Goal: Contribute content: Contribute content

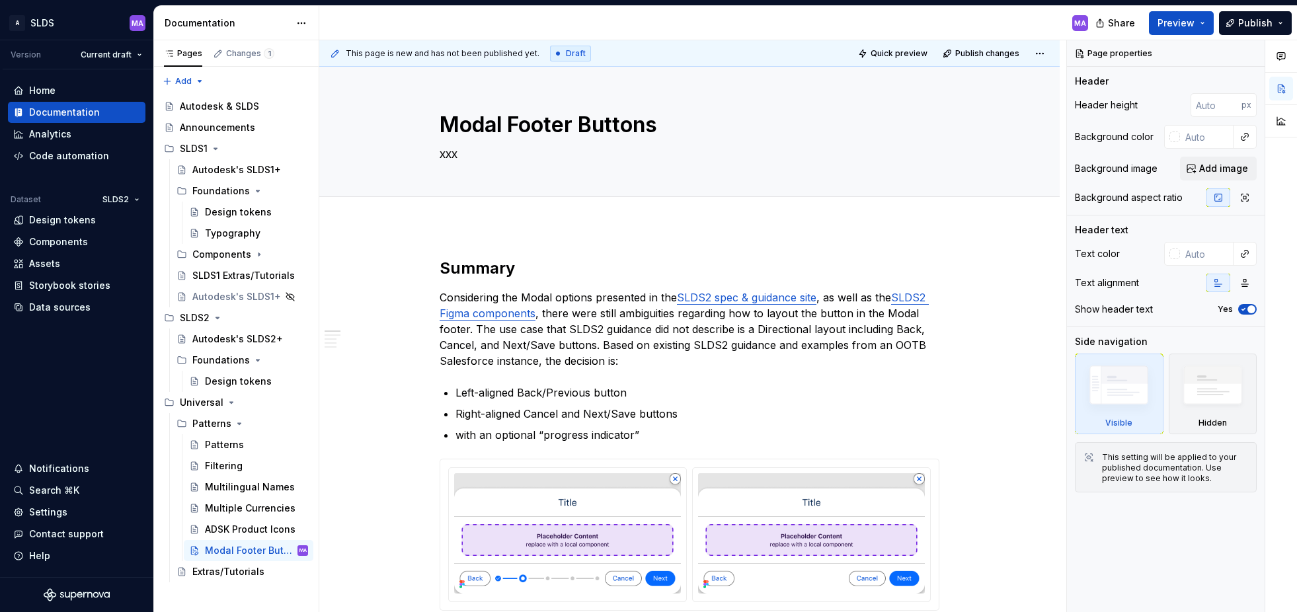
type textarea "*"
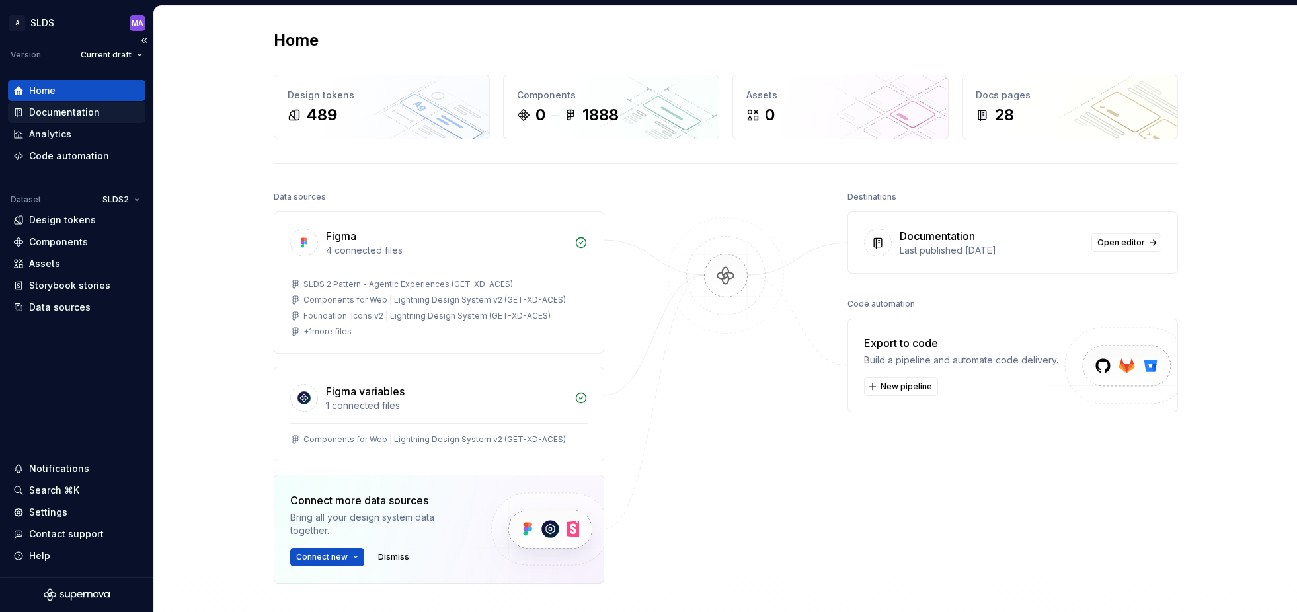
click at [71, 111] on div "Documentation" at bounding box center [64, 112] width 71 height 13
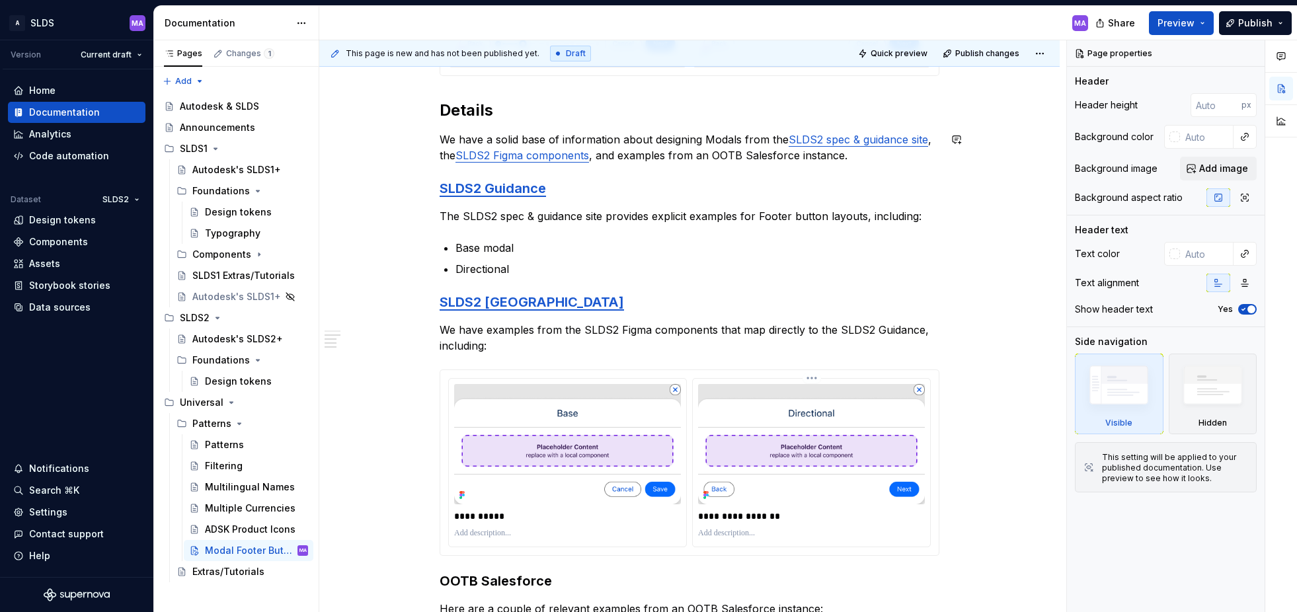
scroll to position [604, 0]
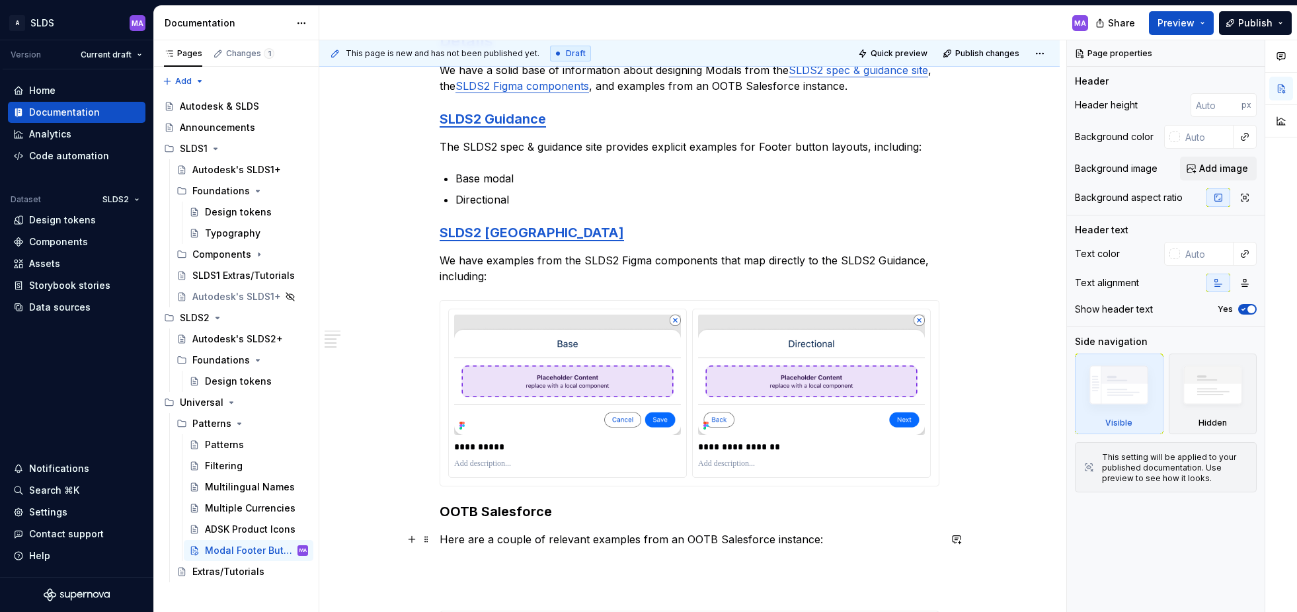
click at [874, 538] on p "Here are a couple of relevant examples from an OOTB Salesforce instance:" at bounding box center [690, 539] width 500 height 16
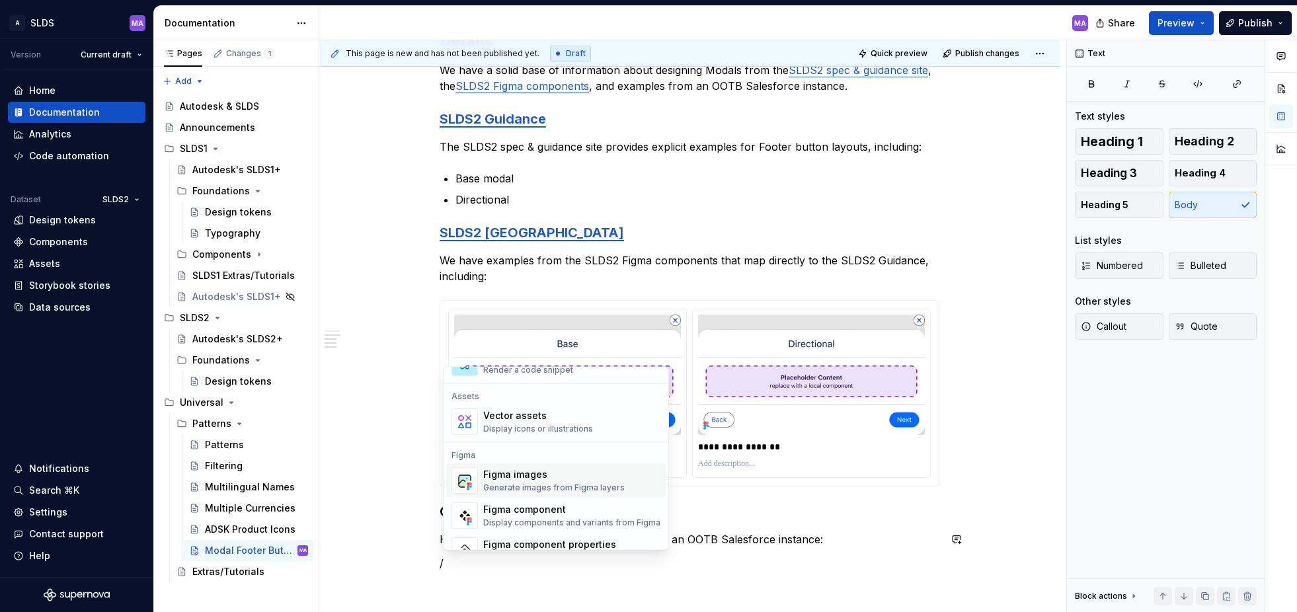
scroll to position [1184, 0]
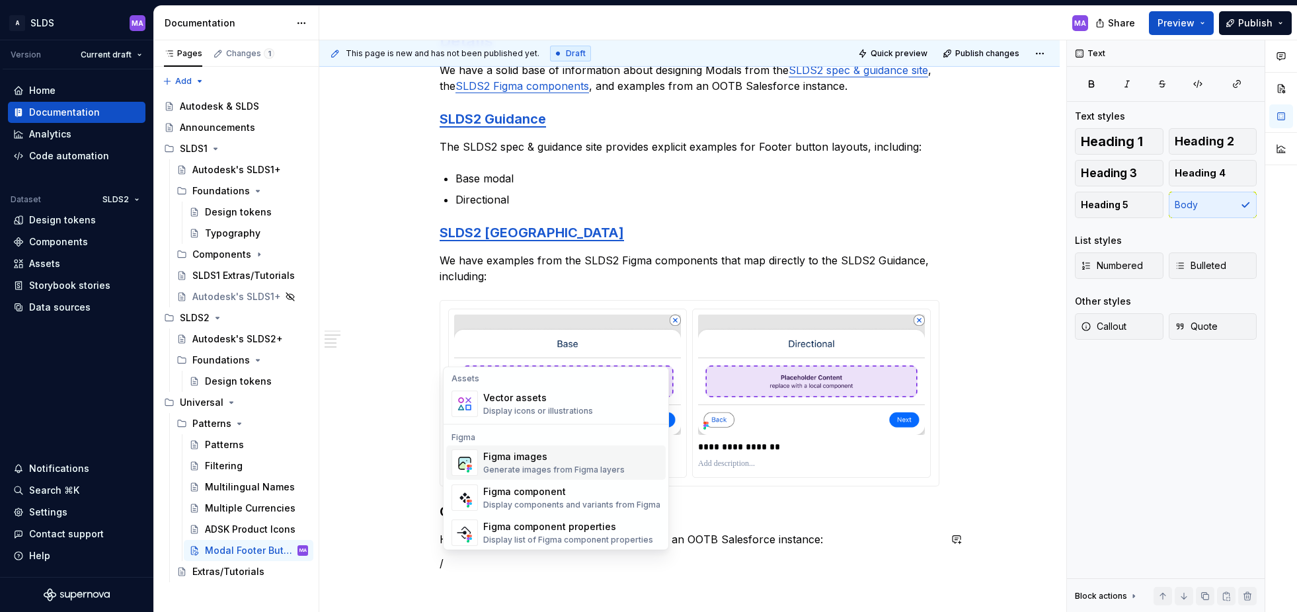
click at [526, 464] on div "Figma images Generate images from Figma layers" at bounding box center [553, 463] width 141 height 25
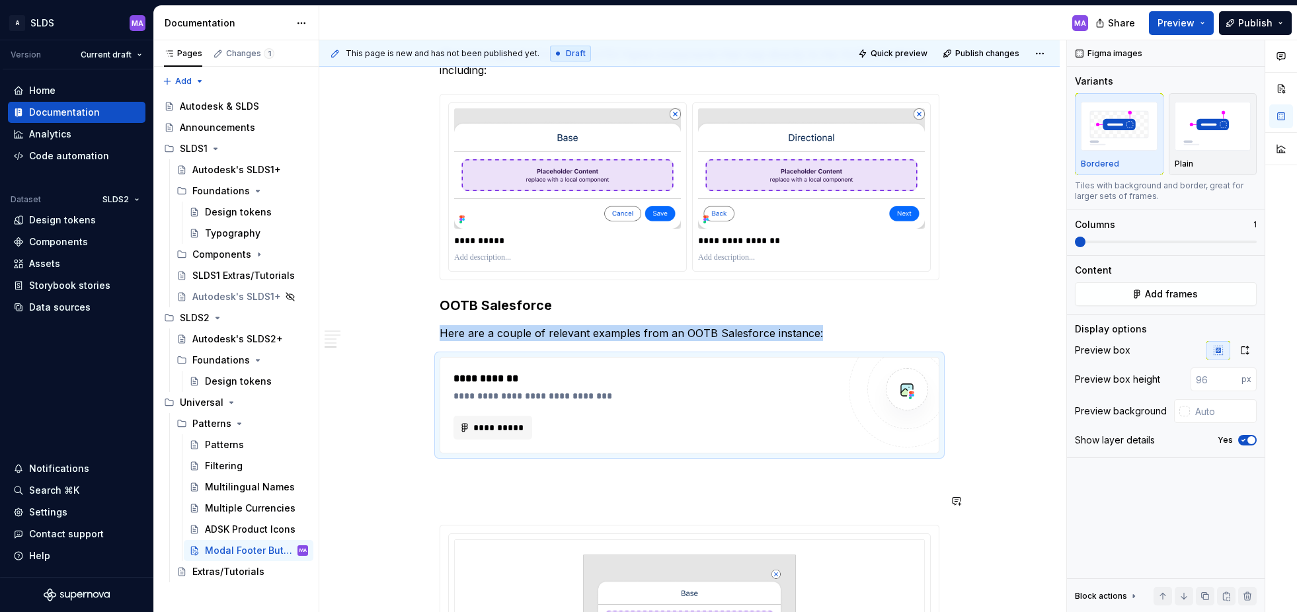
scroll to position [811, 0]
click at [493, 425] on span "**********" at bounding box center [498, 426] width 51 height 13
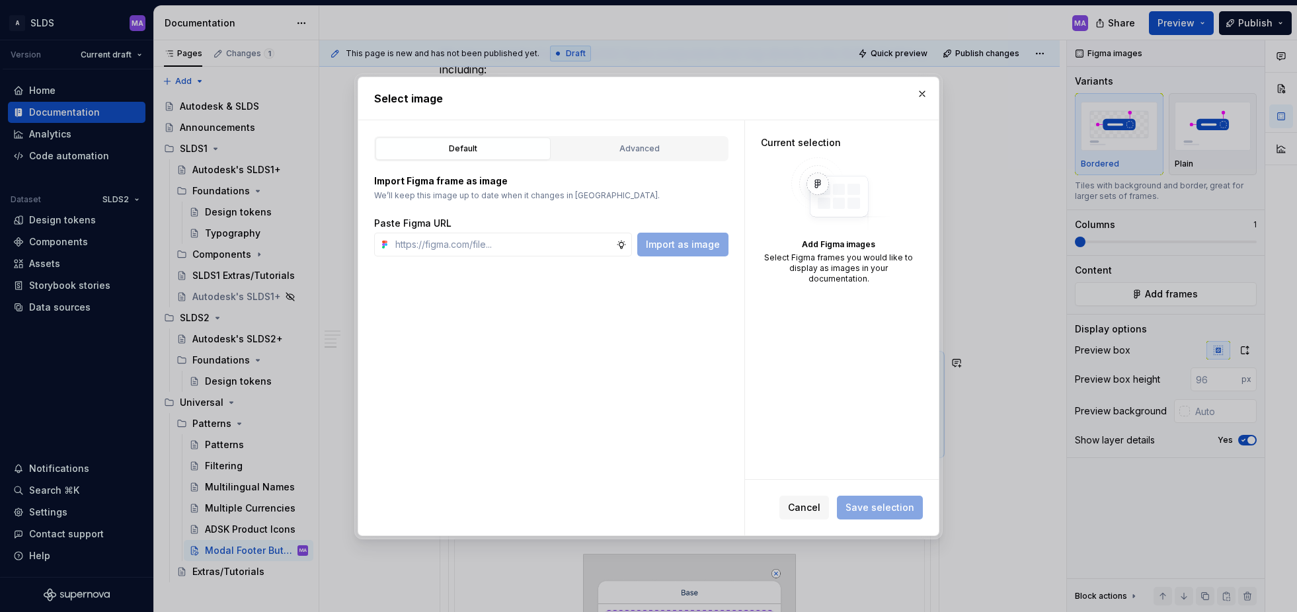
type textarea "*"
click at [466, 245] on input "text" at bounding box center [503, 245] width 226 height 24
paste input "[URL][DOMAIN_NAME]"
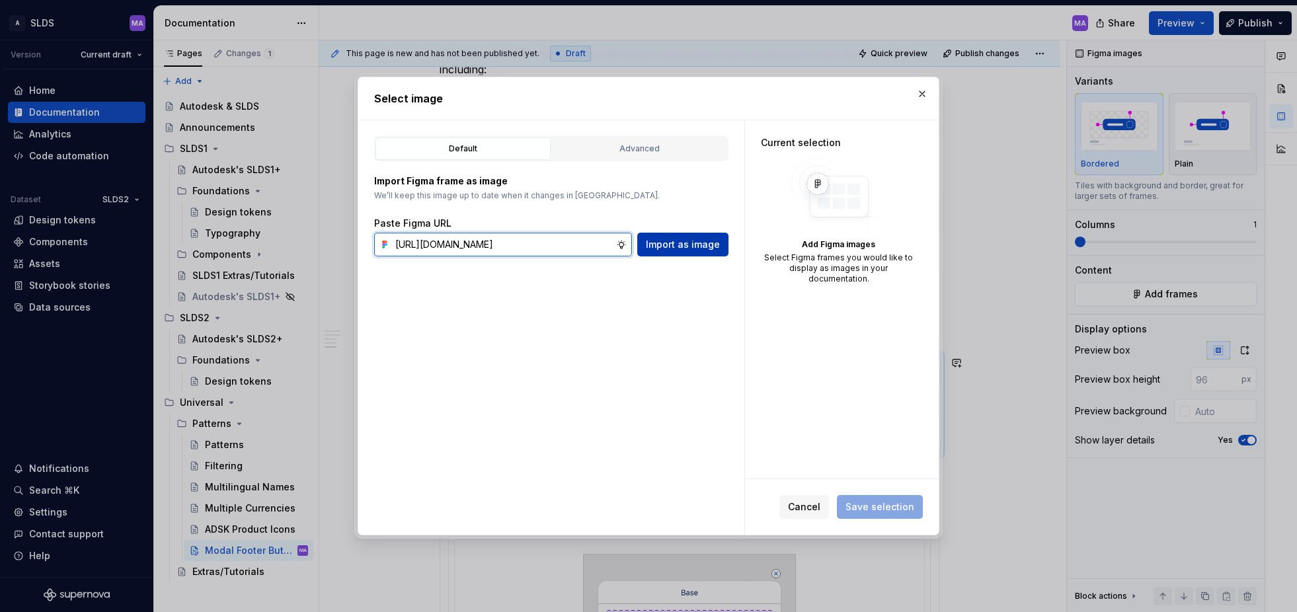
type input "[URL][DOMAIN_NAME]"
click at [683, 245] on span "Import as image" at bounding box center [683, 244] width 74 height 13
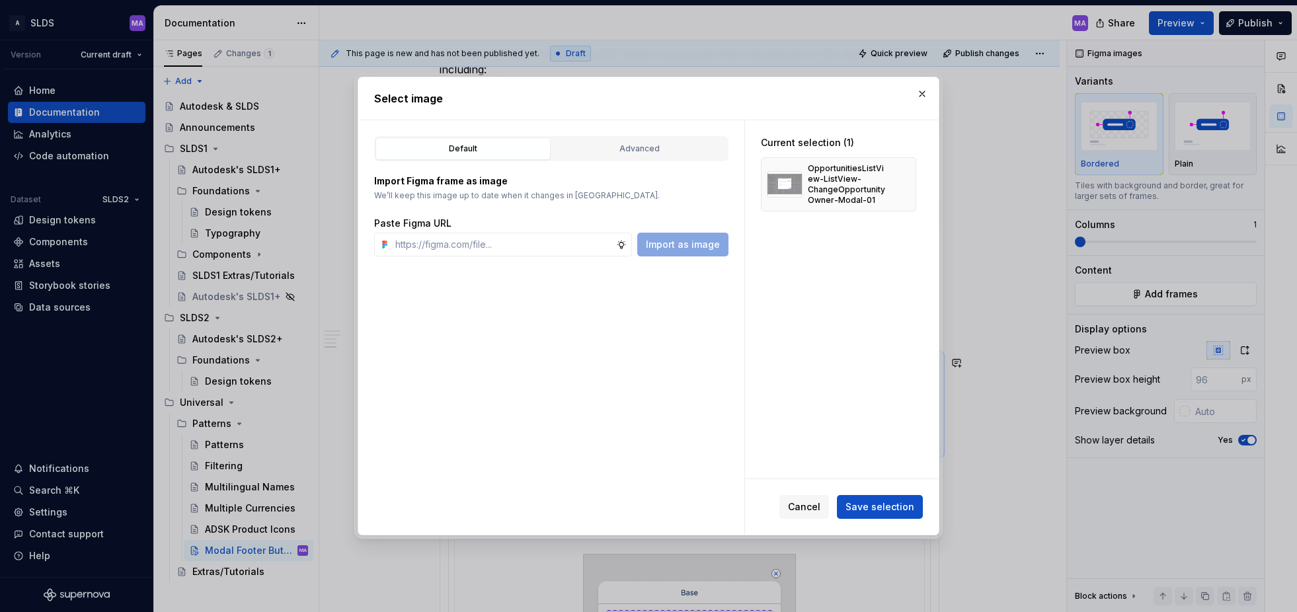
type textarea "*"
click at [535, 243] on input "text" at bounding box center [503, 245] width 226 height 24
paste input "[URL][DOMAIN_NAME]"
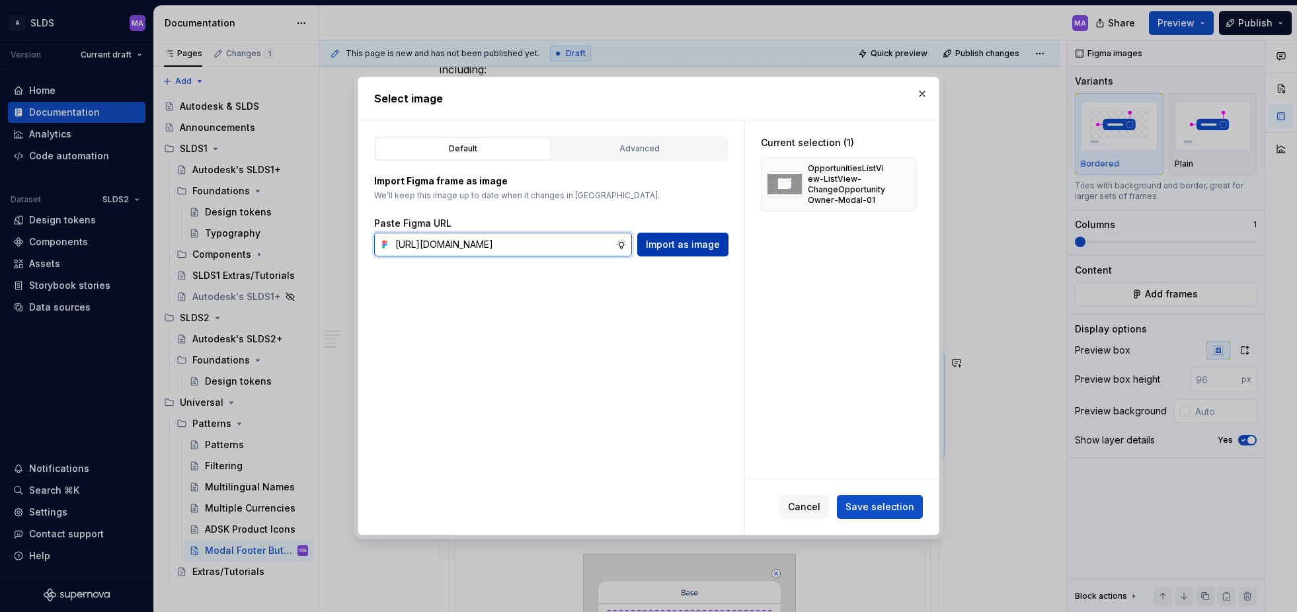
type input "[URL][DOMAIN_NAME]"
click at [693, 249] on span "Import as image" at bounding box center [683, 244] width 74 height 13
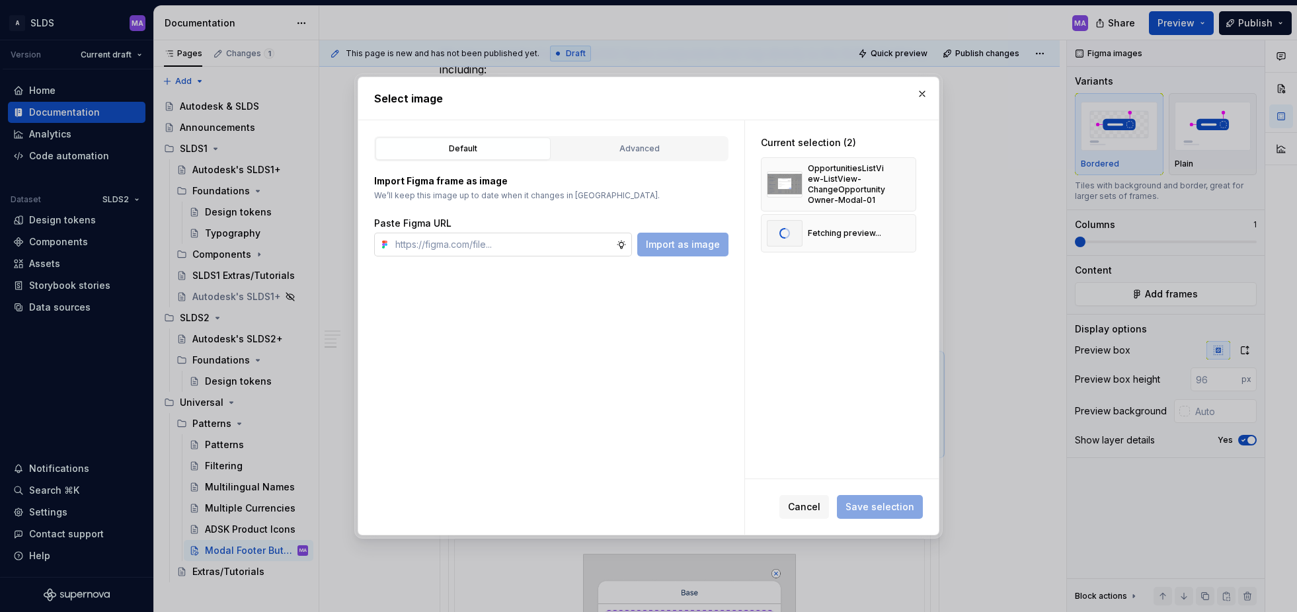
click at [524, 246] on input "text" at bounding box center [503, 245] width 226 height 24
paste input "[URL][DOMAIN_NAME]"
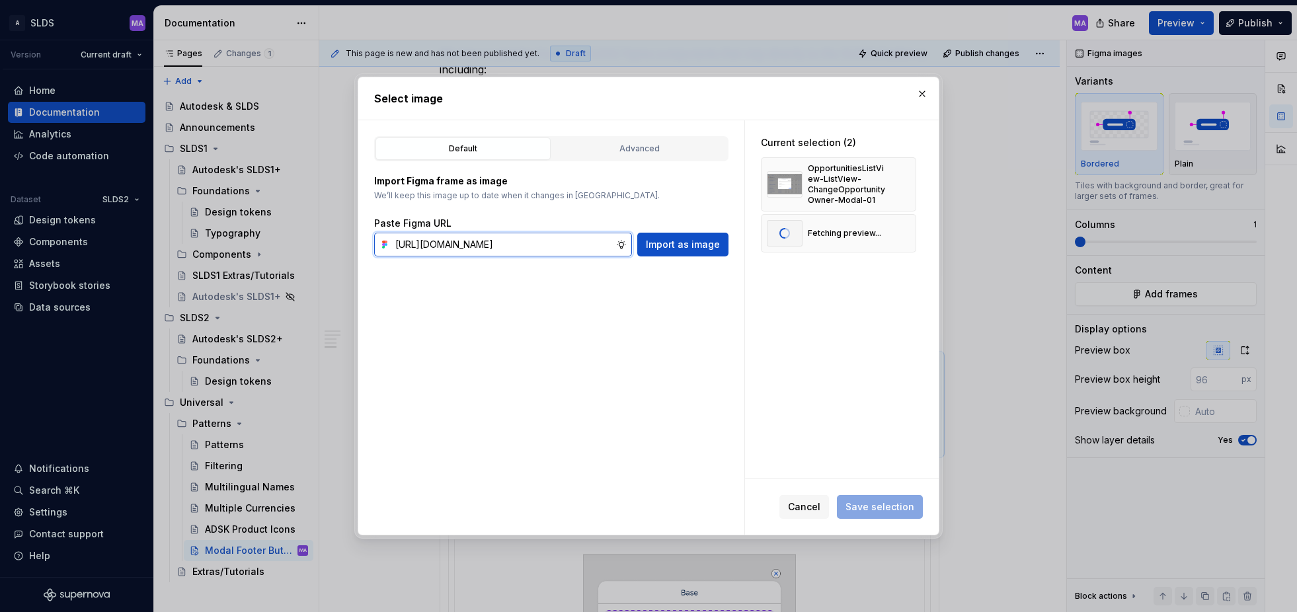
scroll to position [0, 430]
type input "[URL][DOMAIN_NAME]"
click at [683, 247] on span "Import as image" at bounding box center [683, 244] width 74 height 13
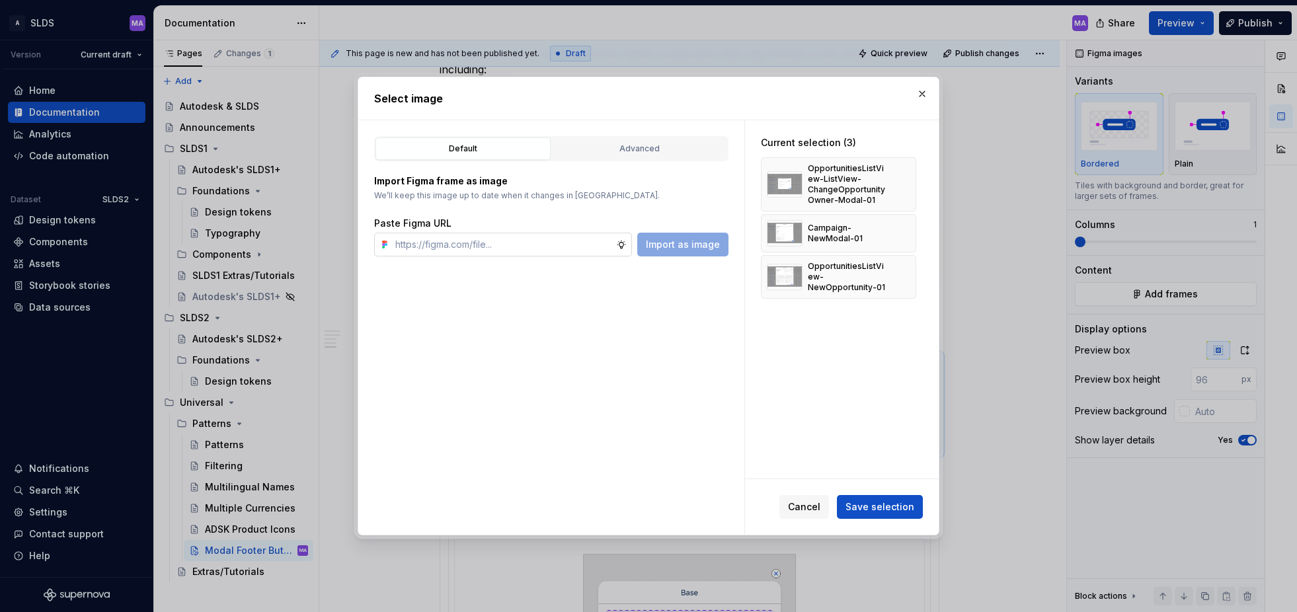
click at [485, 246] on input "text" at bounding box center [503, 245] width 226 height 24
paste input "[URL][DOMAIN_NAME]"
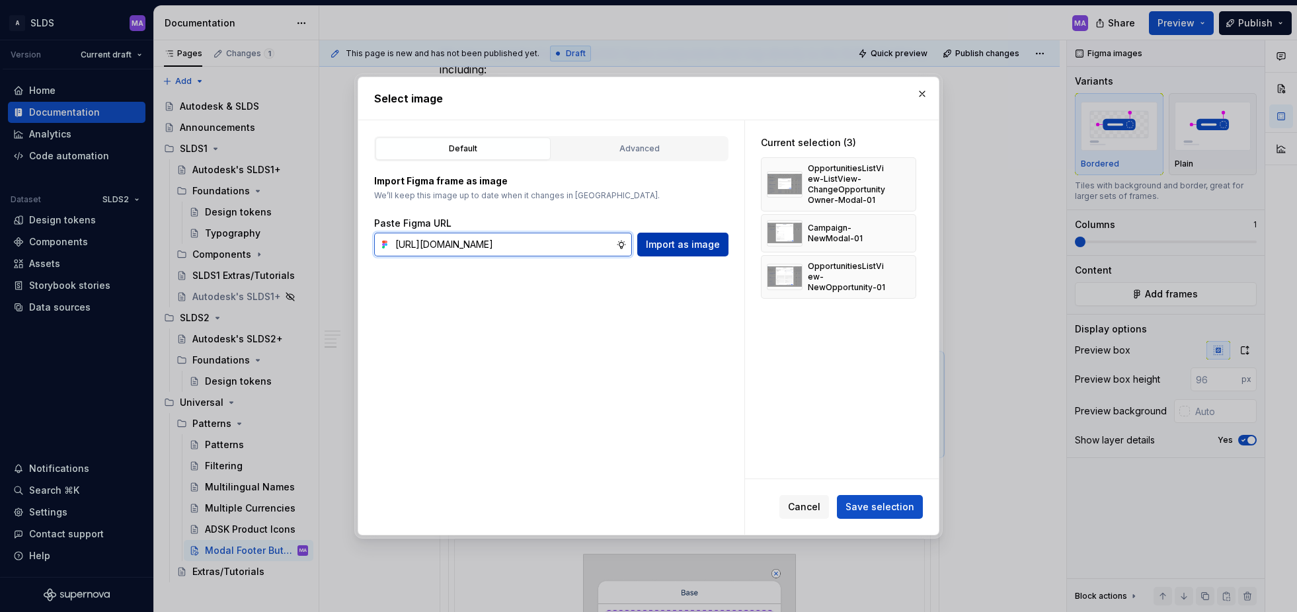
type input "[URL][DOMAIN_NAME]"
click at [683, 244] on span "Import as image" at bounding box center [683, 244] width 74 height 13
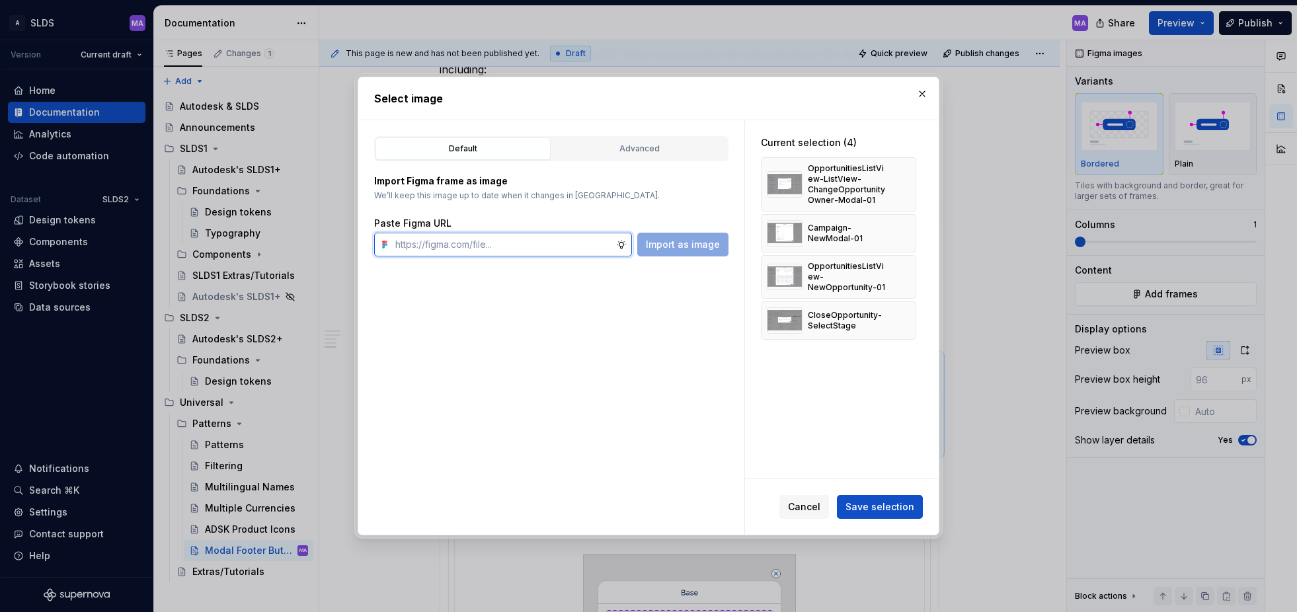
click at [533, 247] on input "text" at bounding box center [503, 245] width 226 height 24
paste input "[URL][DOMAIN_NAME]"
type input "[URL][DOMAIN_NAME]"
click at [676, 245] on span "Import as image" at bounding box center [683, 244] width 74 height 13
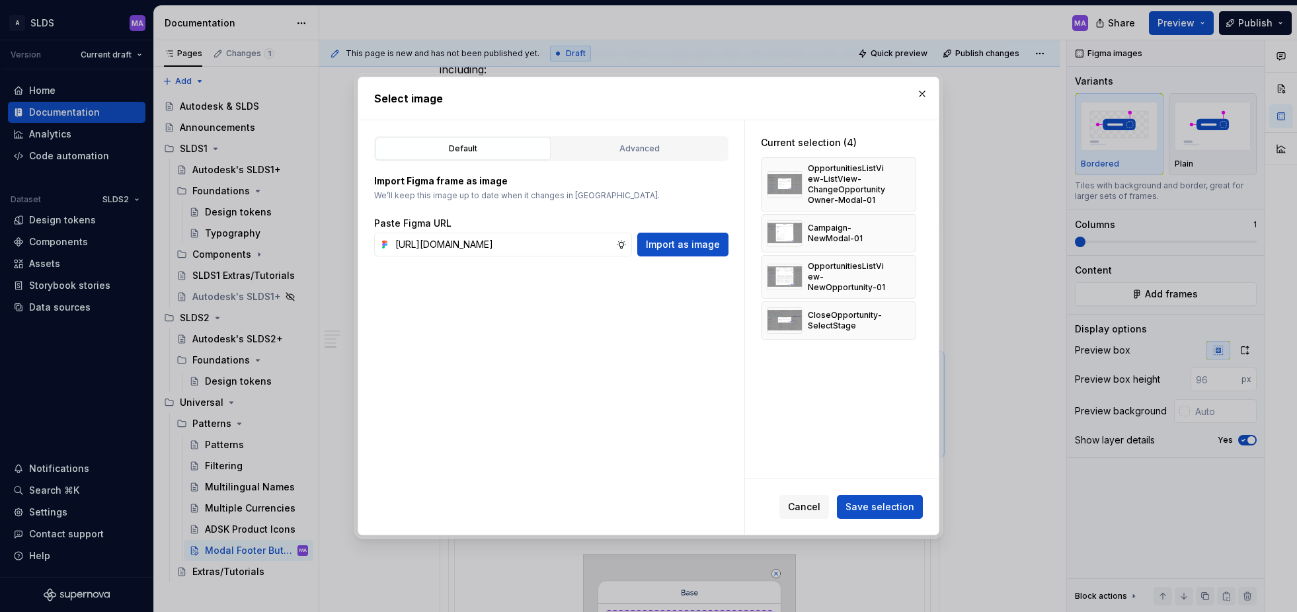
scroll to position [0, 0]
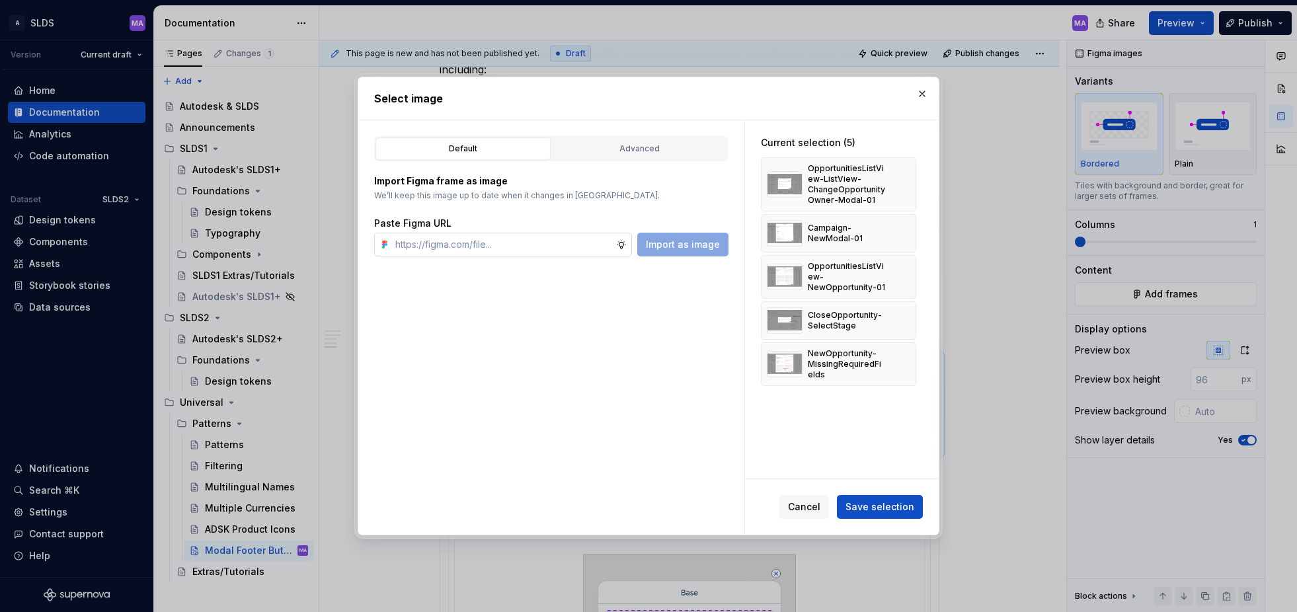
click at [504, 246] on input "text" at bounding box center [503, 245] width 226 height 24
paste input "[URL][DOMAIN_NAME]"
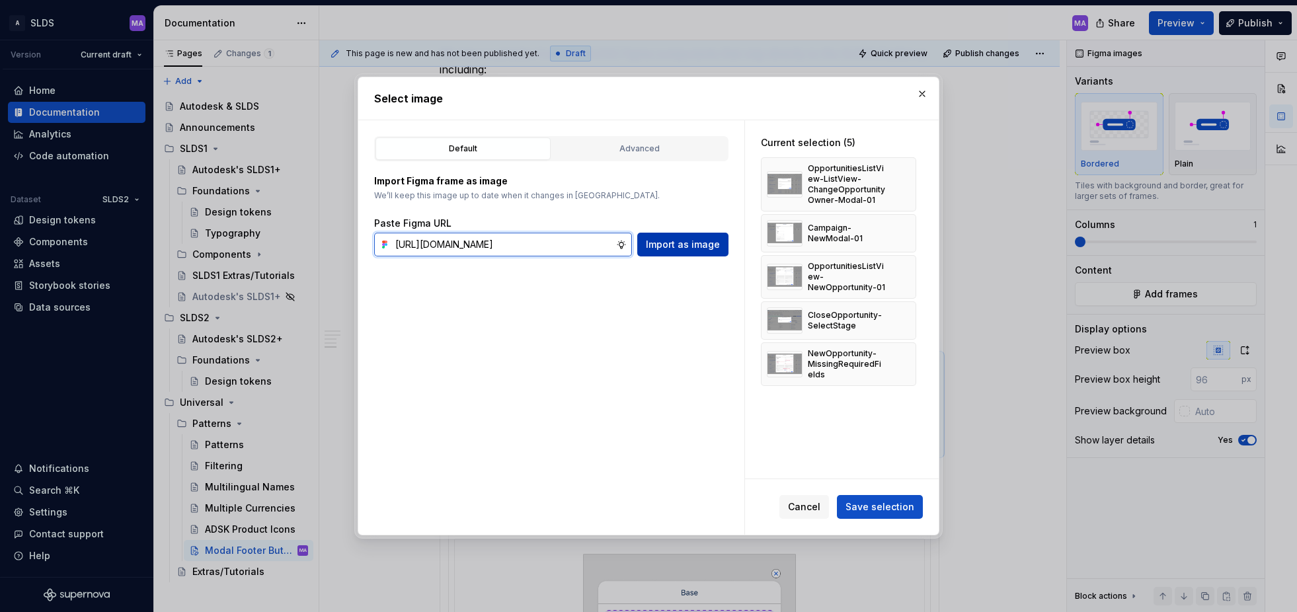
type input "[URL][DOMAIN_NAME]"
click at [699, 245] on span "Import as image" at bounding box center [683, 244] width 74 height 13
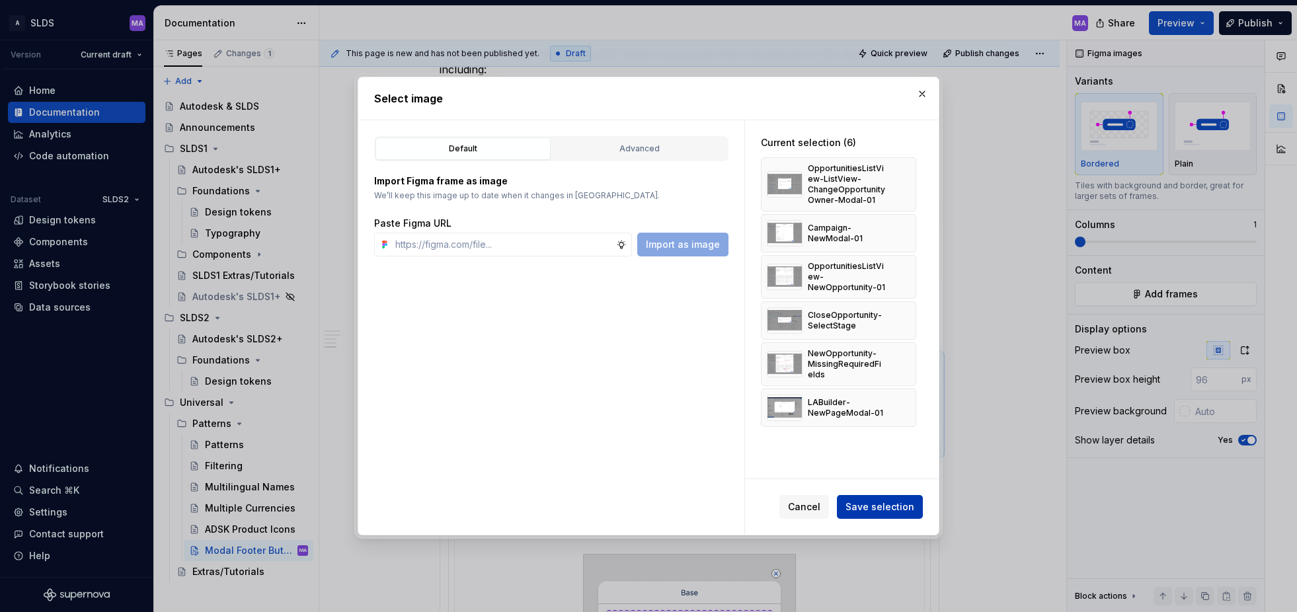
click at [900, 506] on span "Save selection" at bounding box center [879, 506] width 69 height 13
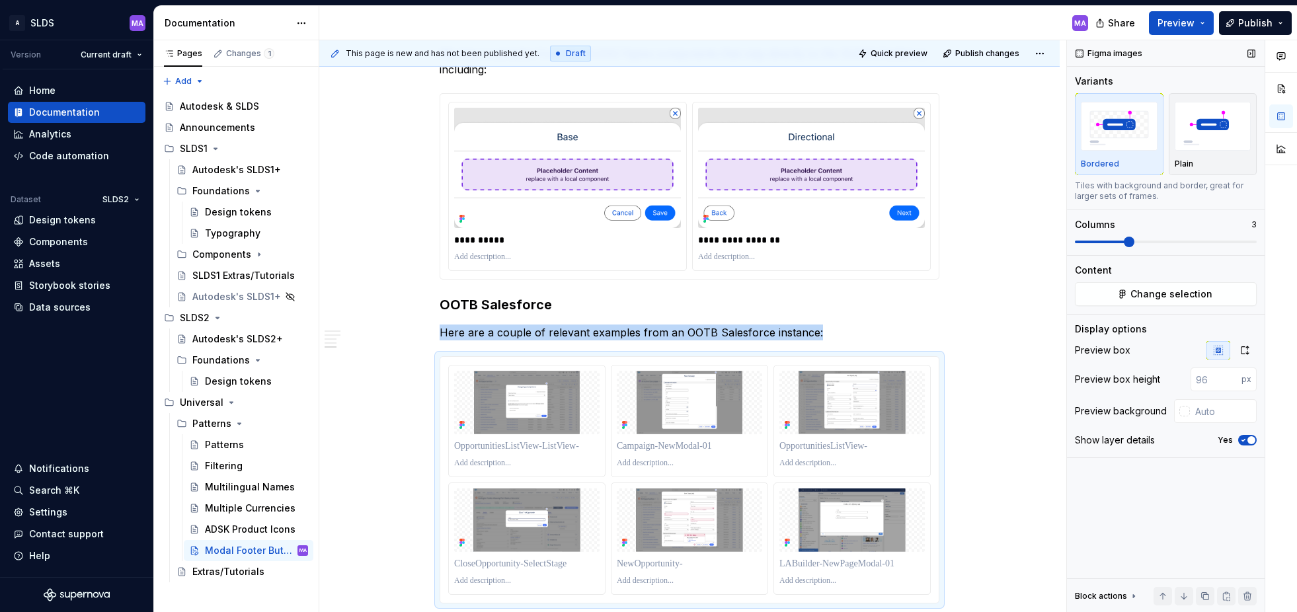
scroll to position [919, 0]
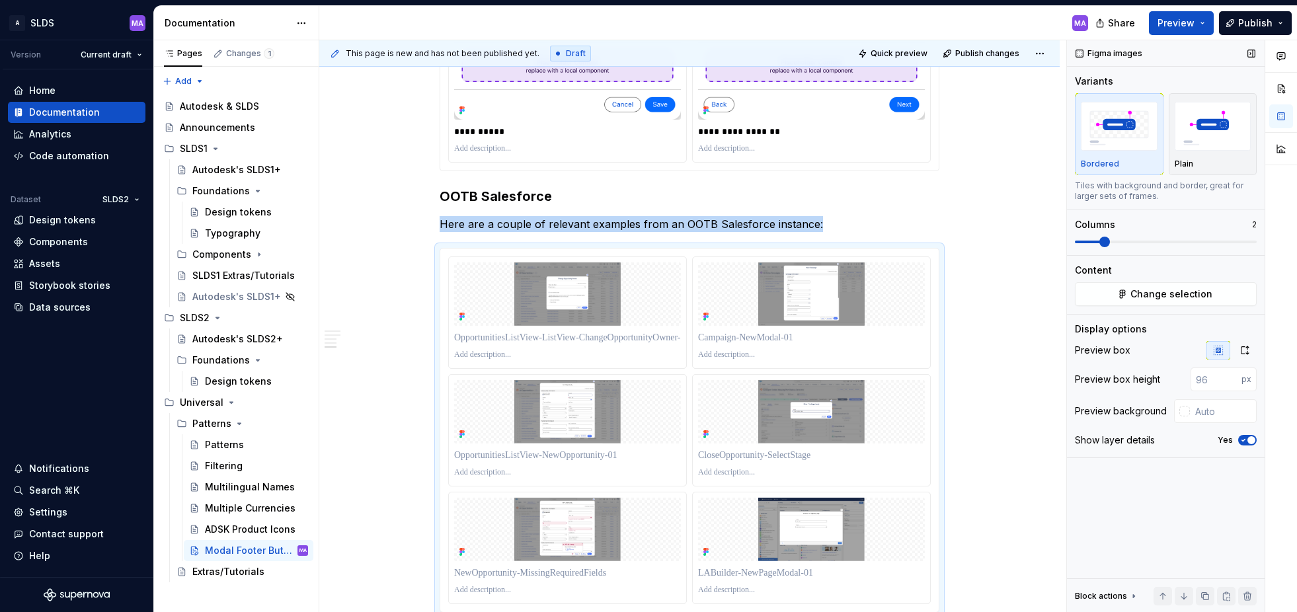
click at [1110, 244] on span at bounding box center [1104, 242] width 11 height 11
click at [1245, 440] on icon "button" at bounding box center [1243, 440] width 11 height 8
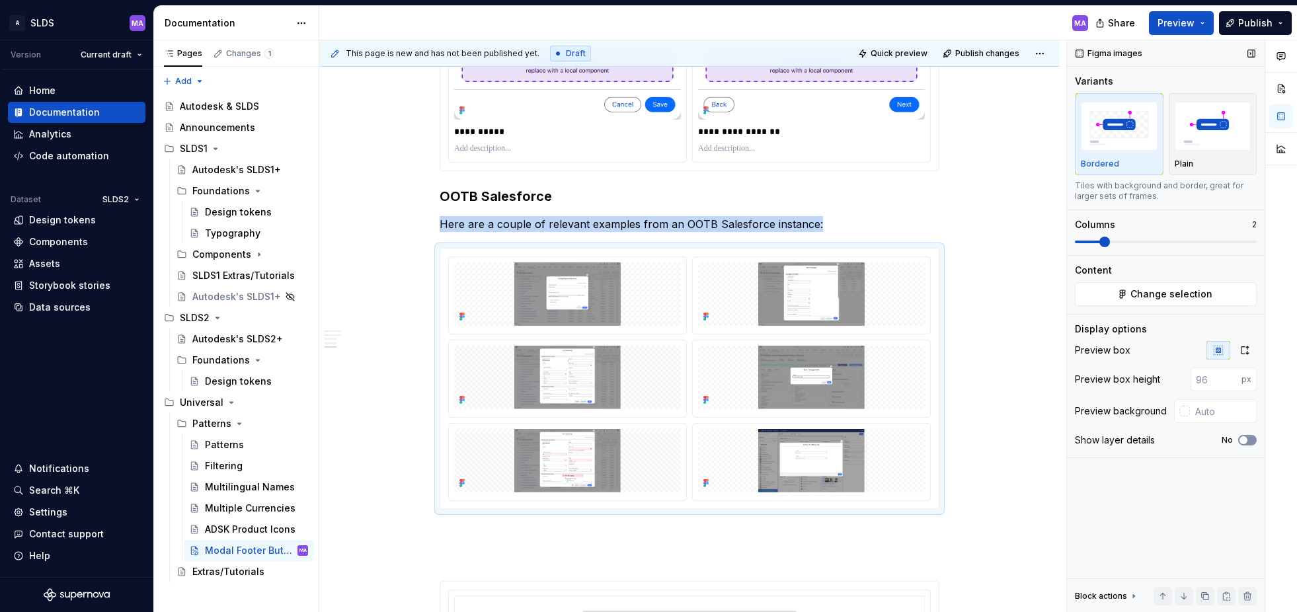
click at [1245, 440] on span "button" at bounding box center [1243, 440] width 8 height 8
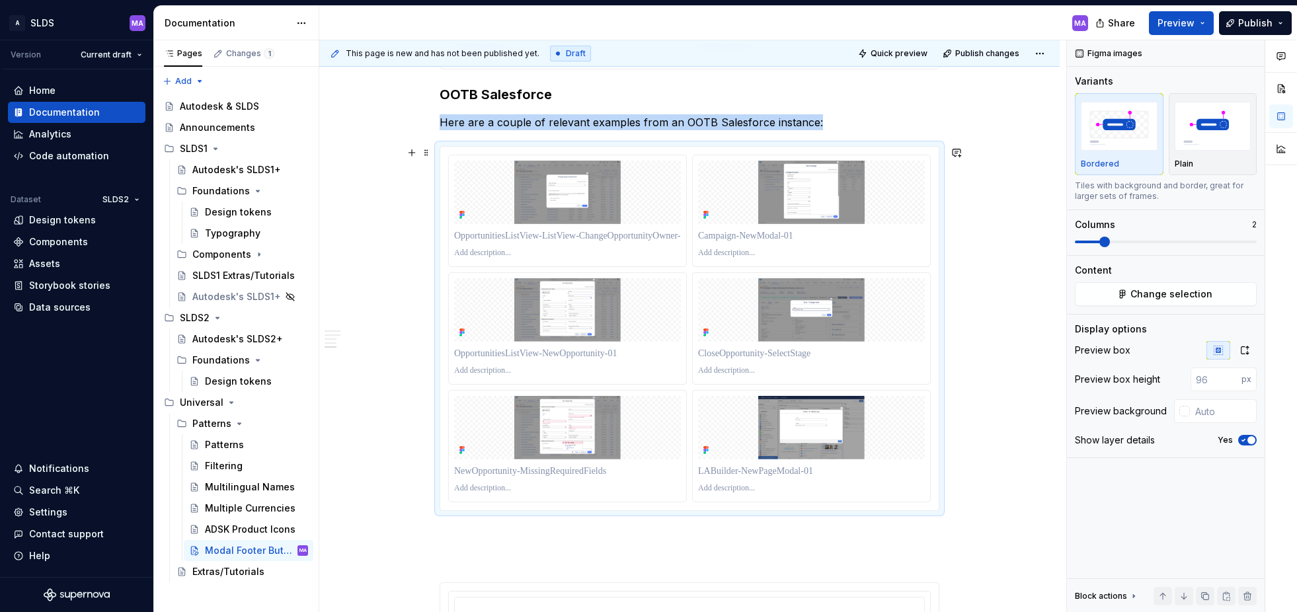
scroll to position [1023, 0]
click at [1245, 348] on icon "button" at bounding box center [1244, 350] width 11 height 11
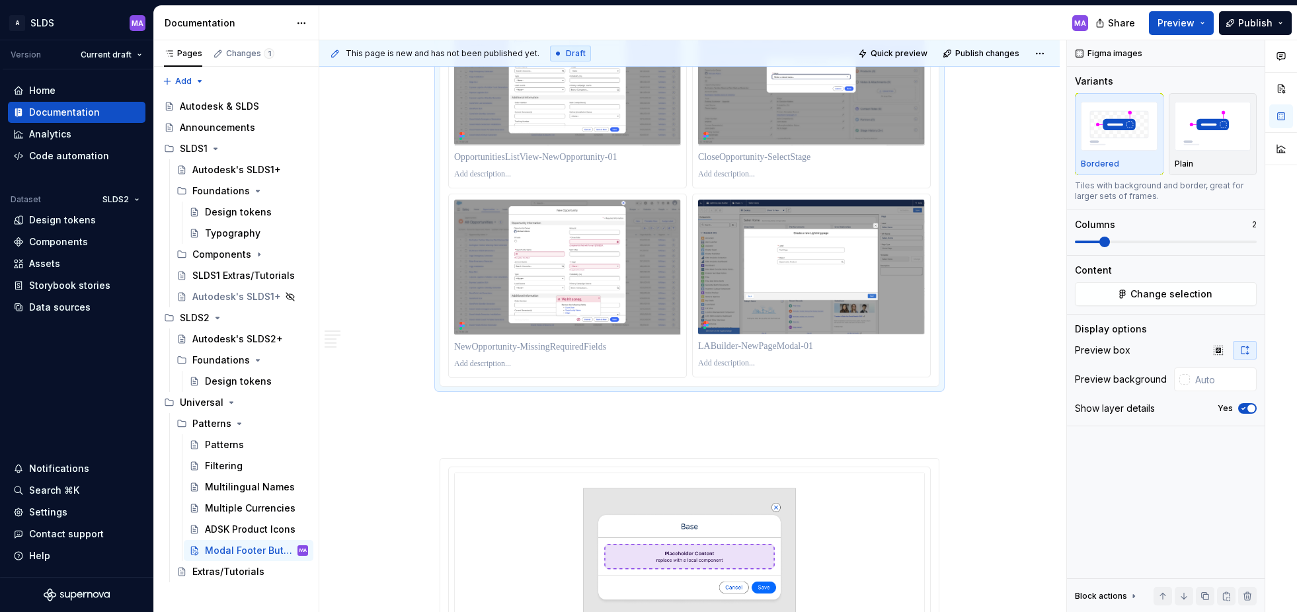
scroll to position [1365, 0]
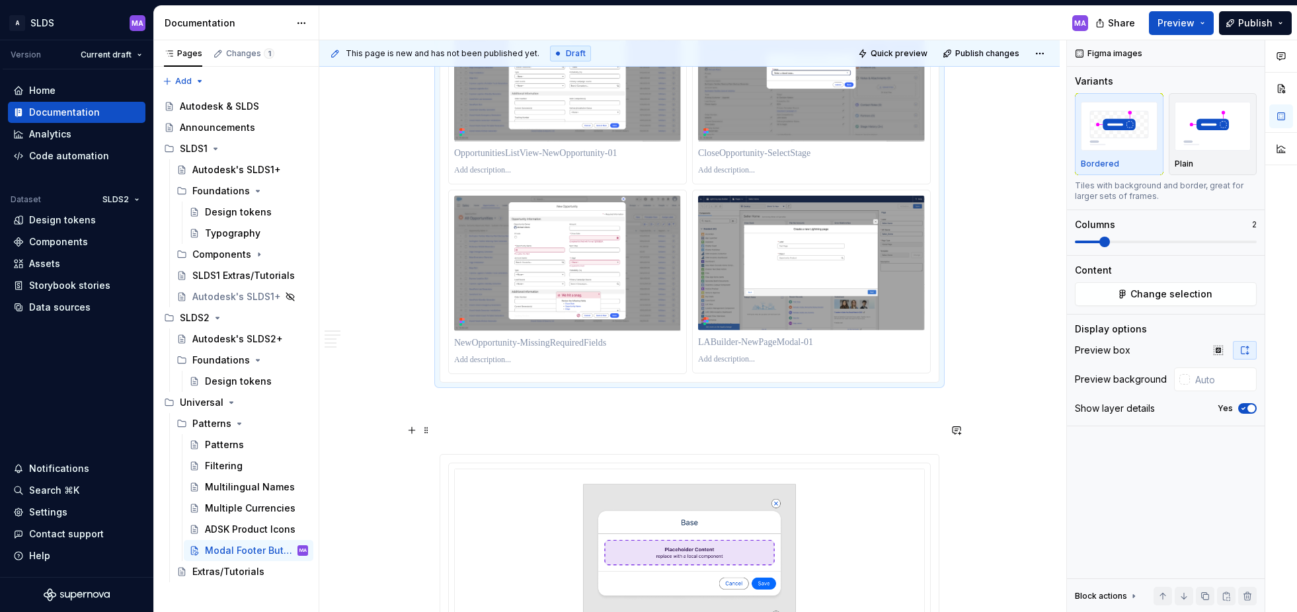
click at [855, 437] on p at bounding box center [690, 430] width 500 height 16
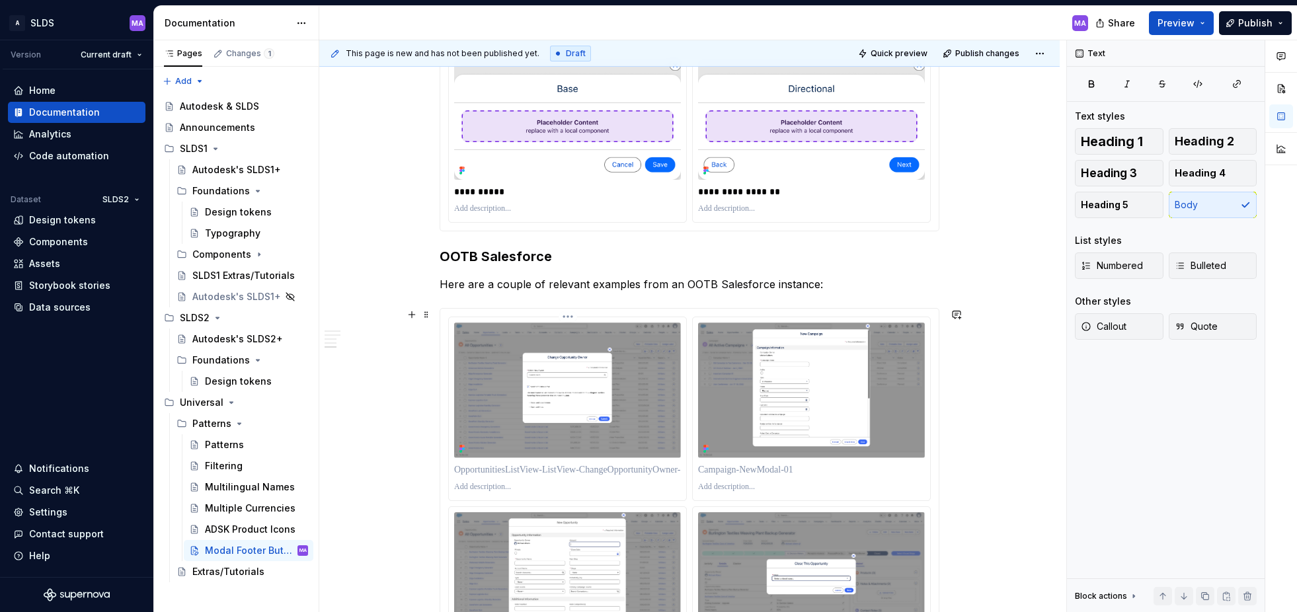
scroll to position [855, 0]
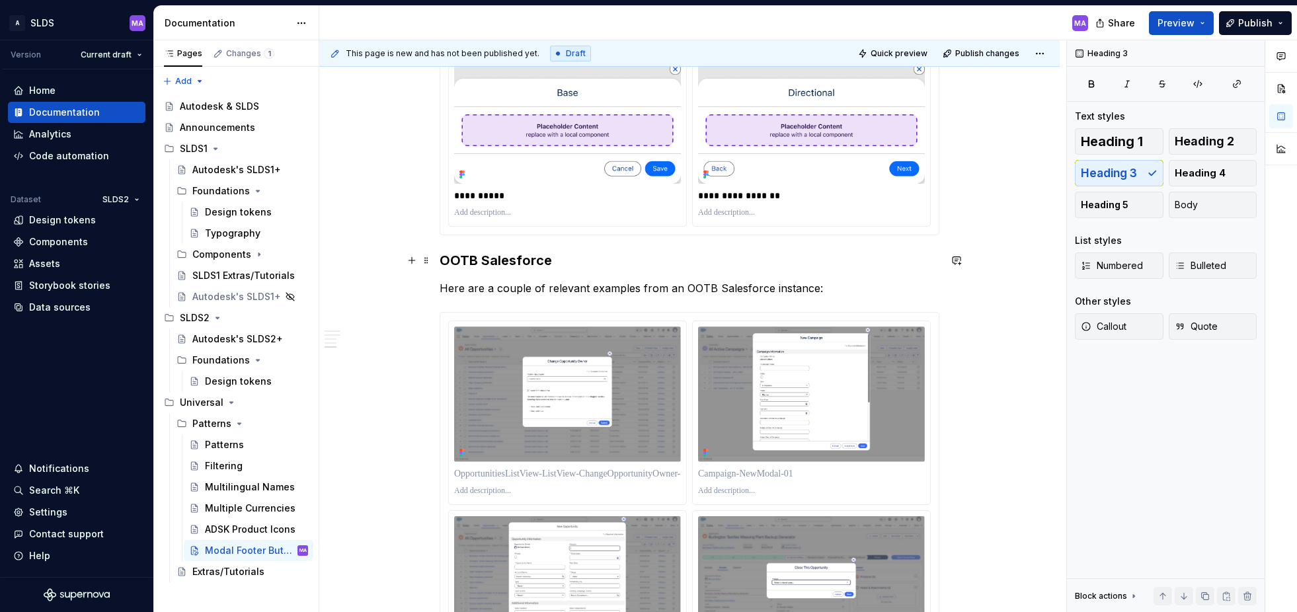
click at [496, 256] on h3 "OOTB Salesforce" at bounding box center [690, 260] width 500 height 19
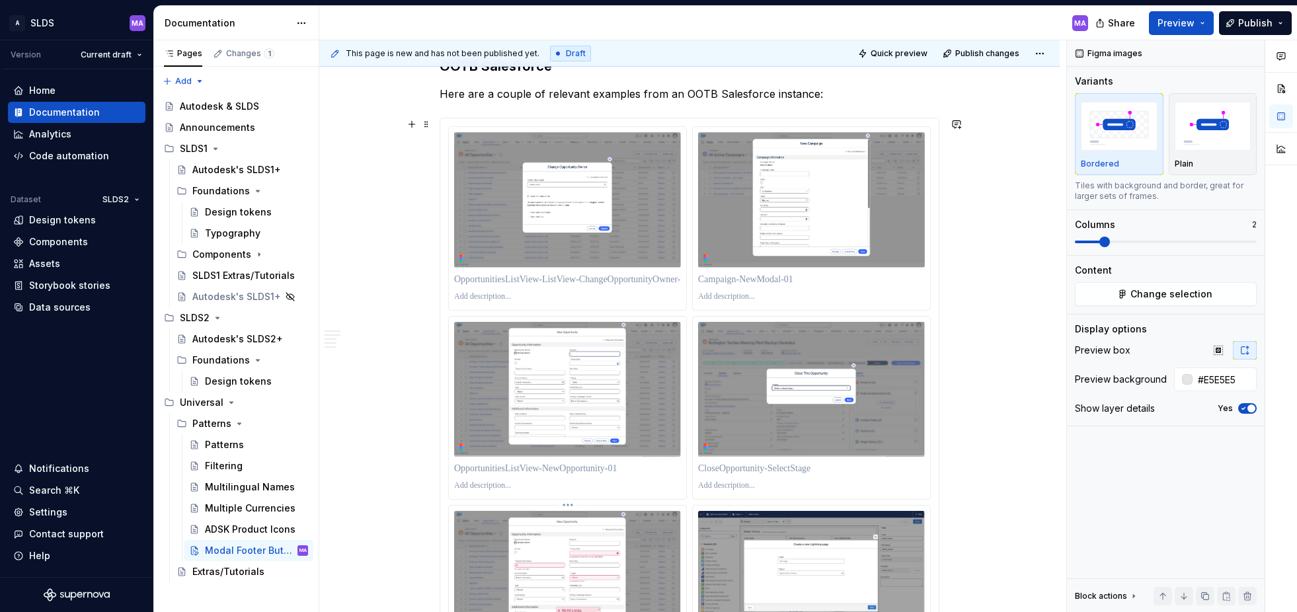
scroll to position [1250, 0]
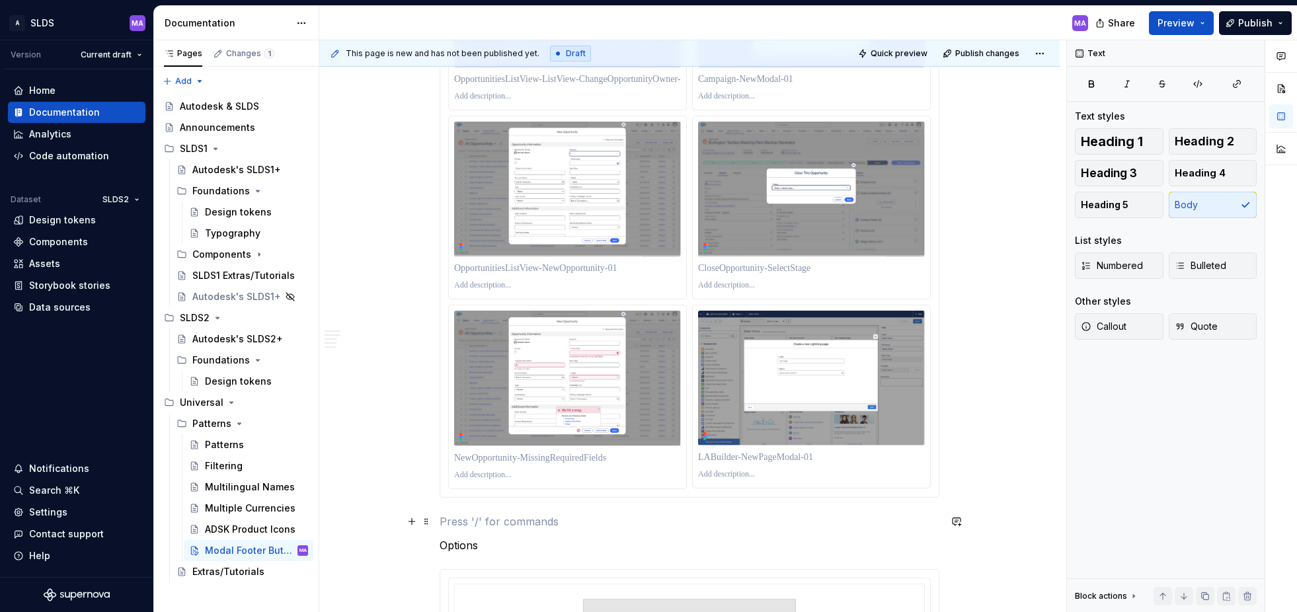
click at [576, 521] on p at bounding box center [690, 522] width 500 height 16
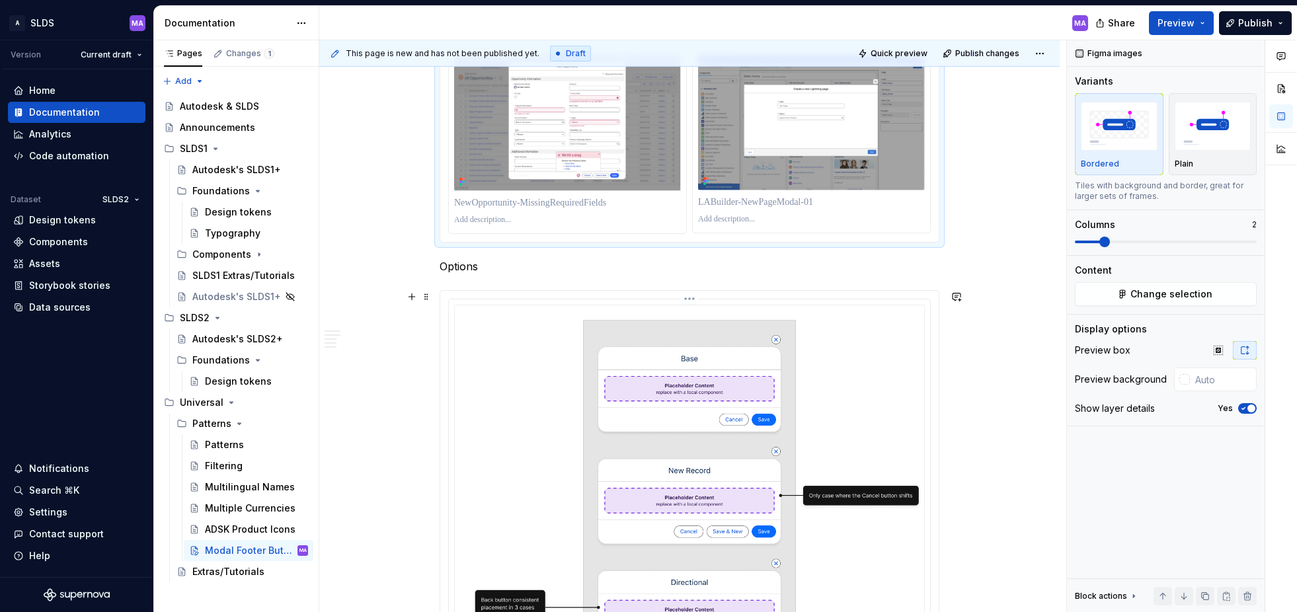
scroll to position [1509, 0]
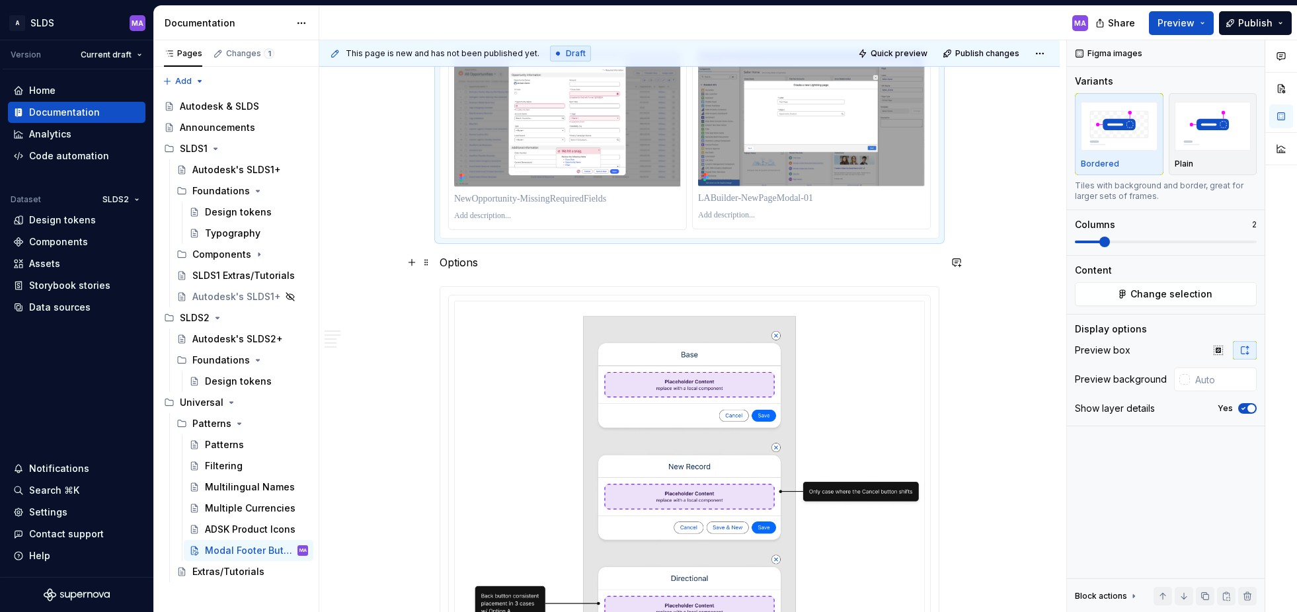
click at [464, 264] on p "Options" at bounding box center [690, 262] width 500 height 16
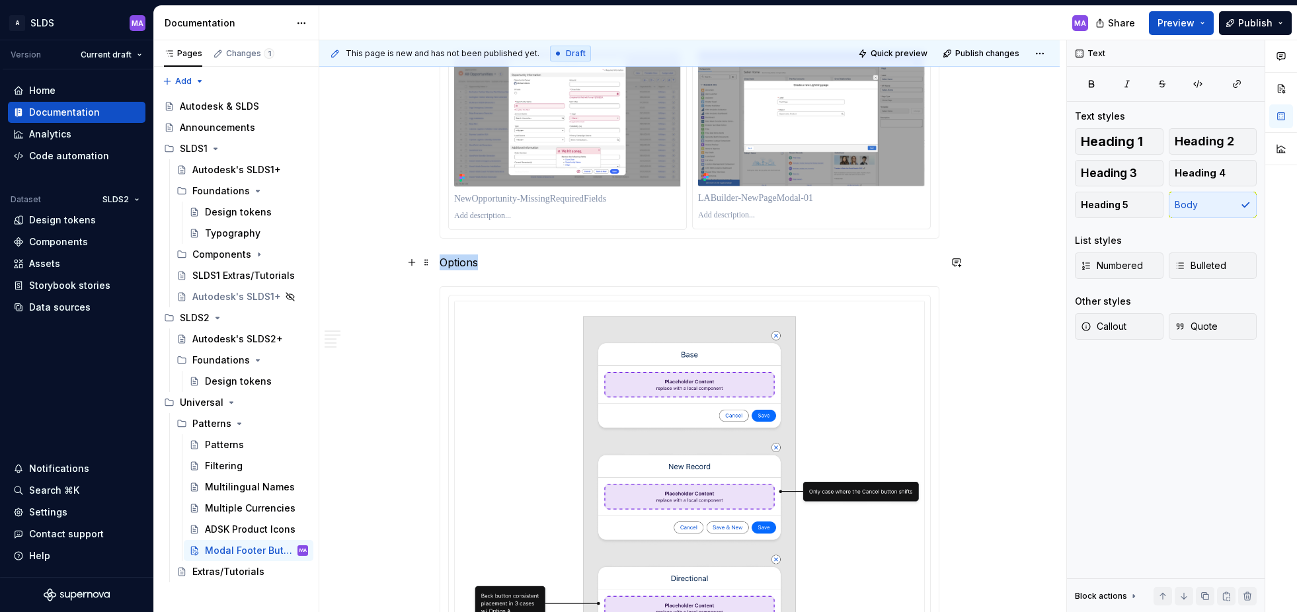
click at [464, 264] on p "Options" at bounding box center [690, 262] width 500 height 16
click at [519, 263] on p "Options" at bounding box center [690, 262] width 500 height 16
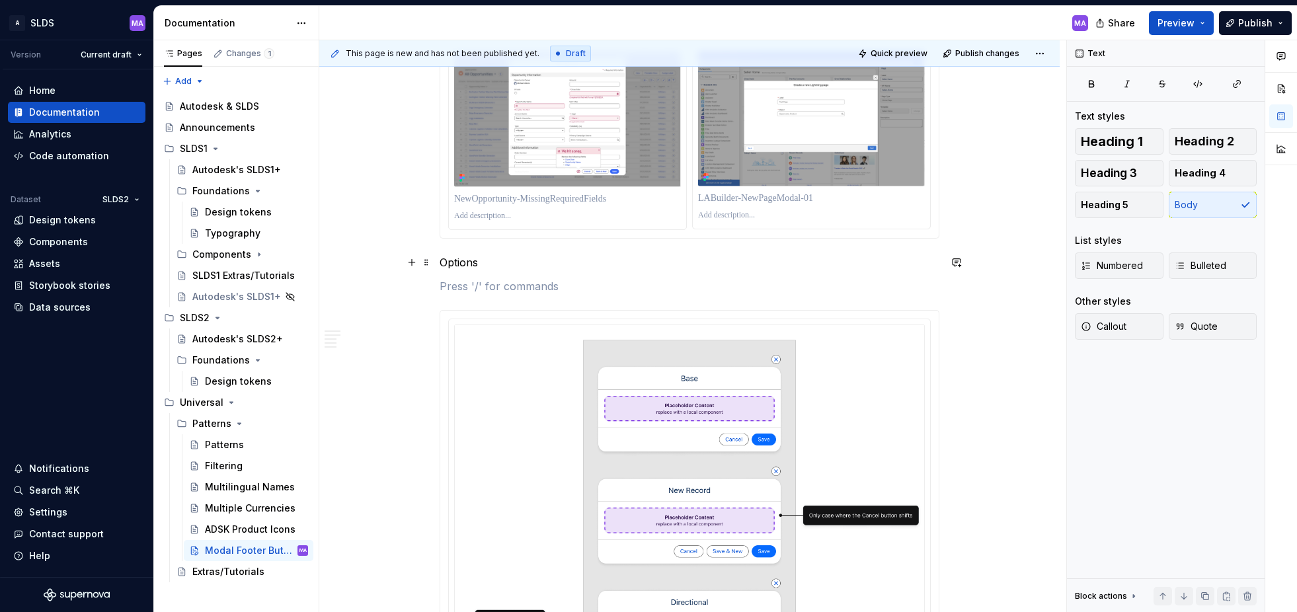
click at [469, 262] on p "Options" at bounding box center [690, 262] width 500 height 16
click at [545, 239] on button "button" at bounding box center [547, 238] width 19 height 19
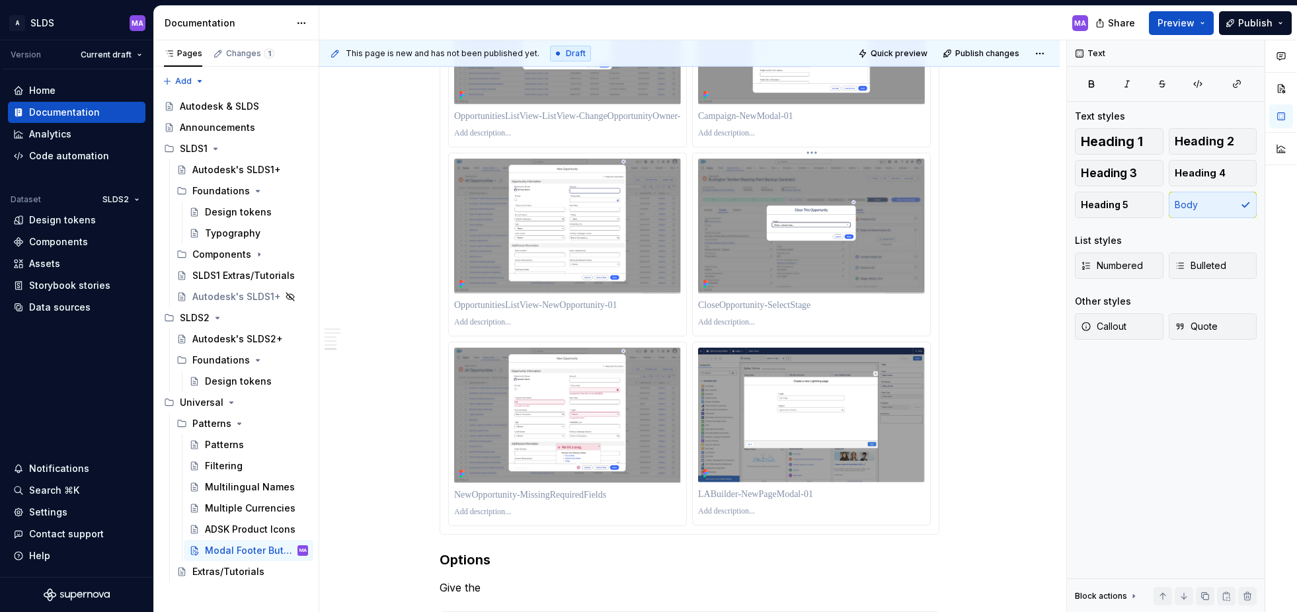
scroll to position [1406, 0]
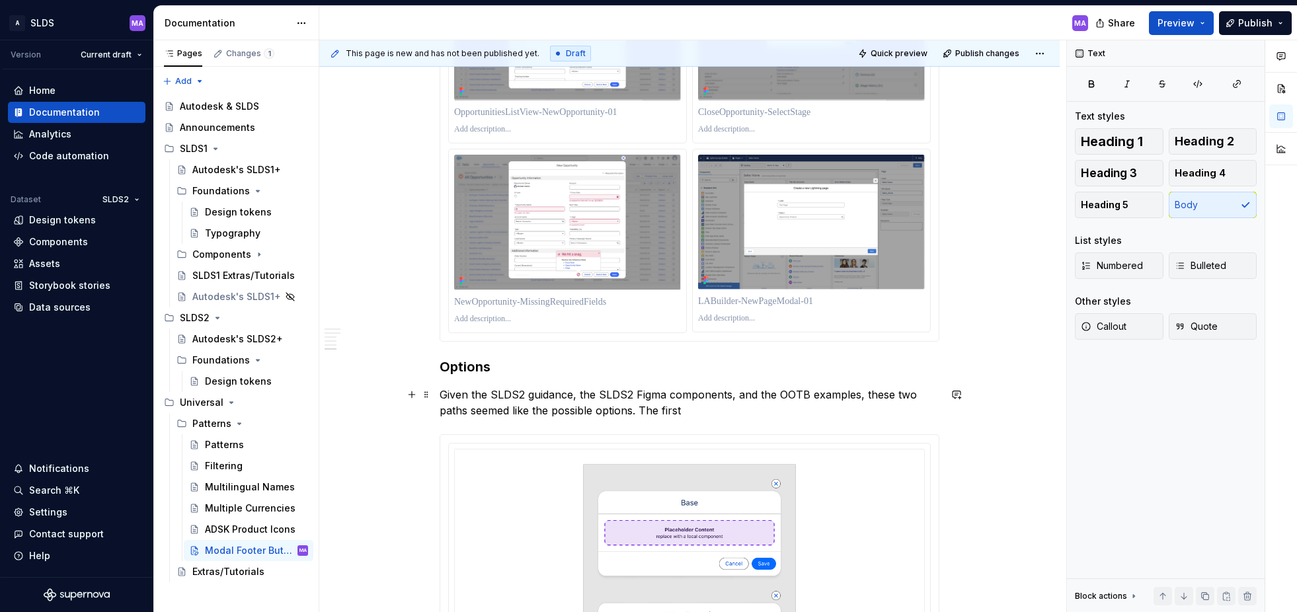
click at [857, 395] on p "Given the SLDS2 guidance, the SLDS2 Figma components, and the OOTB examples, th…" at bounding box center [690, 403] width 500 height 32
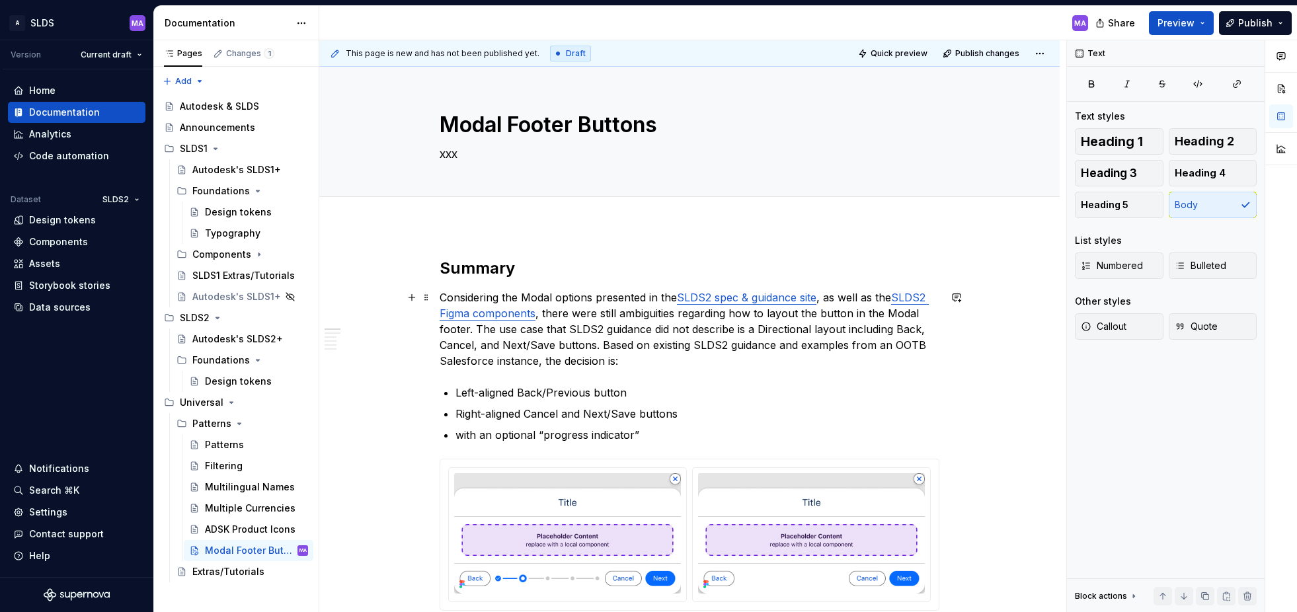
drag, startPoint x: 831, startPoint y: 298, endPoint x: 861, endPoint y: 319, distance: 36.1
click at [831, 298] on p "Considering the Modal options presented in the SLDS2 spec & guidance site , as …" at bounding box center [690, 329] width 500 height 79
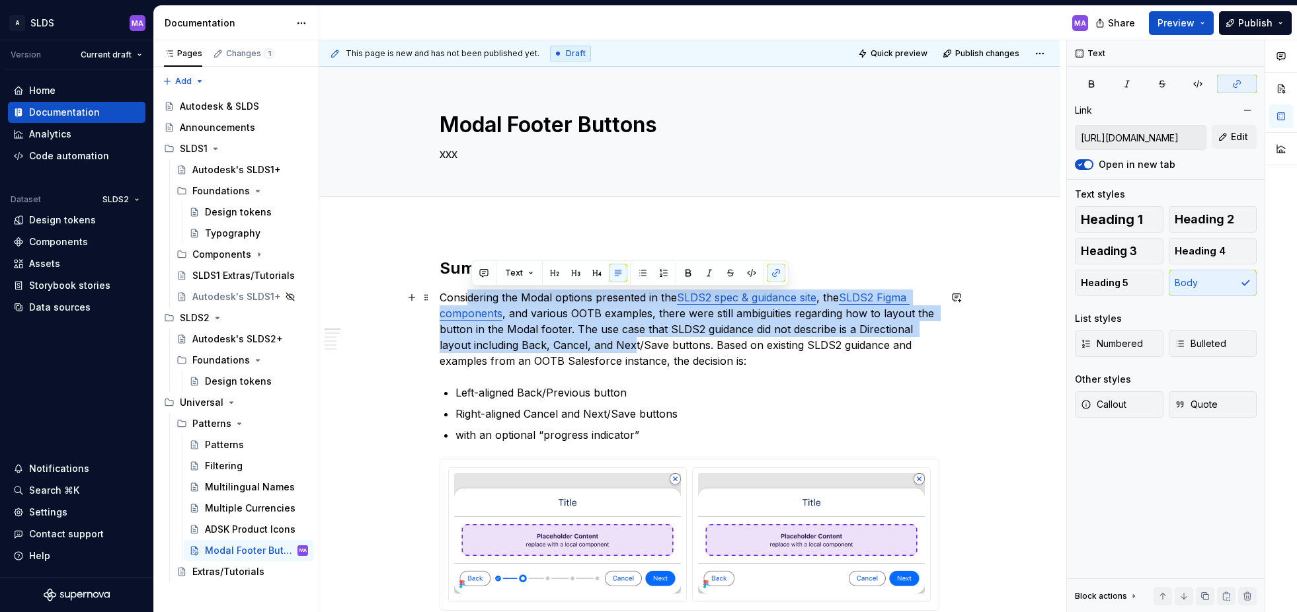
drag, startPoint x: 473, startPoint y: 296, endPoint x: 637, endPoint y: 340, distance: 169.8
click at [637, 340] on p "Considering the Modal options presented in the SLDS2 spec & guidance site , the…" at bounding box center [690, 329] width 500 height 79
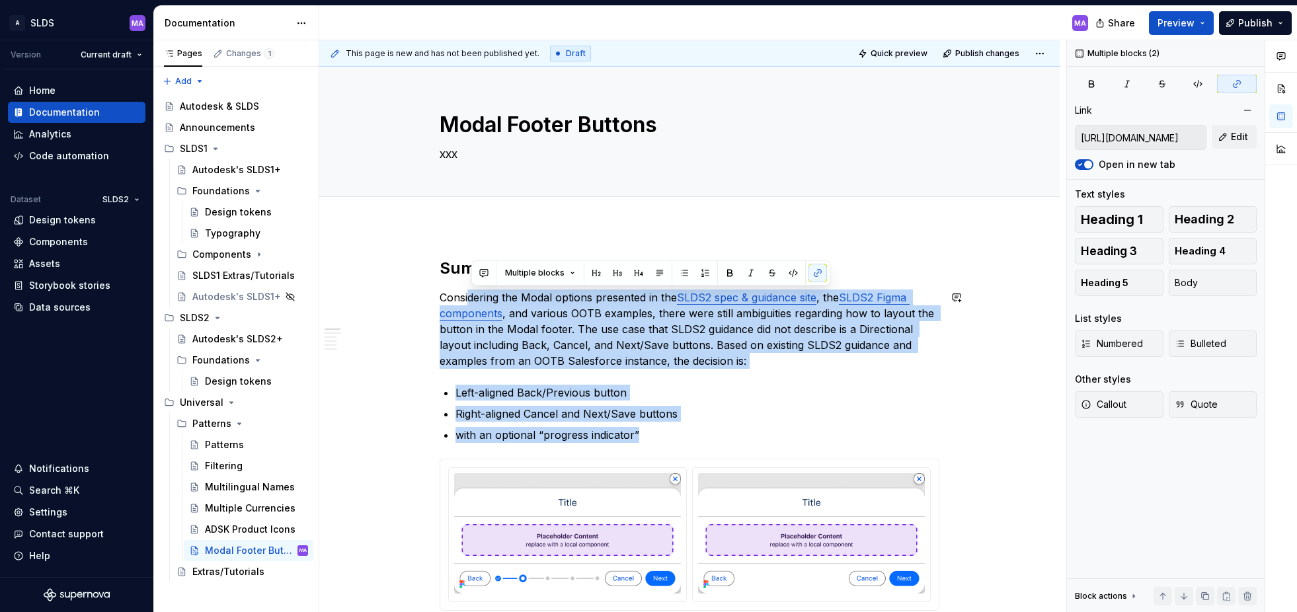
copy div "[PERSON_NAME] the Modal options presented in the SLDS2 spec & guidance site , t…"
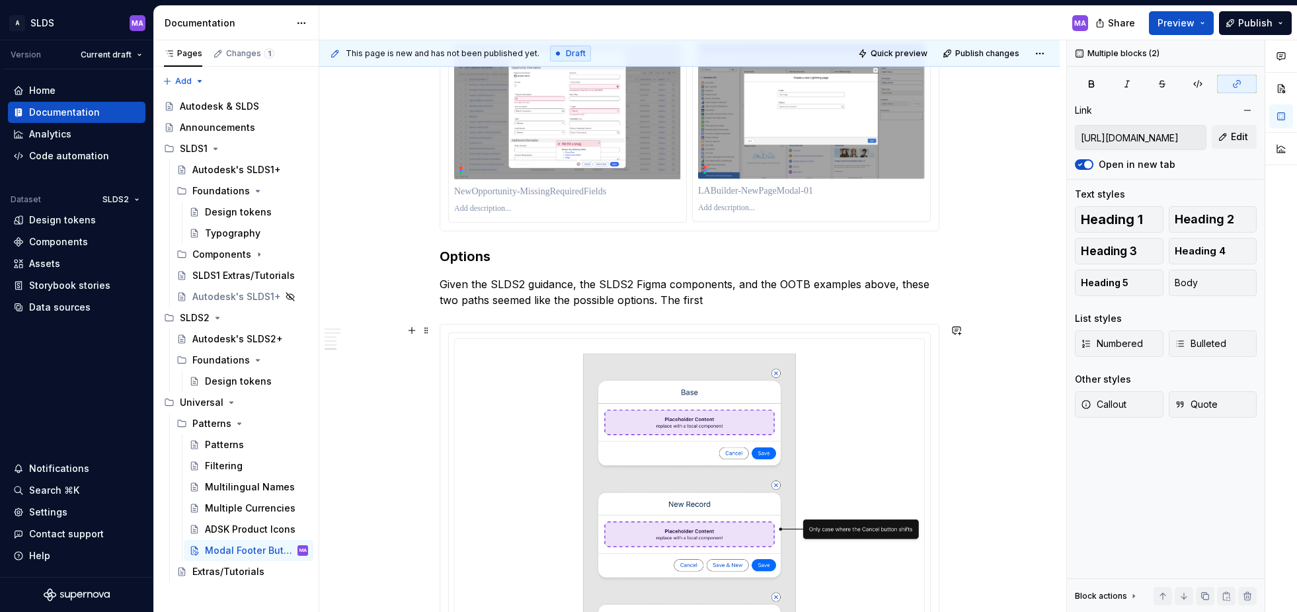
scroll to position [1518, 0]
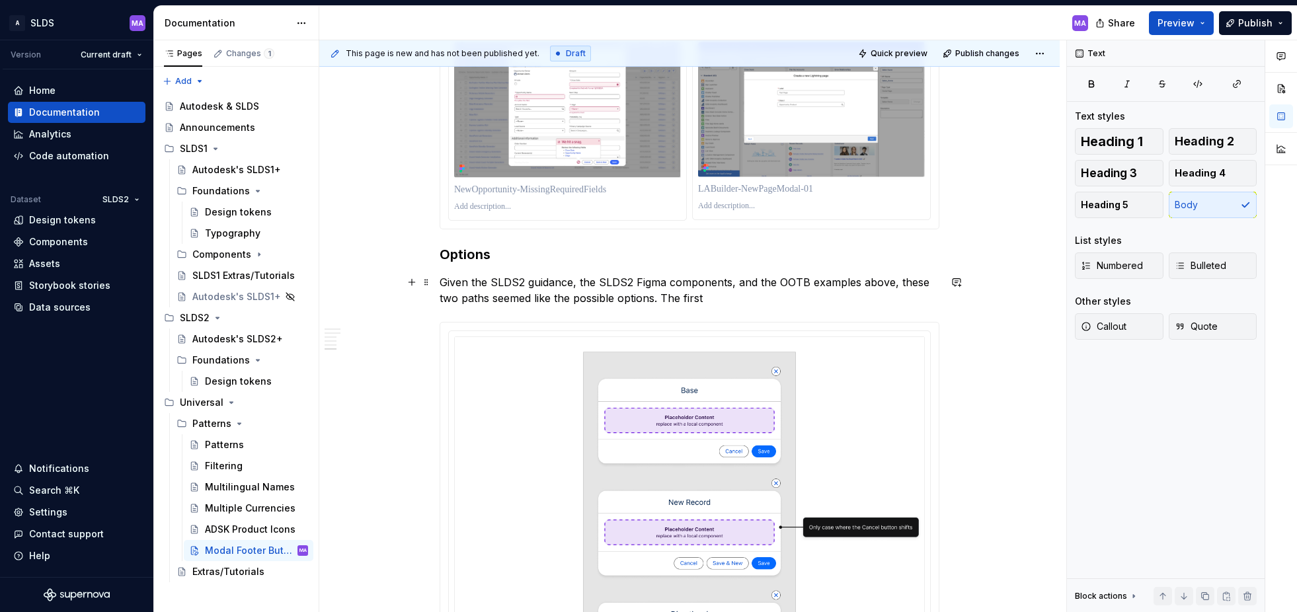
click at [781, 300] on p "Given the SLDS2 guidance, the SLDS2 Figma components, and the OOTB examples abo…" at bounding box center [690, 290] width 500 height 32
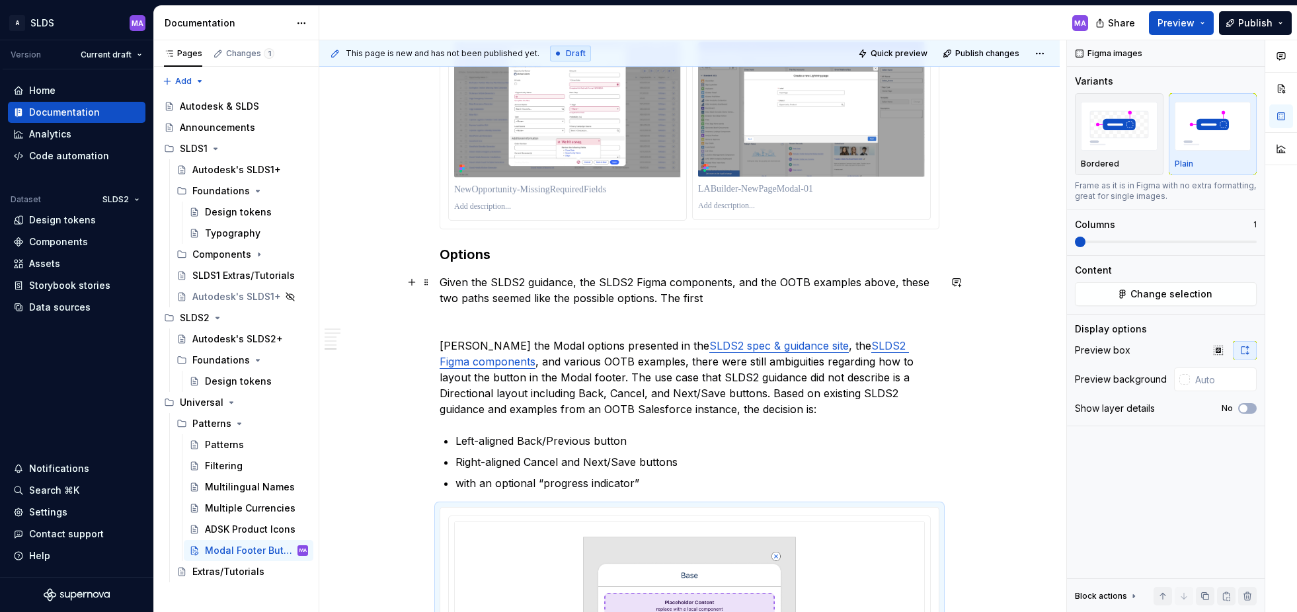
scroll to position [1515, 0]
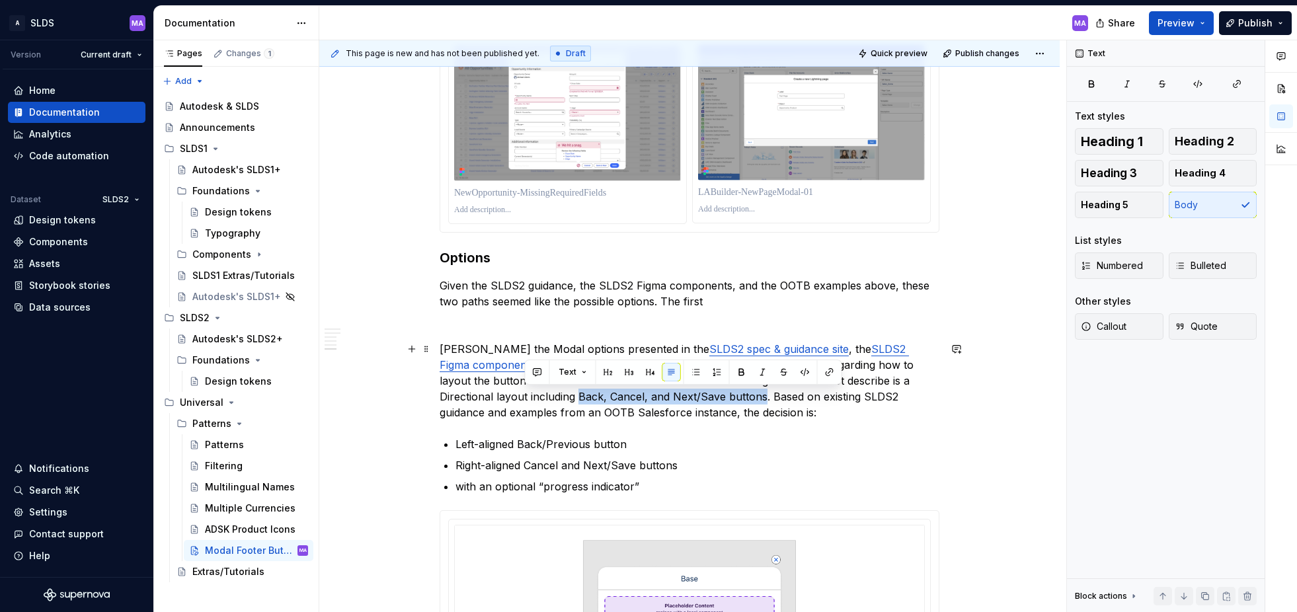
drag, startPoint x: 529, startPoint y: 397, endPoint x: 709, endPoint y: 391, distance: 179.9
click at [709, 391] on p "[PERSON_NAME] the Modal options presented in the SLDS2 spec & guidance site , t…" at bounding box center [690, 380] width 500 height 79
click at [659, 304] on p "Given the SLDS2 guidance, the SLDS2 Figma components, and the OOTB examples abo…" at bounding box center [690, 294] width 500 height 32
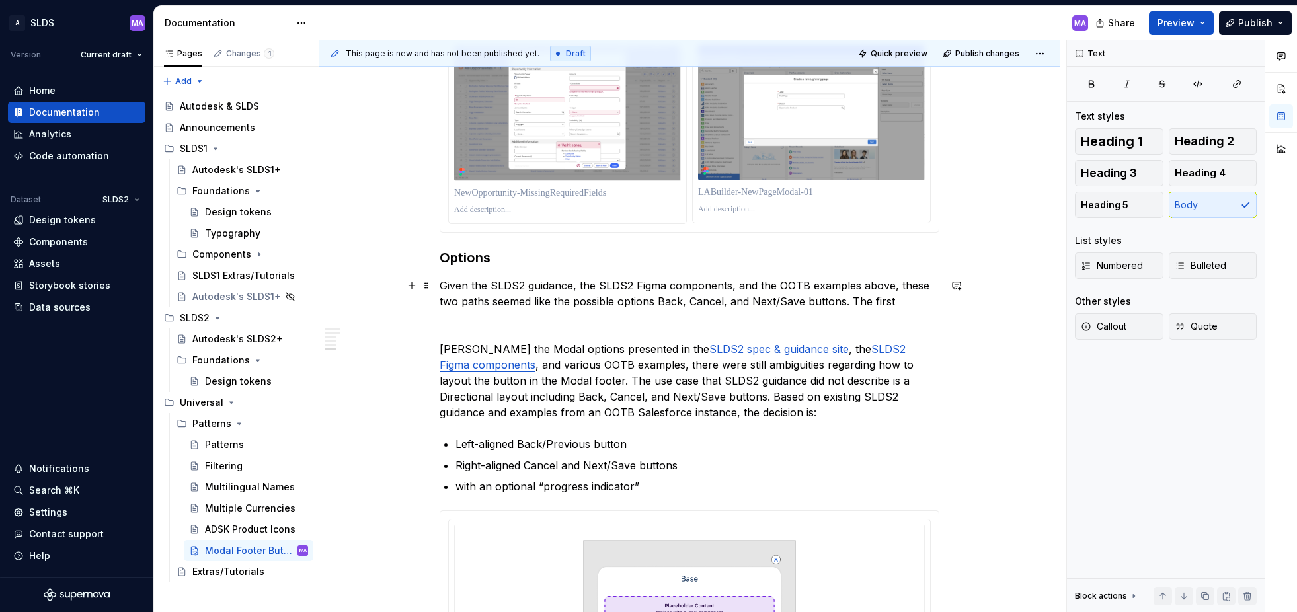
click at [660, 299] on p "Given the SLDS2 guidance, the SLDS2 Figma components, and the OOTB examples abo…" at bounding box center [690, 294] width 500 height 32
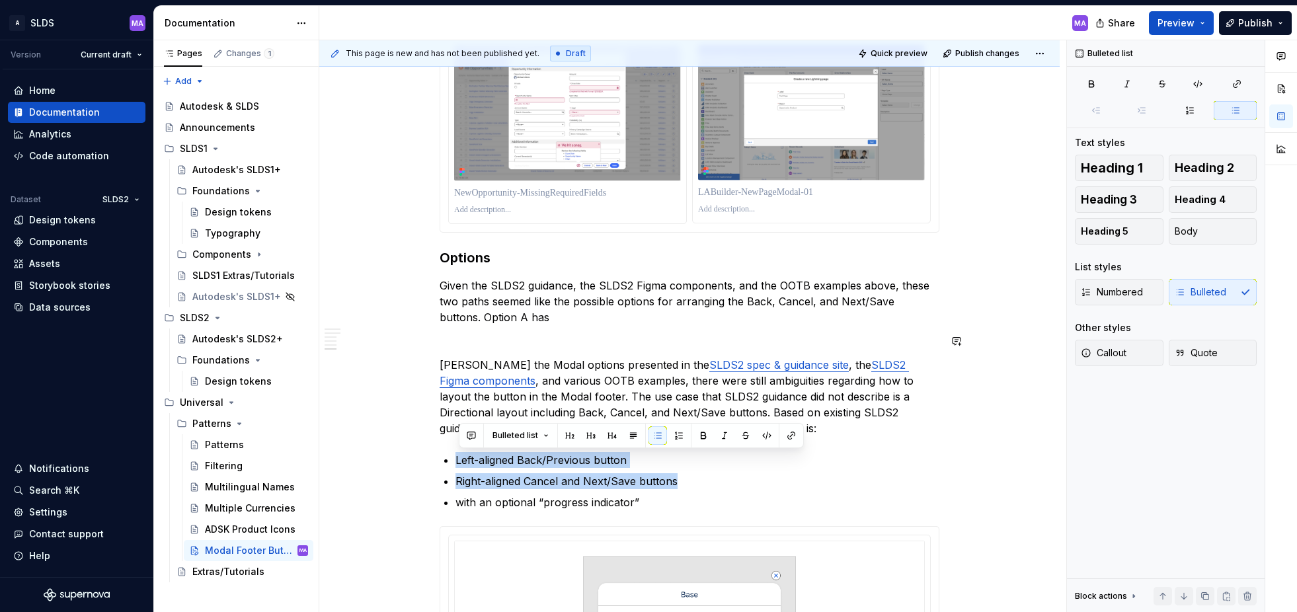
copy ul "Left-aligned Back/Previous button Right-aligned Cancel and Next/Save buttons"
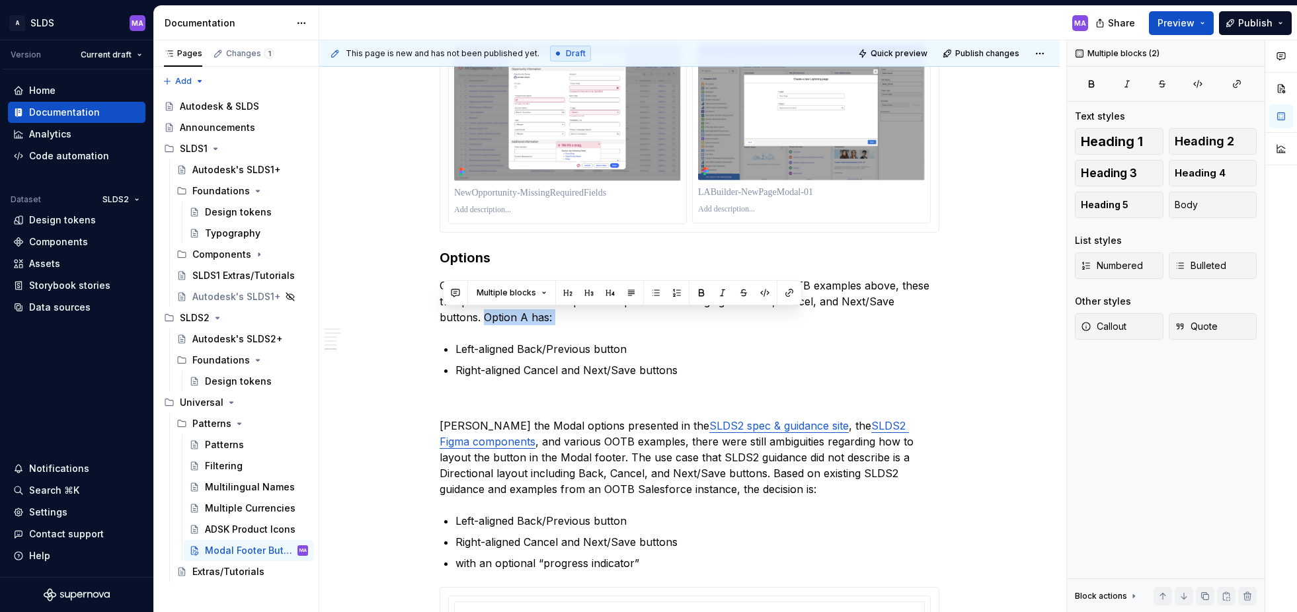
copy p "Option A has:"
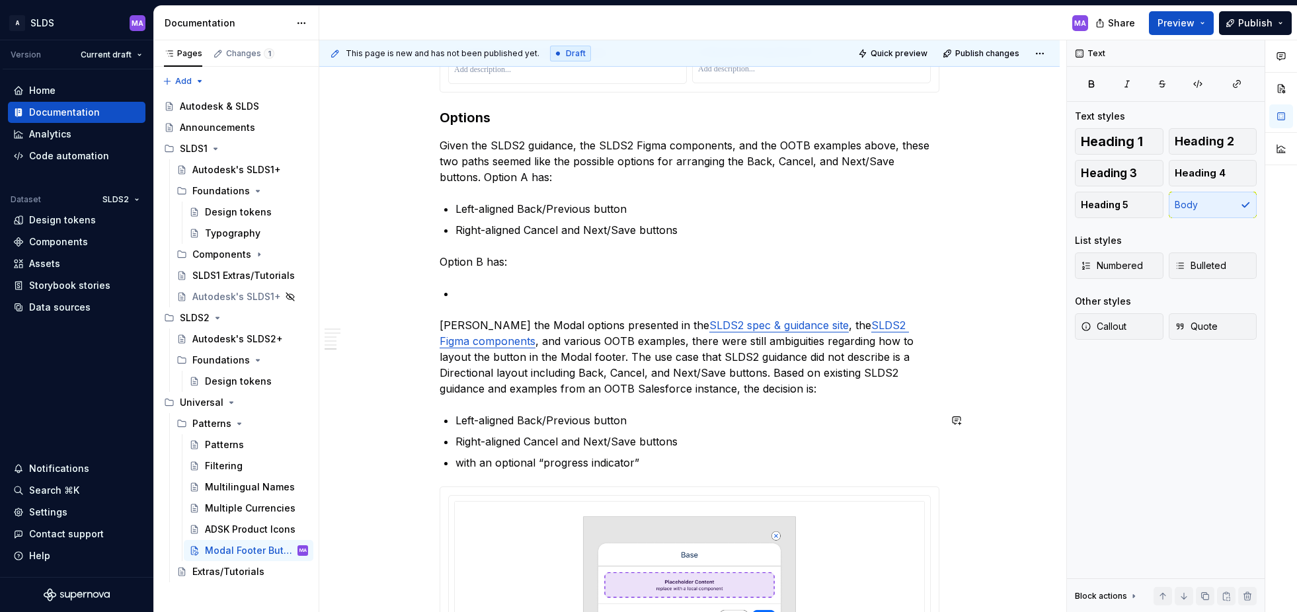
scroll to position [1651, 0]
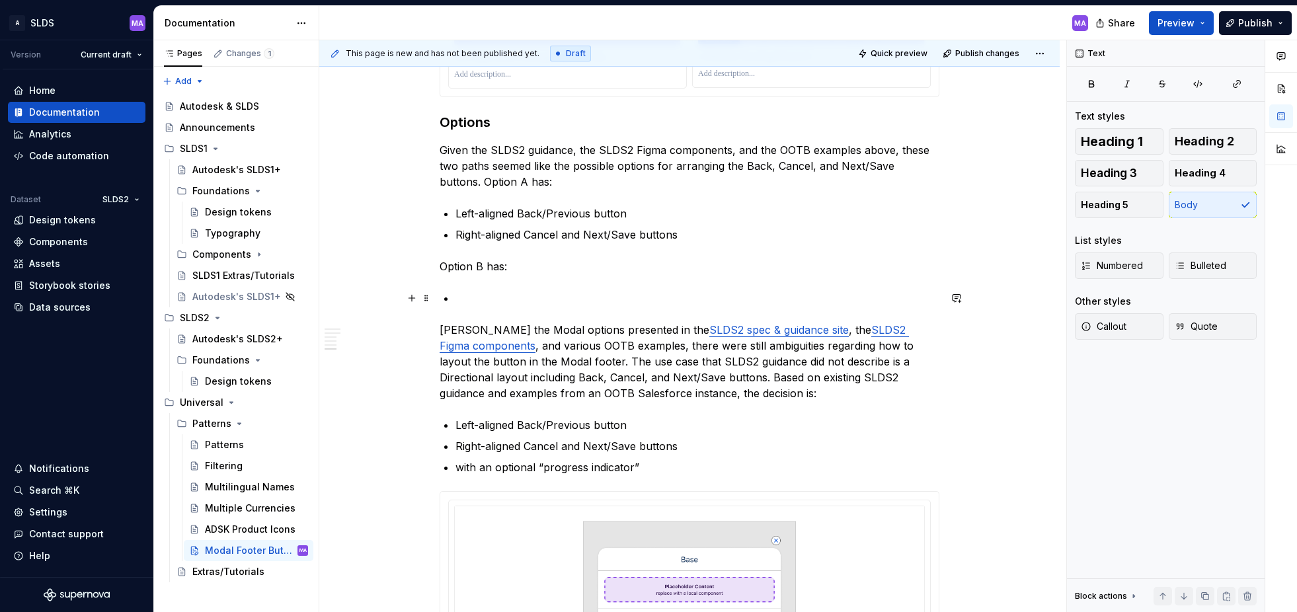
click at [496, 299] on p at bounding box center [697, 298] width 484 height 16
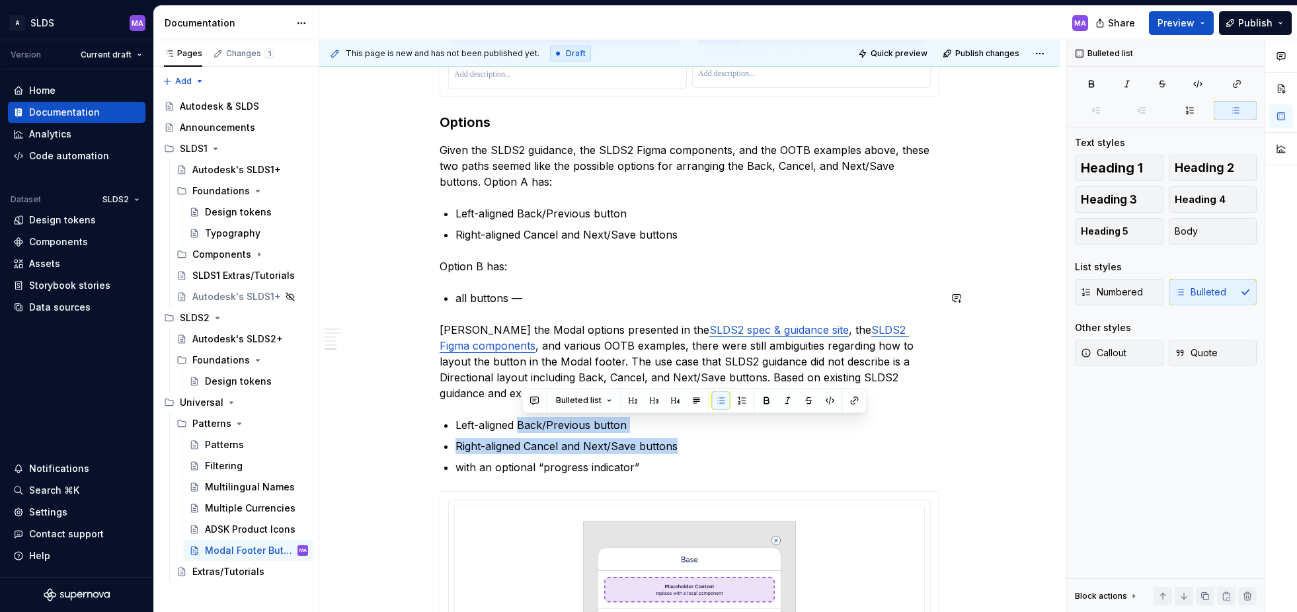
copy ul "Back/Previous button Right-aligned Cancel and Next/Save buttons"
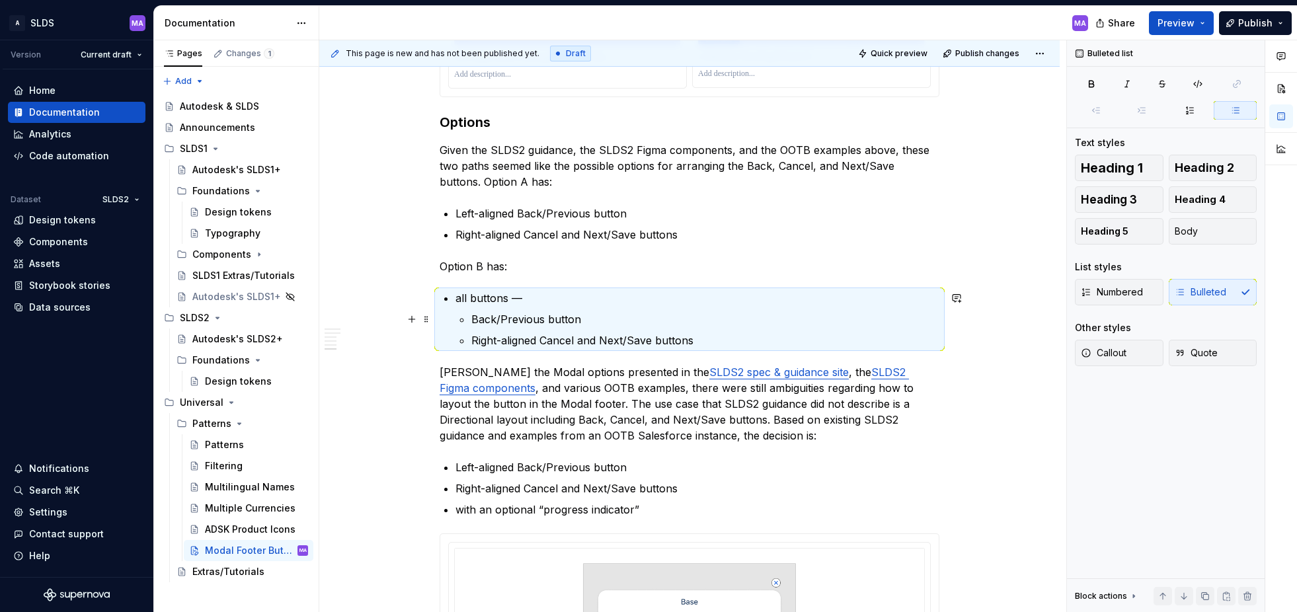
click at [470, 316] on li "all buttons — Back/Previous button Right-aligned Cancel and Next/Save buttons" at bounding box center [697, 319] width 484 height 58
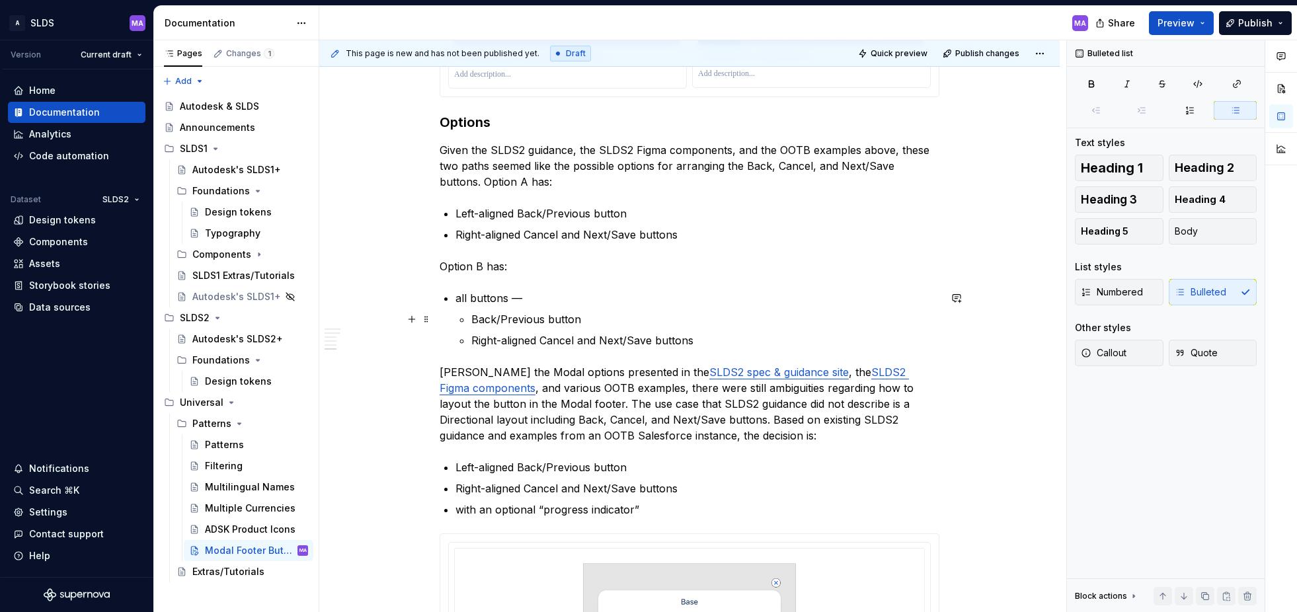
drag, startPoint x: 477, startPoint y: 321, endPoint x: 483, endPoint y: 334, distance: 14.8
click at [478, 322] on p "Back/Previous button" at bounding box center [705, 319] width 468 height 16
drag, startPoint x: 473, startPoint y: 321, endPoint x: 485, endPoint y: 332, distance: 16.9
click at [473, 321] on li "all buttons — Back/Previous button Right-aligned Cancel and Next/Save buttons" at bounding box center [697, 319] width 484 height 58
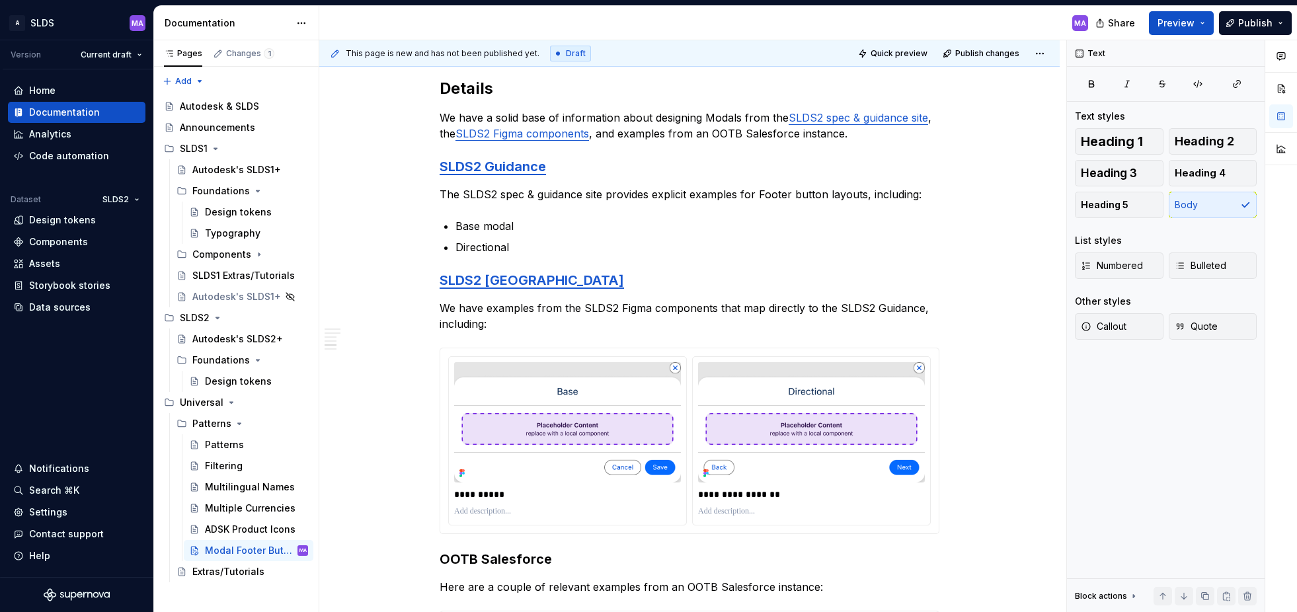
scroll to position [0, 0]
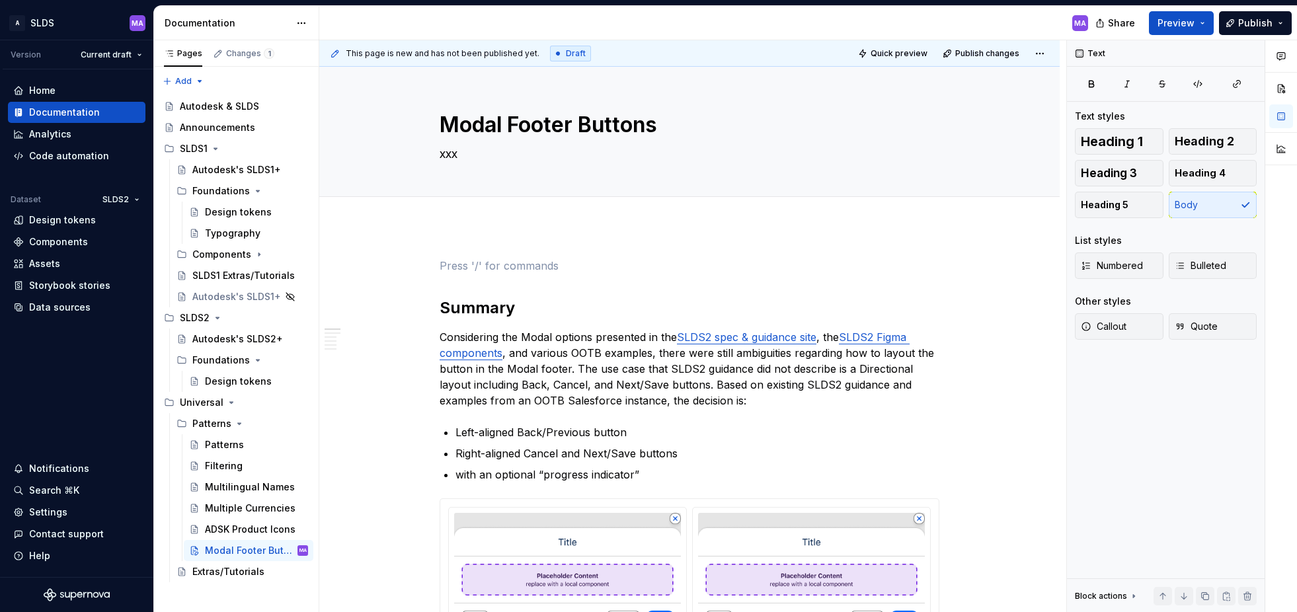
scroll to position [4, 0]
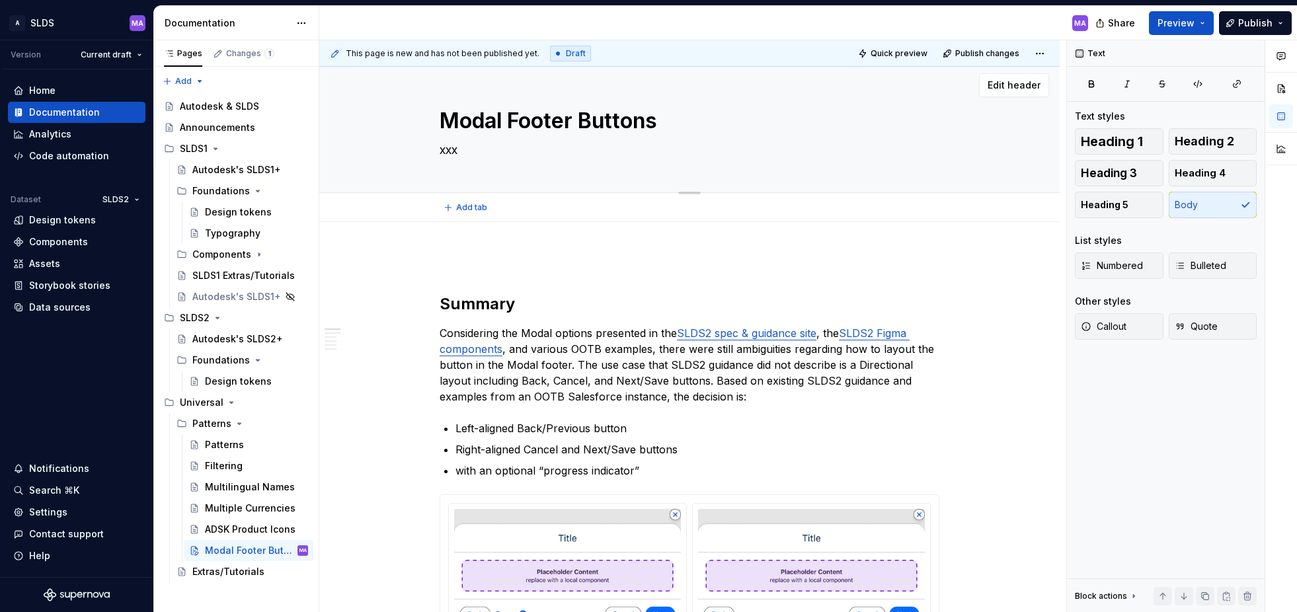
click at [549, 151] on textarea "xxx" at bounding box center [687, 149] width 500 height 21
type textarea "*"
type textarea "D"
type textarea "*"
type textarea "De"
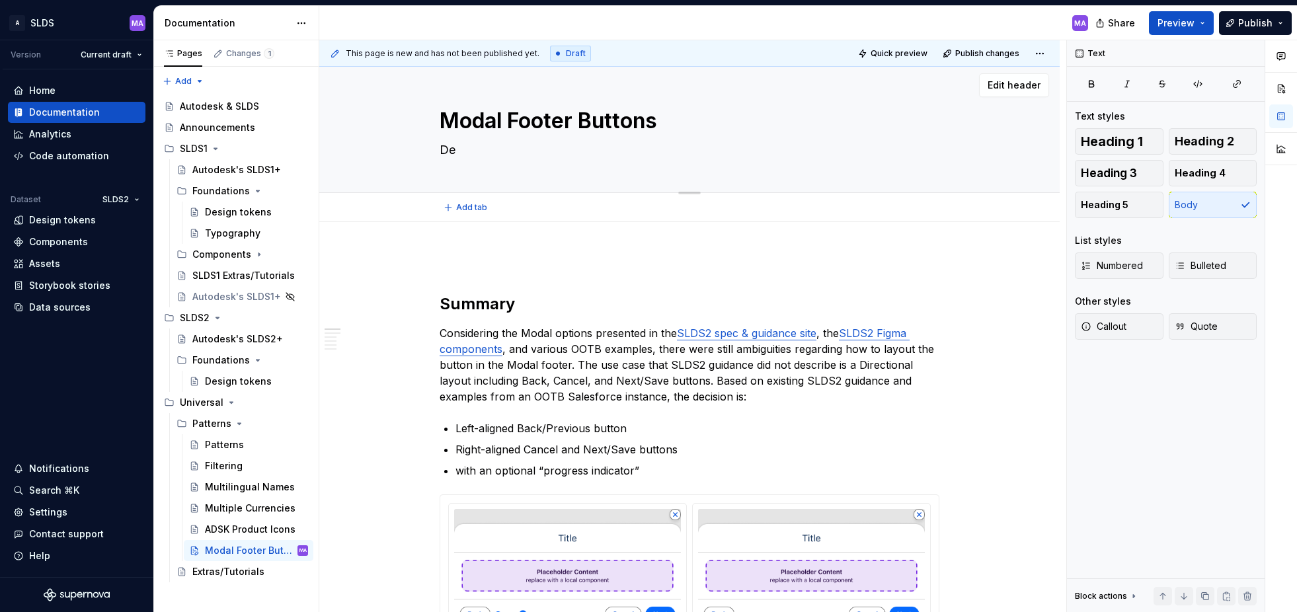
type textarea "*"
type textarea "Dec"
type textarea "*"
type textarea "Deci"
type textarea "*"
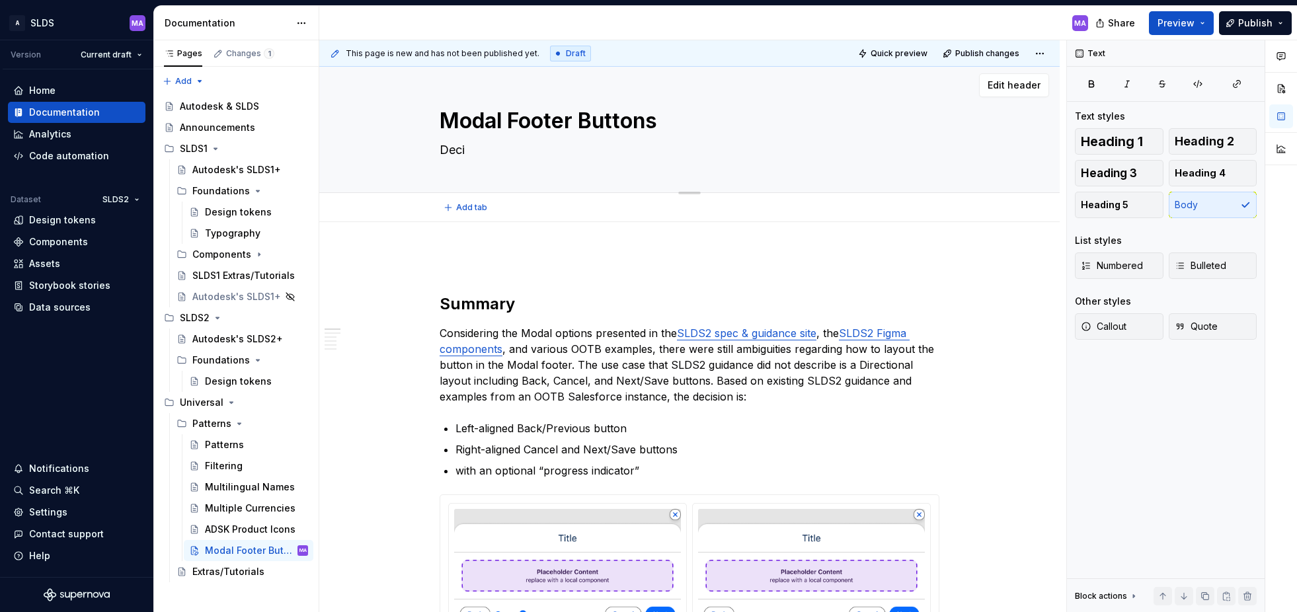
type textarea "Decid"
type textarea "*"
type textarea "Decidi"
type textarea "*"
type textarea "Decidin"
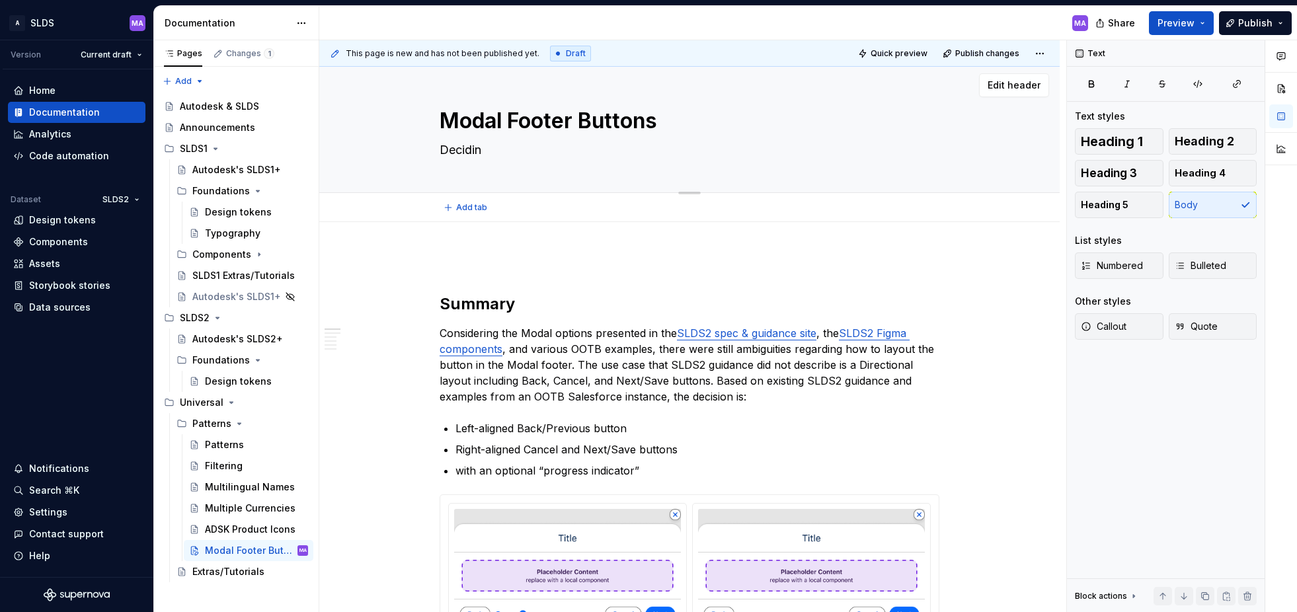
type textarea "*"
type textarea "Deciding"
type textarea "*"
type textarea "Deciding o"
type textarea "*"
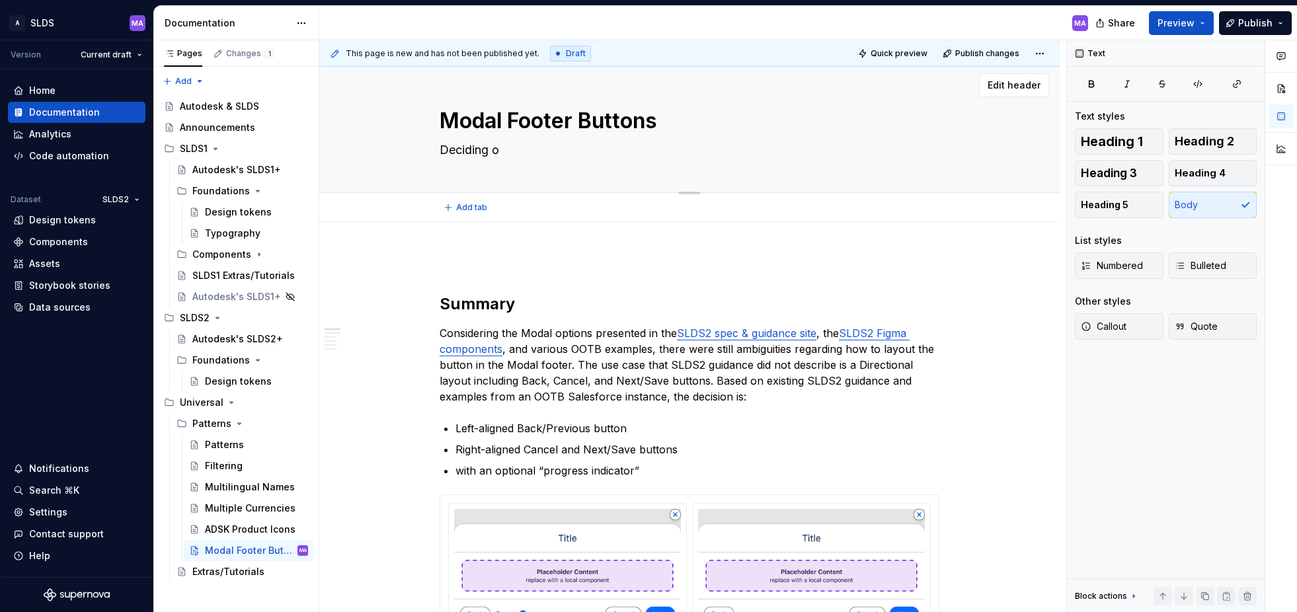
type textarea "Deciding on"
type textarea "*"
type textarea "Deciding on"
type textarea "*"
type textarea "Deciding on t"
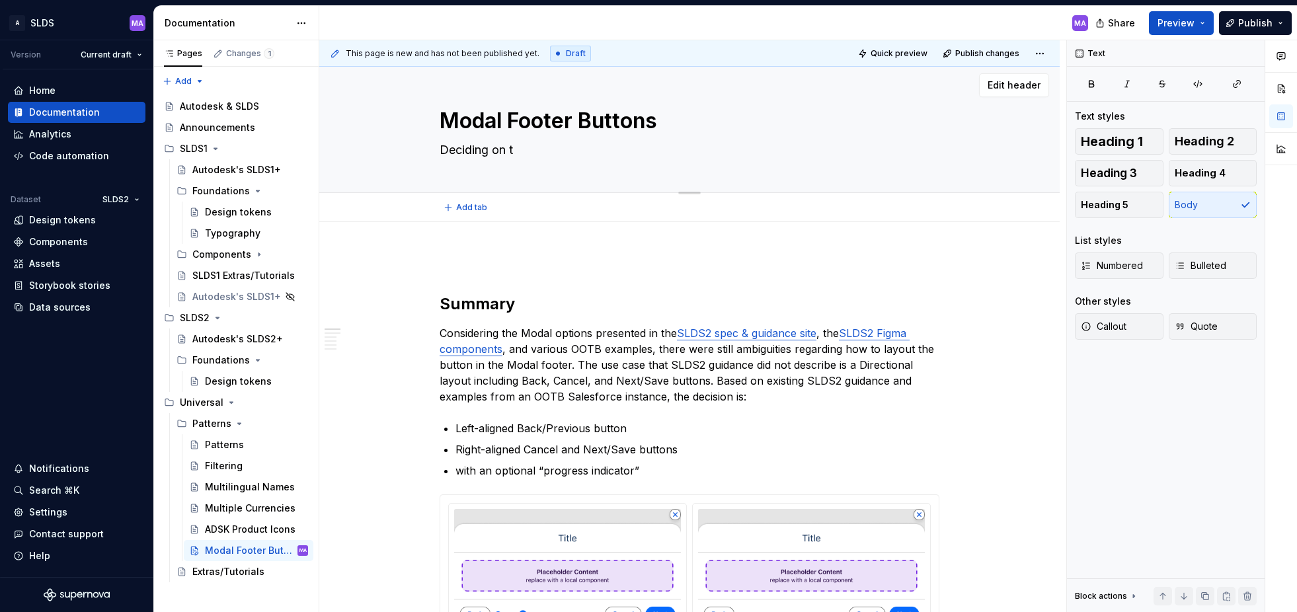
type textarea "*"
type textarea "Deciding on th"
type textarea "*"
type textarea "Deciding on the"
type textarea "*"
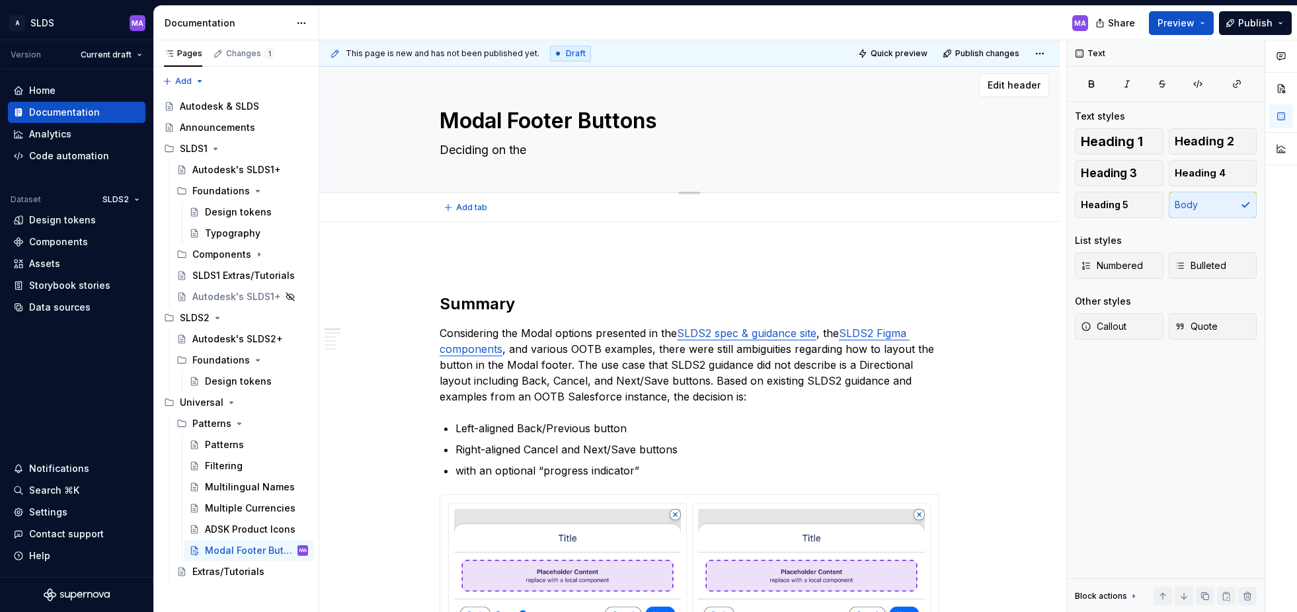
type textarea "Deciding on the"
type textarea "*"
type textarea "Deciding on the a"
type textarea "*"
type textarea "Deciding on the al"
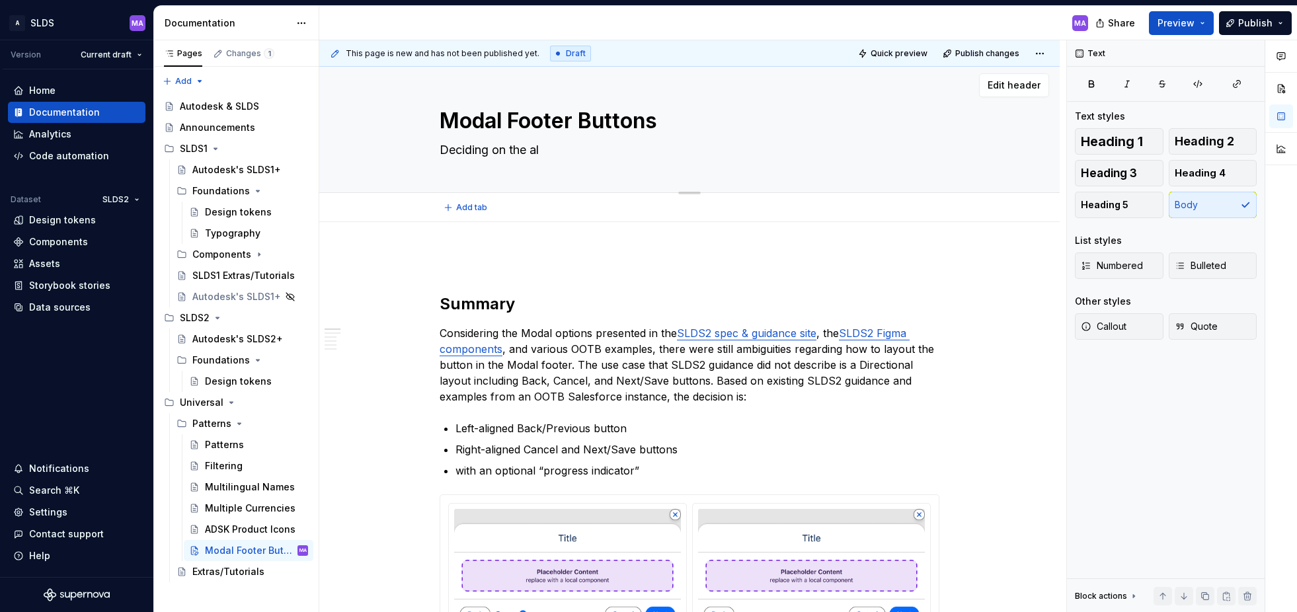
type textarea "*"
type textarea "Deciding on the ali"
type textarea "*"
type textarea "Deciding on the align"
type textarea "*"
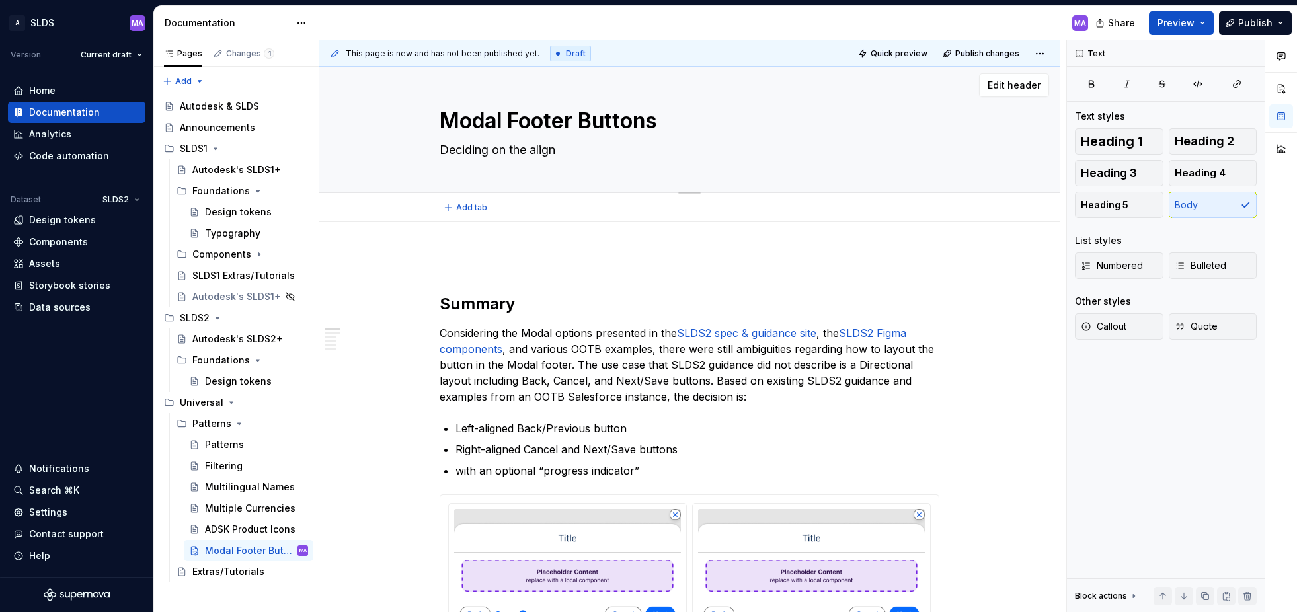
type textarea "Deciding on the alignm"
type textarea "*"
type textarea "Deciding on the alignme"
type textarea "*"
type textarea "Deciding on the alignmen"
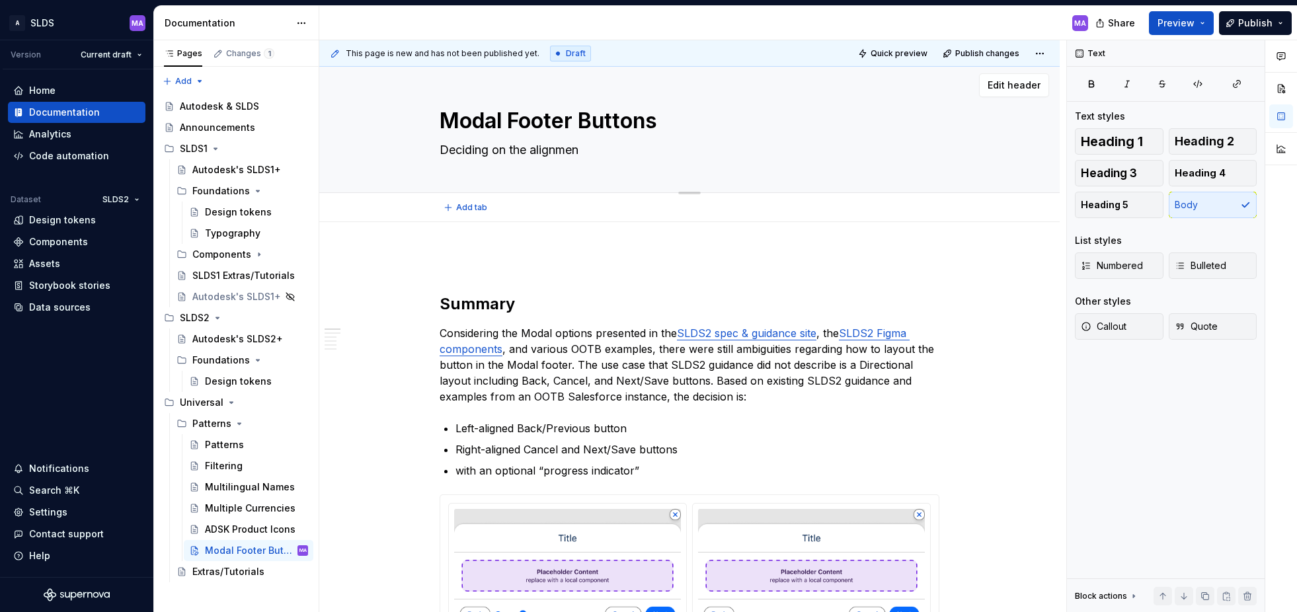
type textarea "*"
type textarea "Deciding on the alignment"
type textarea "*"
type textarea "Deciding on the alignment"
type textarea "*"
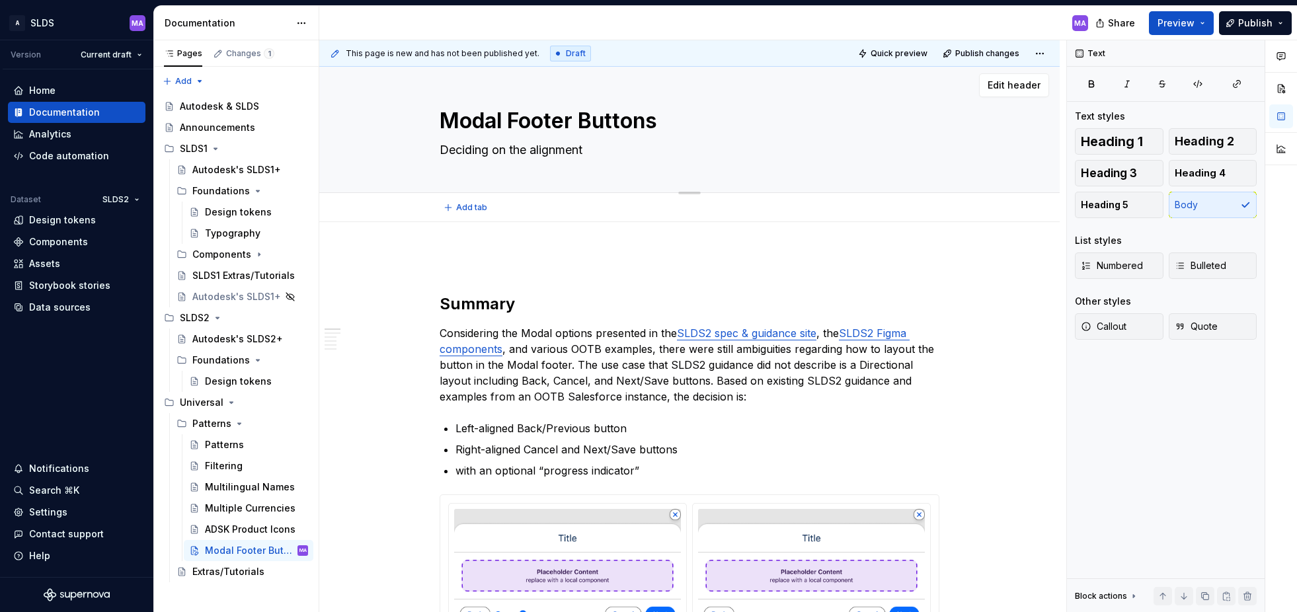
type textarea "Deciding on the alignment o"
type textarea "*"
type textarea "Deciding on the alignment of"
type textarea "*"
type textarea "Deciding on the alignment of"
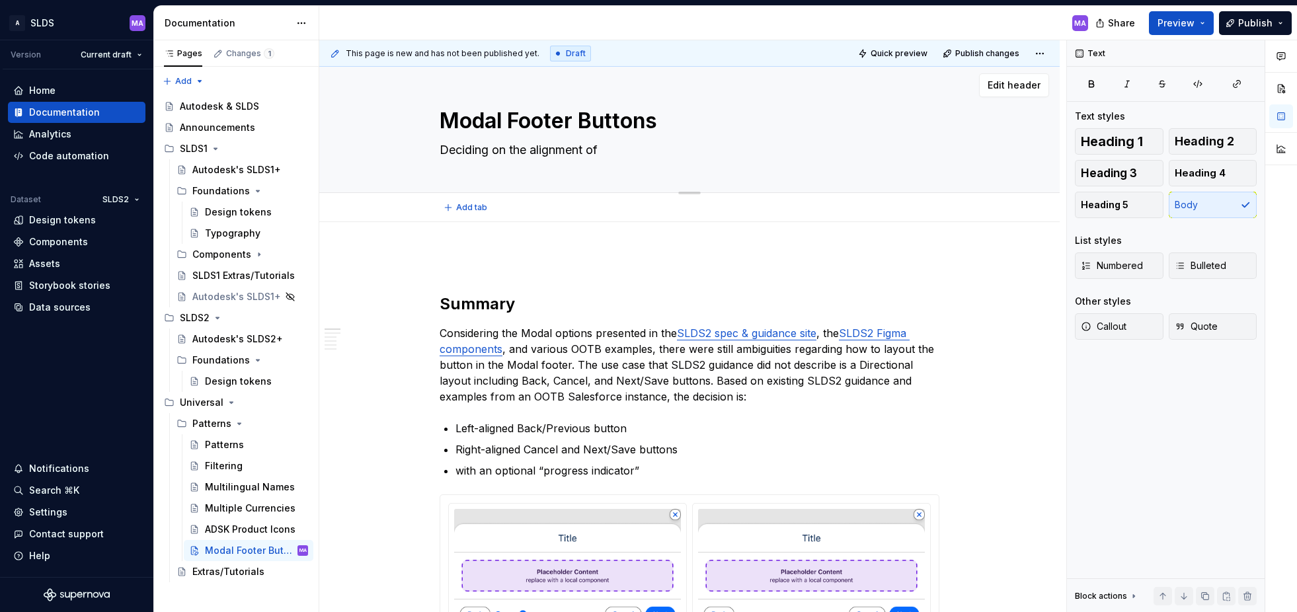
type textarea "*"
type textarea "Deciding on the alignment of b"
type textarea "*"
type textarea "Deciding on the alignment of bu"
type textarea "*"
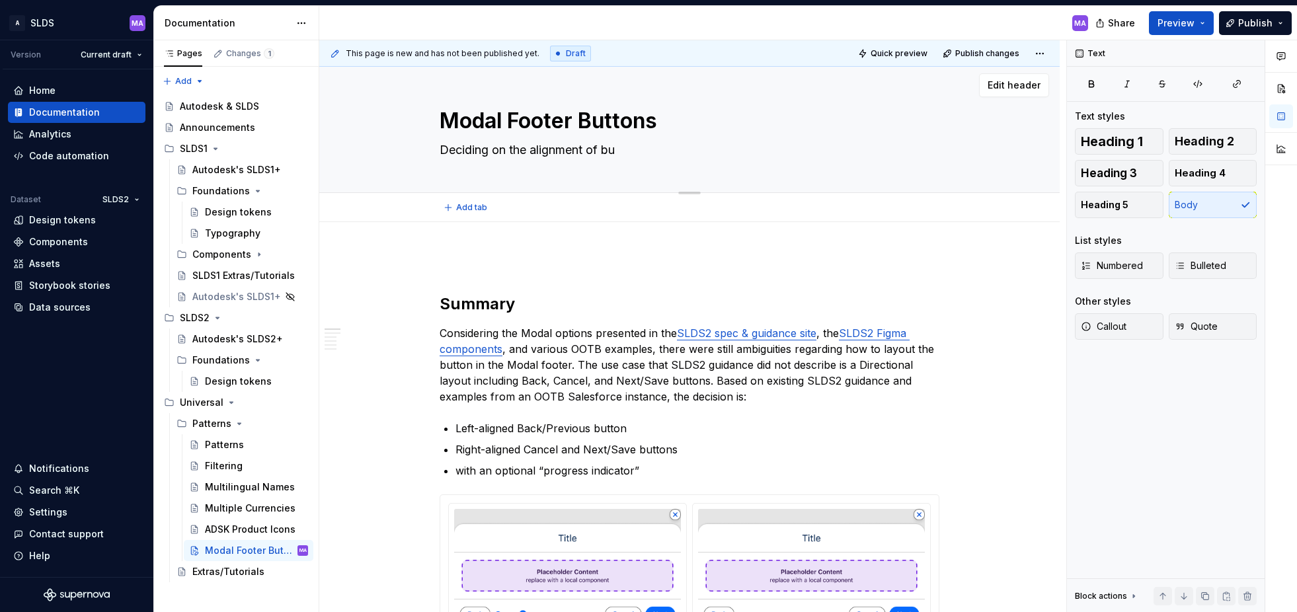
type textarea "Deciding on the alignment of but"
type textarea "*"
type textarea "Deciding on the alignment of butt"
type textarea "*"
type textarea "Deciding on the alignment of butto"
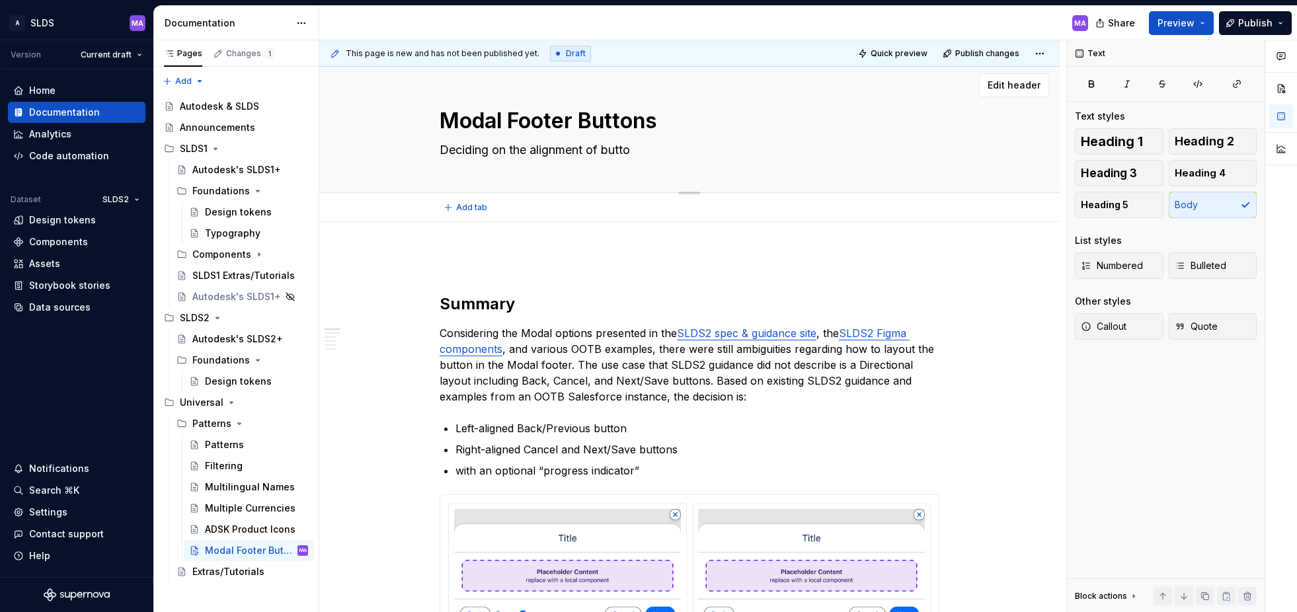
type textarea "*"
type textarea "Deciding on the alignment of button"
type textarea "*"
type textarea "Deciding on the alignment of buttons"
type textarea "*"
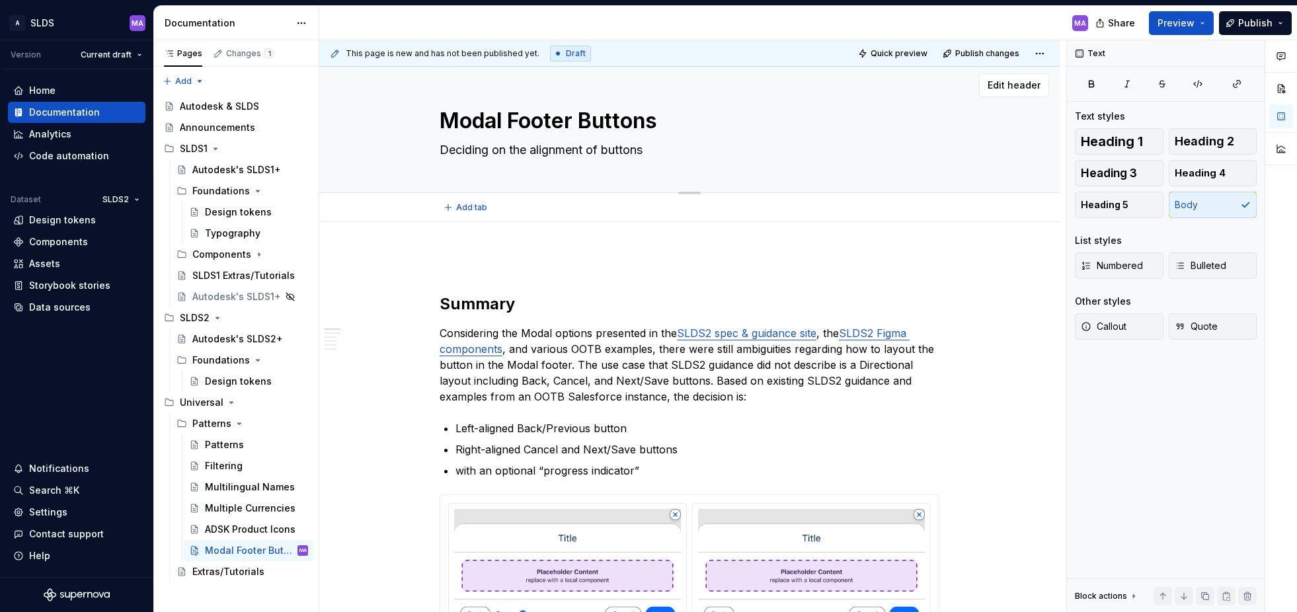
type textarea "Deciding on the alignment of buttons"
type textarea "*"
type textarea "Deciding on the alignment of buttons i"
type textarea "*"
type textarea "Deciding on the alignment of buttons in"
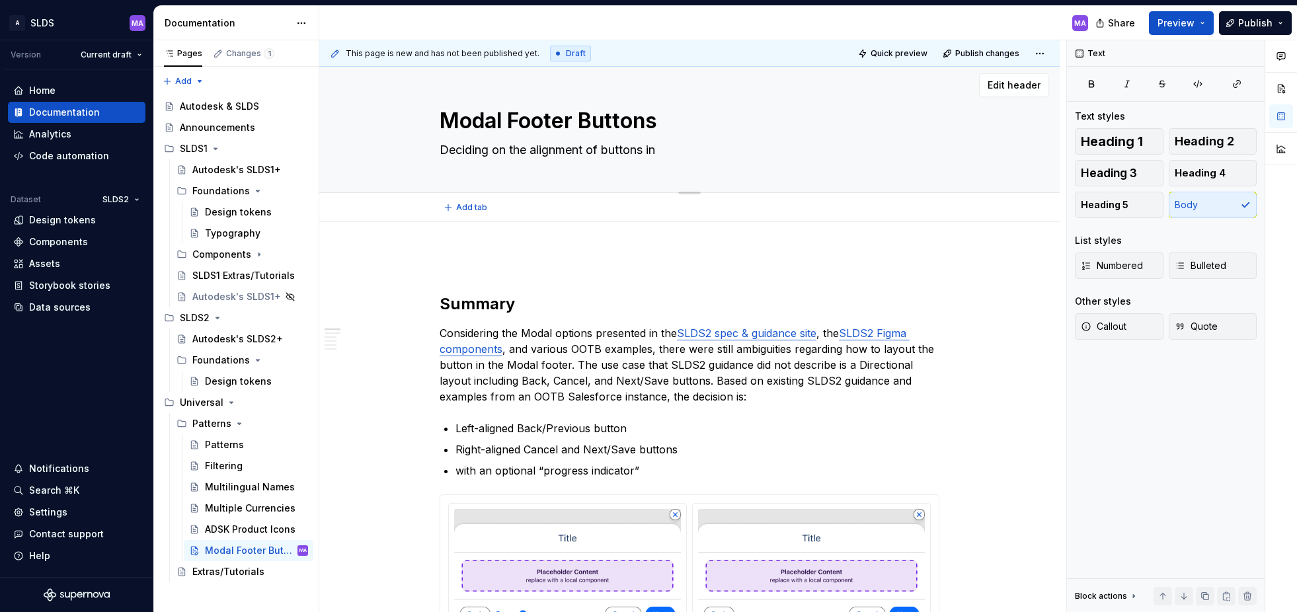
type textarea "*"
type textarea "Deciding on the alignment of buttons in"
type textarea "*"
type textarea "Deciding on the alignment of buttons in S"
type textarea "*"
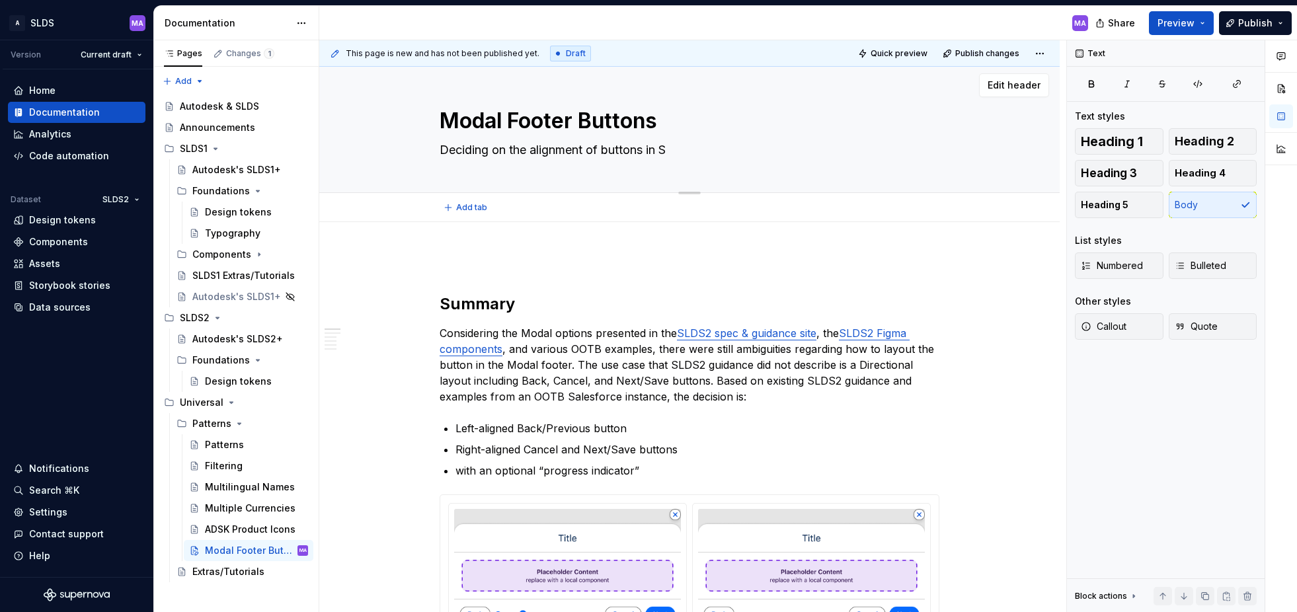
type textarea "Deciding on the alignment of buttons in [GEOGRAPHIC_DATA]"
type textarea "*"
type textarea "Deciding on the alignment of buttons in [GEOGRAPHIC_DATA]"
type textarea "*"
type textarea "Deciding on the alignment of buttons in [GEOGRAPHIC_DATA]"
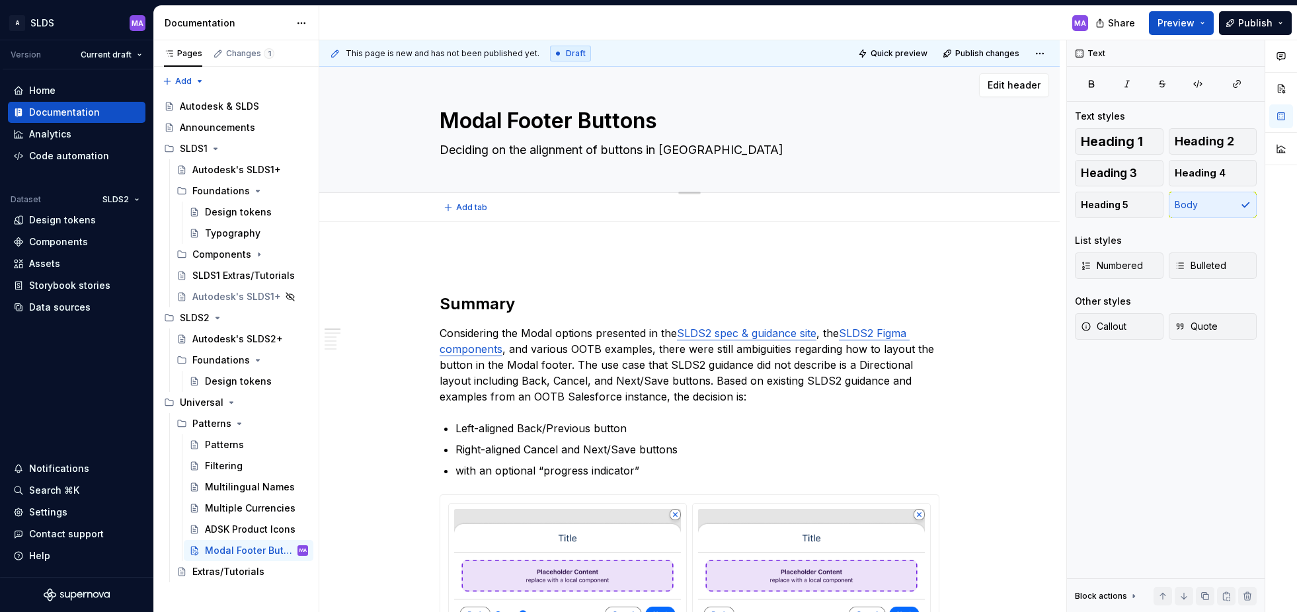
type textarea "*"
type textarea "Deciding on the alignment of buttons in SLDS2"
type textarea "*"
type textarea "Deciding on the alignment of buttons in SLDS2'"
type textarea "*"
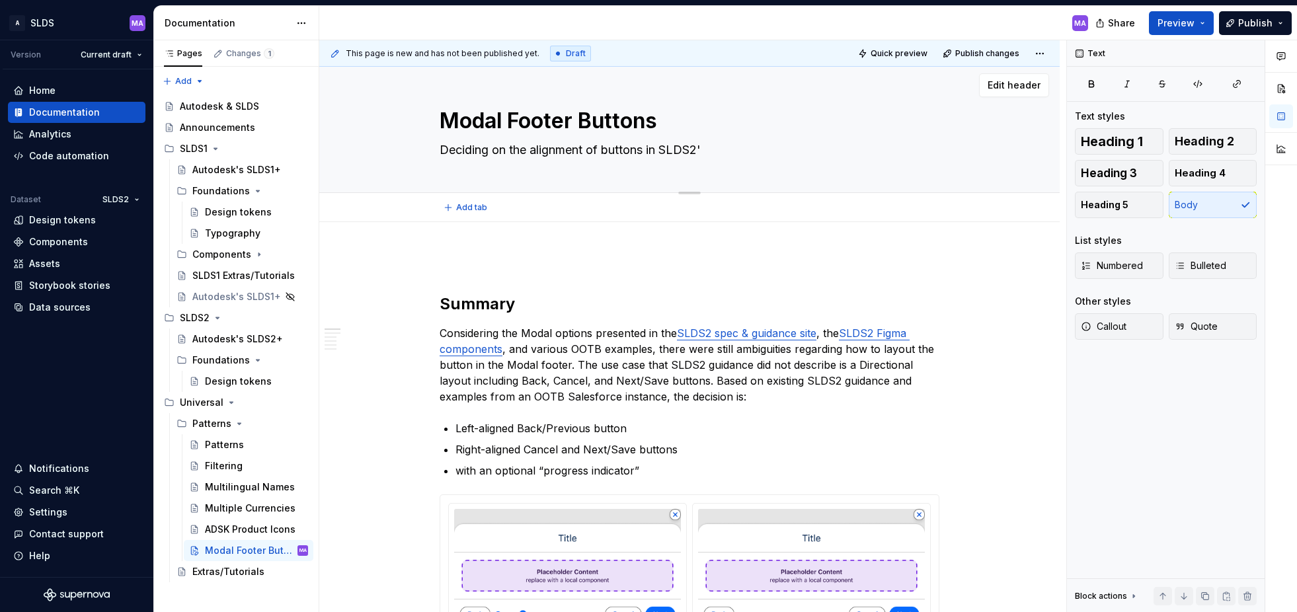
type textarea "Deciding on the alignment of buttons in SLDS2"
type textarea "*"
type textarea "Deciding on the alignment of buttons in tSLDS2"
type textarea "*"
type textarea "Deciding on the alignment of buttons in thSLDS2"
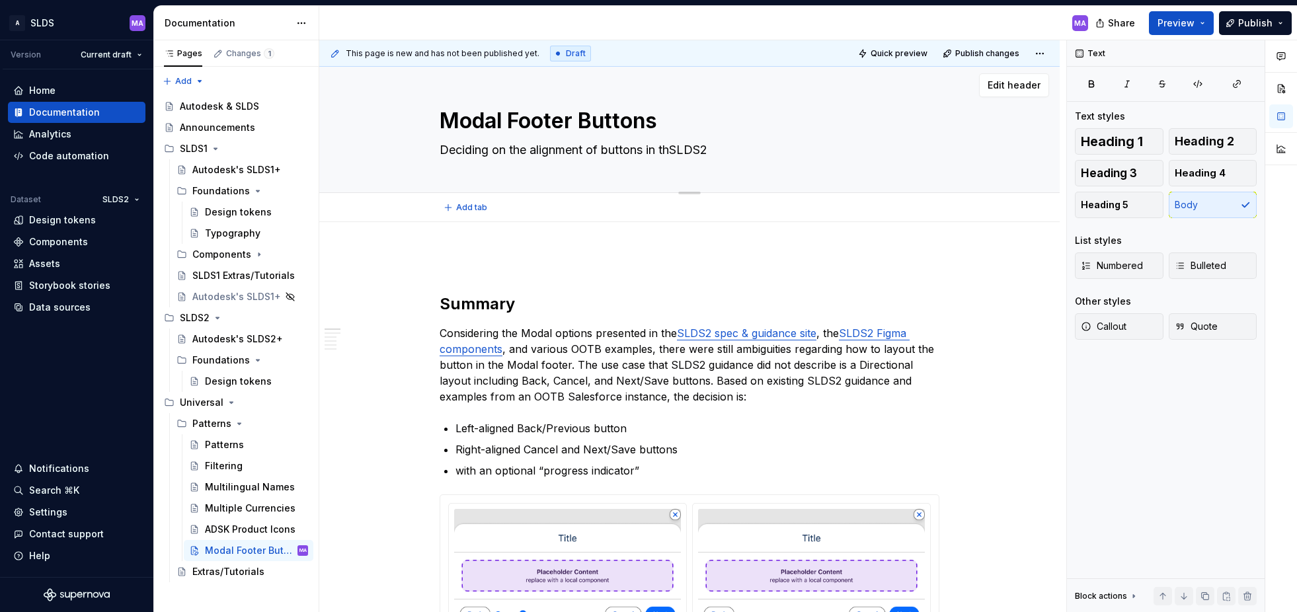
type textarea "*"
type textarea "Deciding on the alignment of buttons in theSLDS2"
type textarea "*"
type textarea "Deciding on the alignment of buttons in the SLDS2"
type textarea "*"
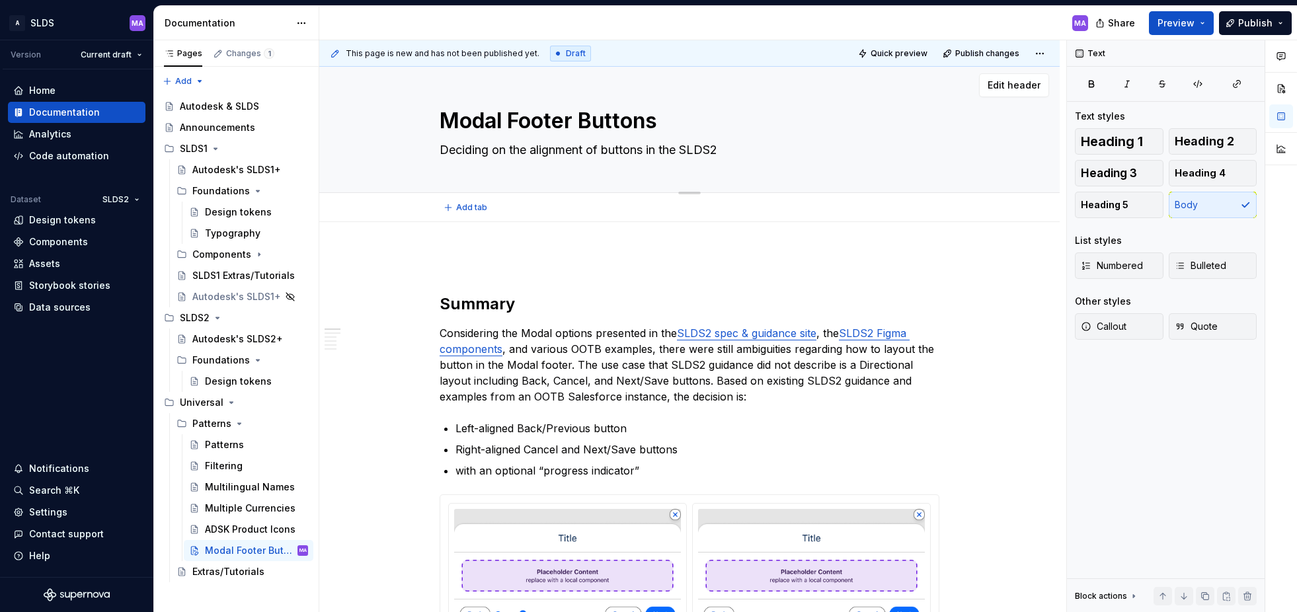
type textarea "Deciding on the alignment of buttons in the SLDS2"
type textarea "*"
type textarea "Deciding on the alignment of buttons in the SLDS2 M"
type textarea "*"
type textarea "Deciding on the alignment of buttons in the SLDS2 MO"
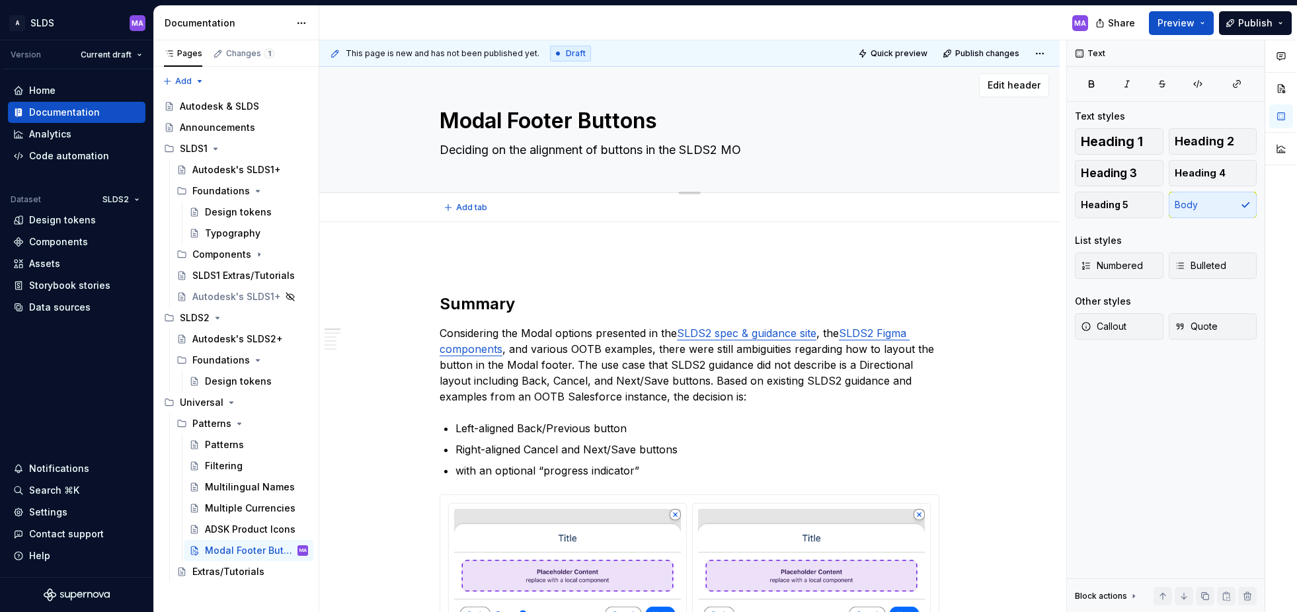
type textarea "*"
type textarea "Deciding on the alignment of buttons in the SLDS2 MOd"
type textarea "*"
type textarea "Deciding on the alignment of buttons in the SLDS2 MOda"
type textarea "*"
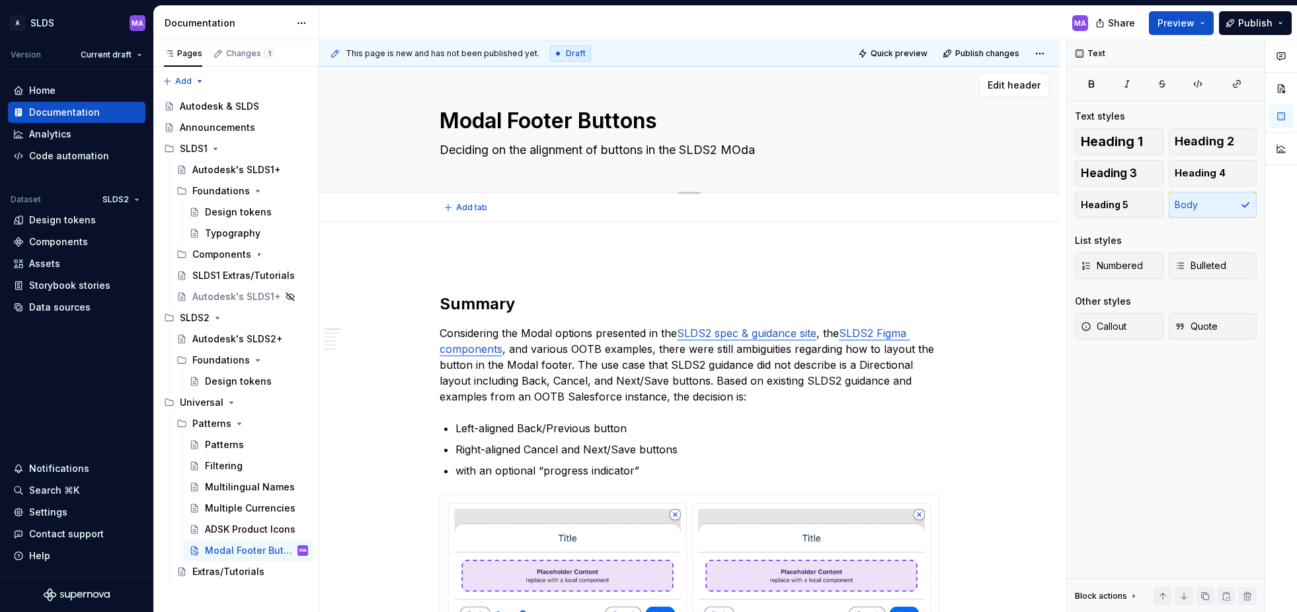
type textarea "Deciding on the alignment of buttons in the SLDS2 MOdal"
type textarea "*"
type textarea "Deciding on the alignment of buttons in the SLDS2 MOda"
type textarea "*"
type textarea "Deciding on the alignment of buttons in the SLDS2 MOd"
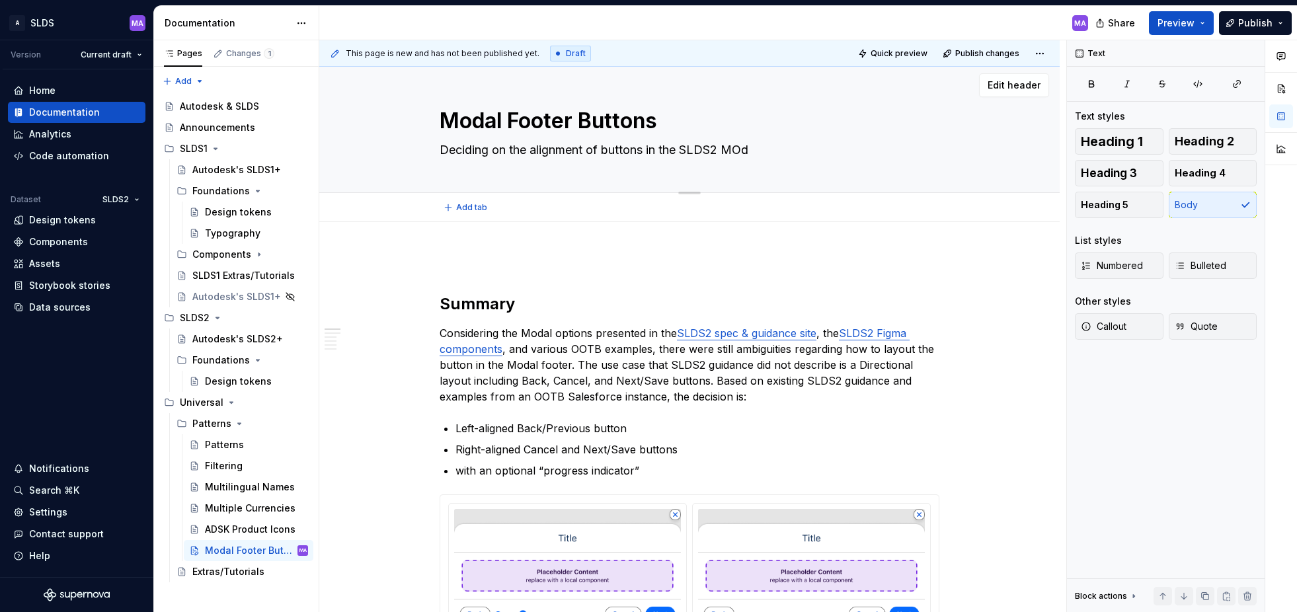
type textarea "*"
type textarea "Deciding on the alignment of buttons in the SLDS2 MO"
type textarea "*"
type textarea "Deciding on the alignment of buttons in the SLDS2 M"
type textarea "*"
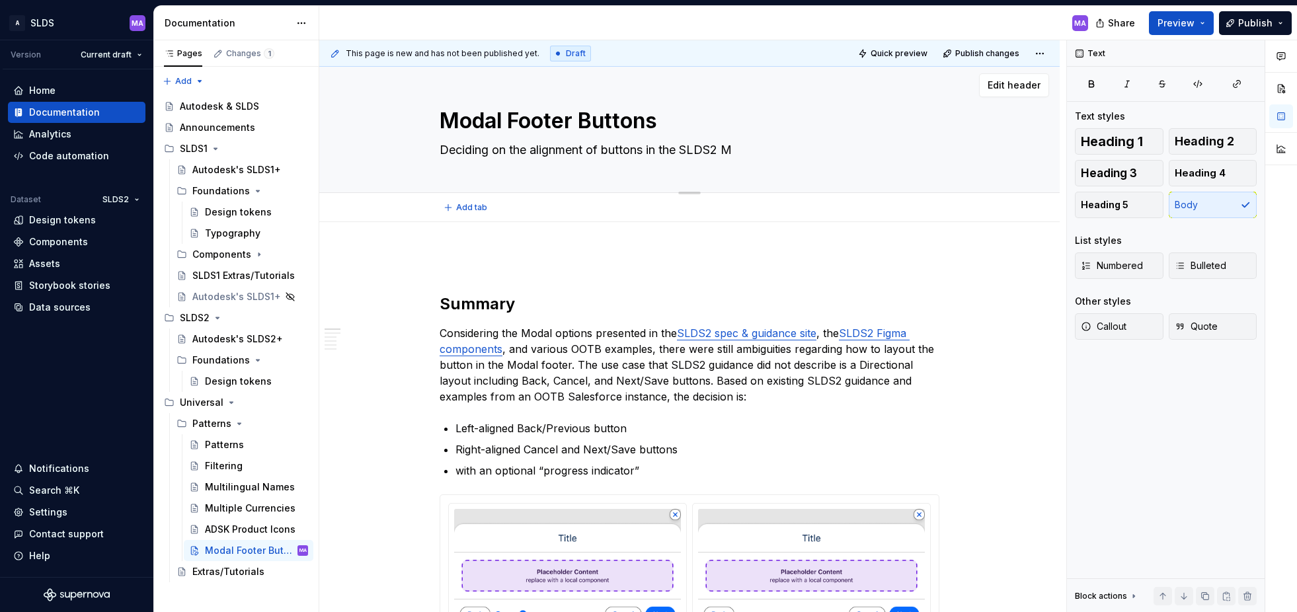
type textarea "Deciding on the alignment of buttons in the SLDS2 Mo"
type textarea "*"
type textarea "Deciding on the alignment of buttons in the SLDS2 Mod"
type textarea "*"
type textarea "Deciding on the alignment of buttons in the SLDS2 Moda"
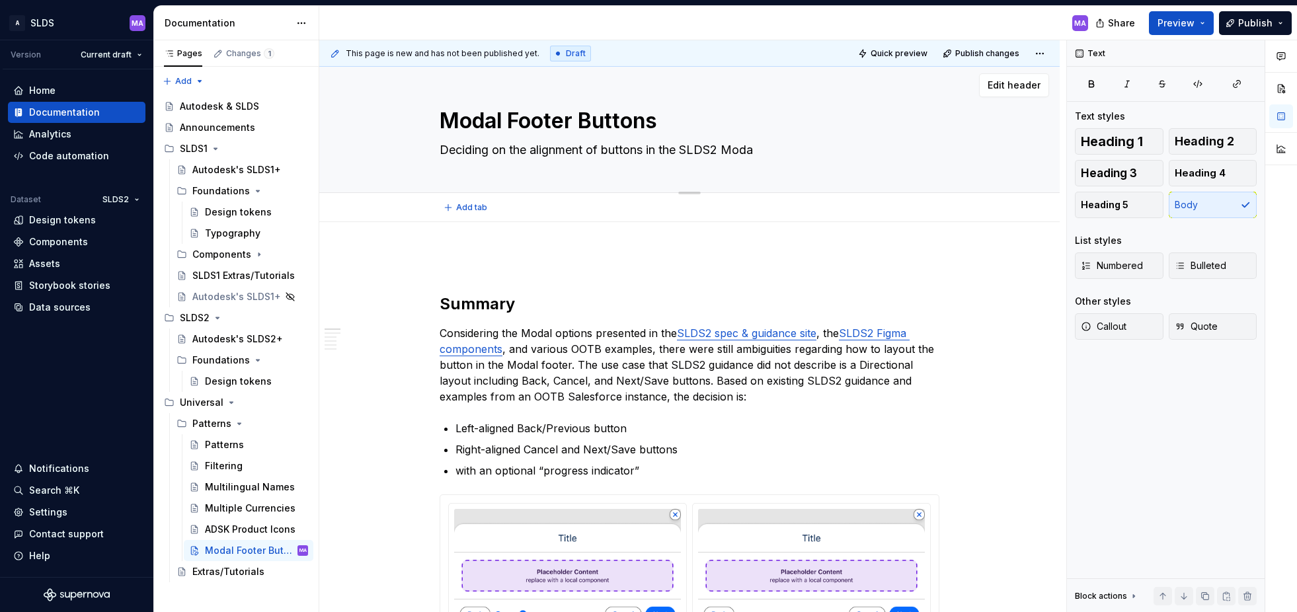
type textarea "*"
type textarea "Deciding on the alignment of buttons in the SLDS2 Modal"
type textarea "*"
type textarea "Deciding on the alignment of buttons in the SLDS2 Modal"
type textarea "*"
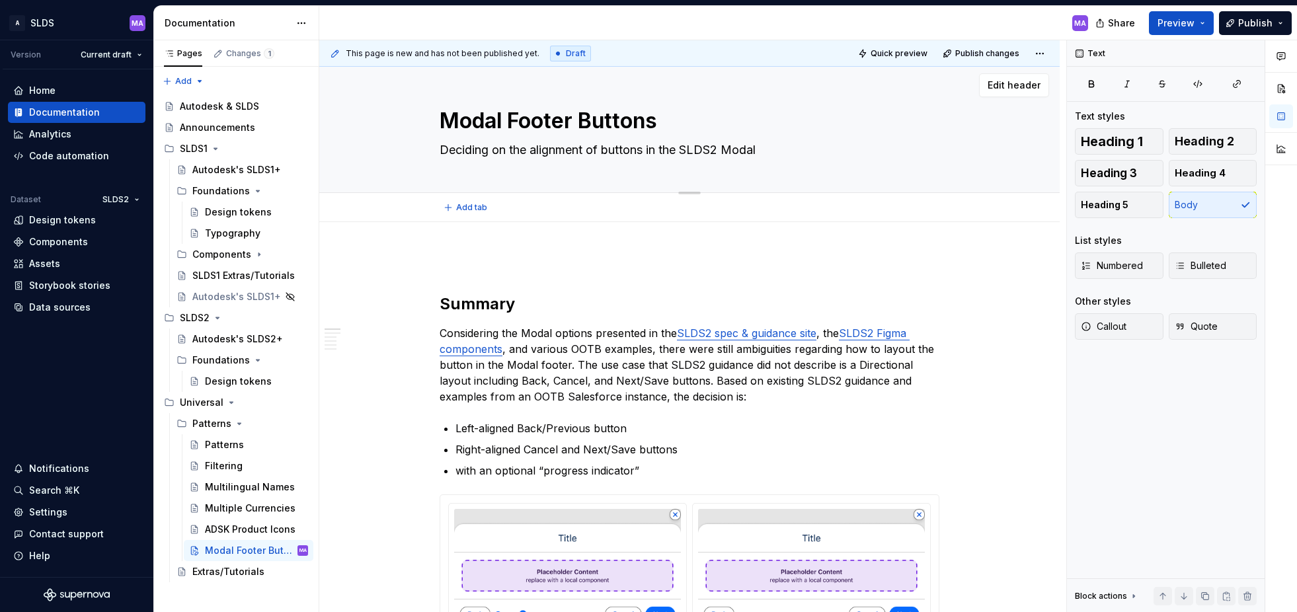
type textarea "Deciding on the alignment of buttons in the SLDS2 Modal F"
type textarea "*"
type textarea "Deciding on the alignment of buttons in the SLDS2 Modal Fo"
type textarea "*"
type textarea "Deciding on the alignment of buttons in the SLDS2 Modal Foo"
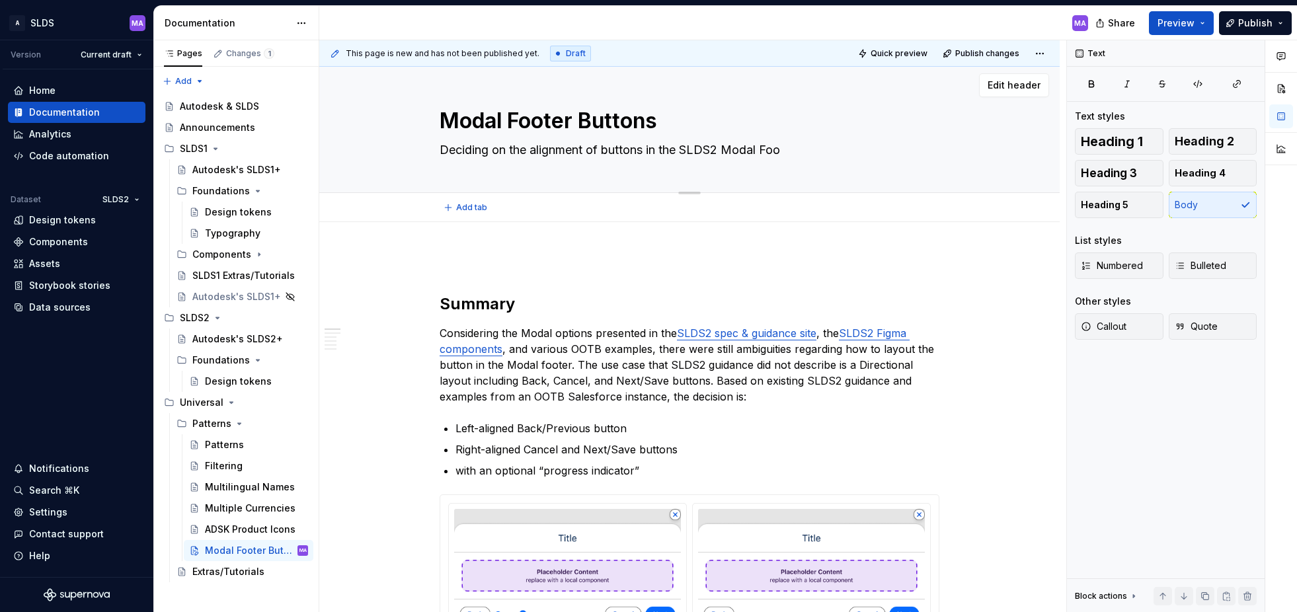
type textarea "*"
type textarea "Deciding on the alignment of buttons in the SLDS2 Modal Foot"
type textarea "*"
type textarea "Deciding on the alignment of buttons in the SLDS2 Modal [PERSON_NAME]"
type textarea "*"
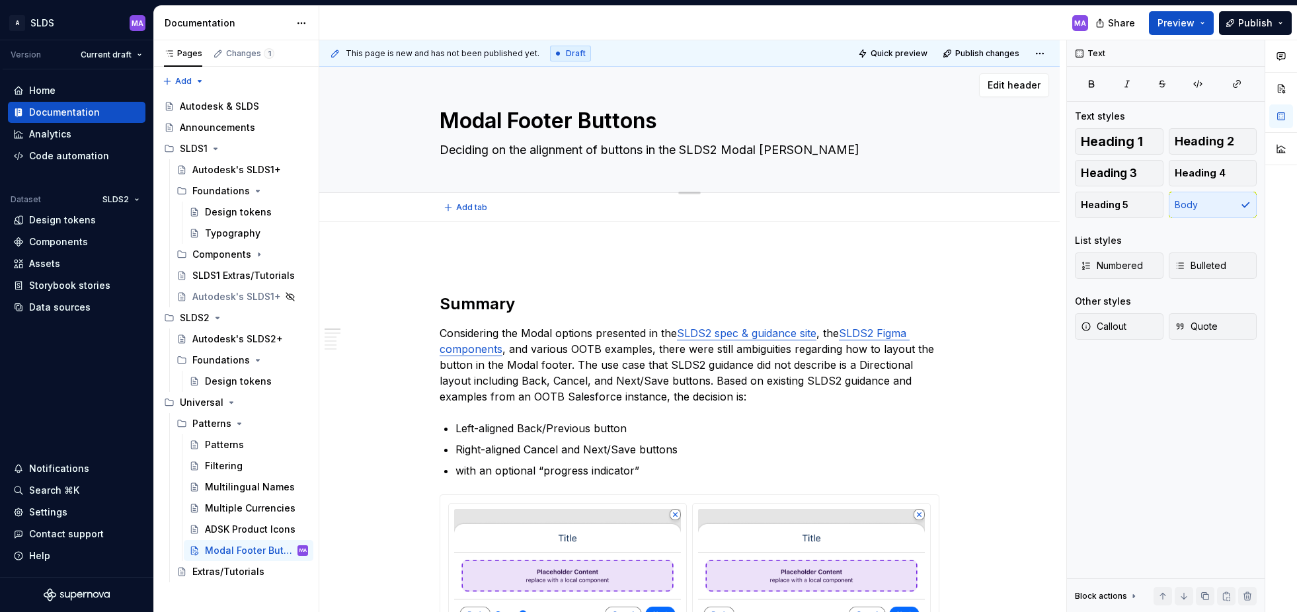
type textarea "Deciding on the alignment of buttons in the SLDS2 Modal Footer"
type textarea "*"
type textarea "Deciding on the alignment of buttons in the SLDS2 Modal' Footer"
type textarea "*"
type textarea "Deciding on the alignment of buttons in the SLDS2 Modal's Footer"
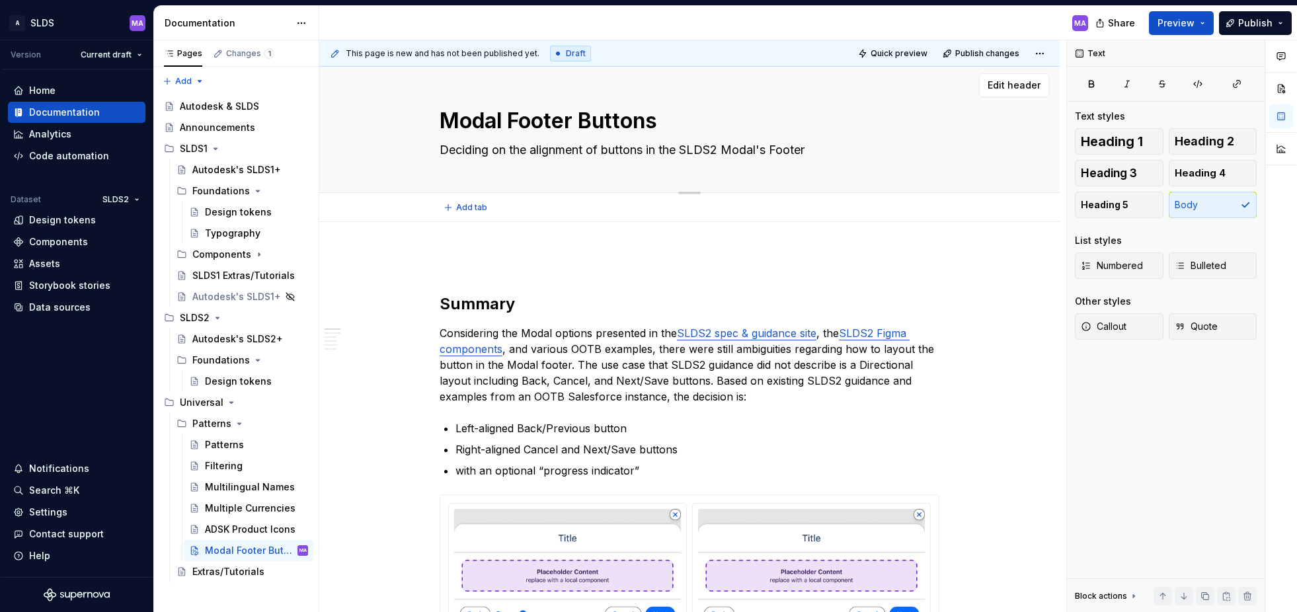
type textarea "*"
type textarea "Deciding on the alignment of buttons in the SLDS2 Modal's Footer."
type textarea "*"
type textarea "Deciding on the alignment of buttons in the SLDS2 Modal's Footer"
type textarea "*"
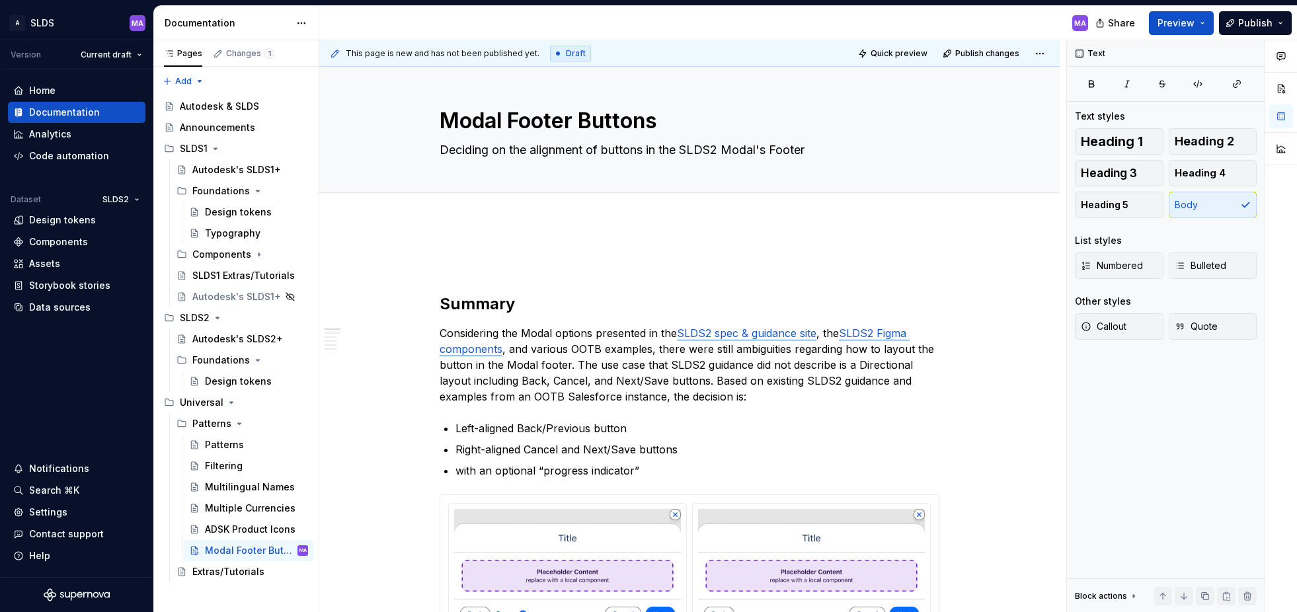
type textarea "Deciding on the alignment of buttons in the SLDS2 Modal's Footer"
click at [767, 254] on p at bounding box center [690, 262] width 500 height 16
click at [1280, 20] on button "Publish" at bounding box center [1255, 23] width 73 height 24
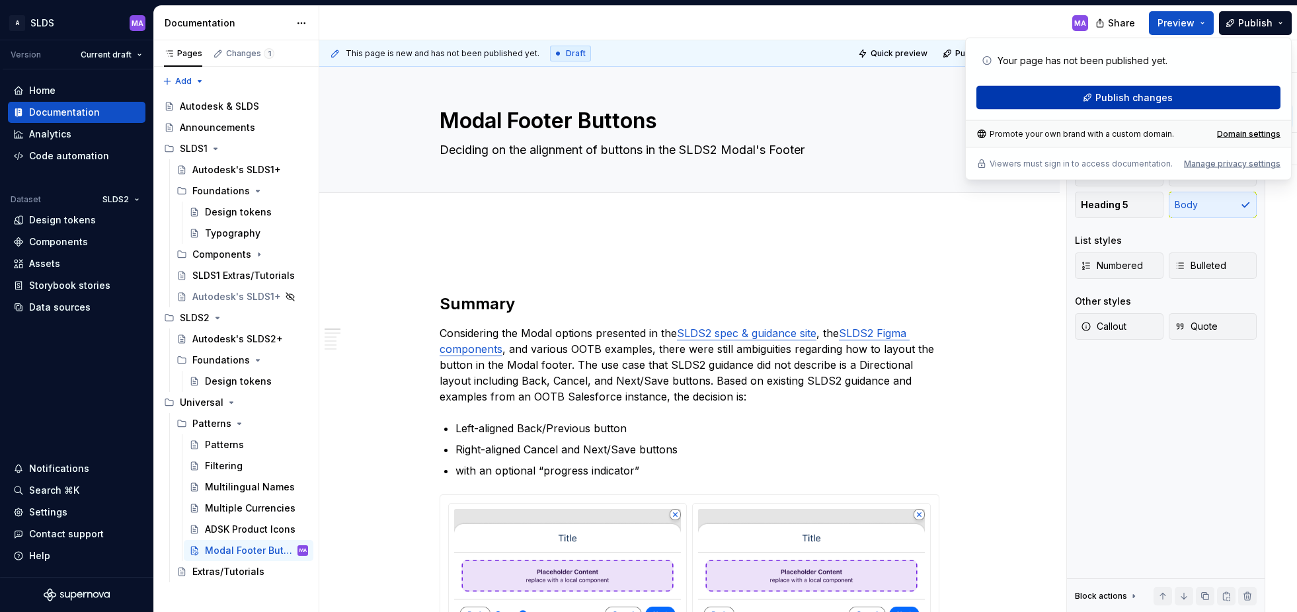
click at [1152, 95] on span "Publish changes" at bounding box center [1133, 97] width 77 height 13
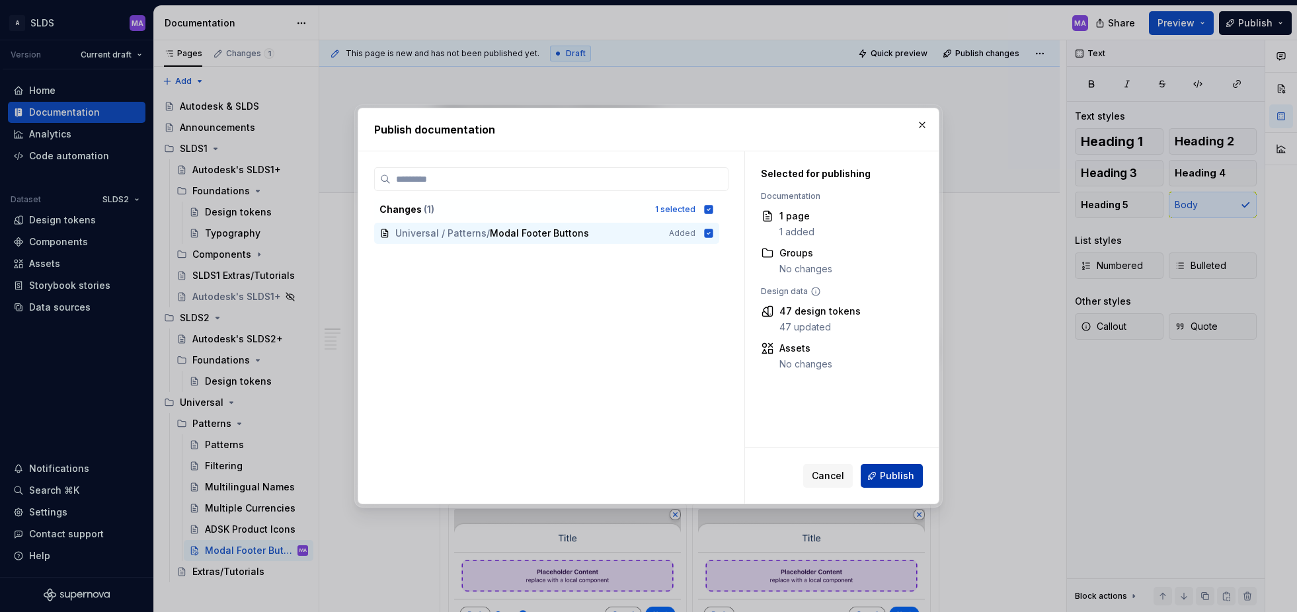
click at [894, 481] on span "Publish" at bounding box center [897, 475] width 34 height 13
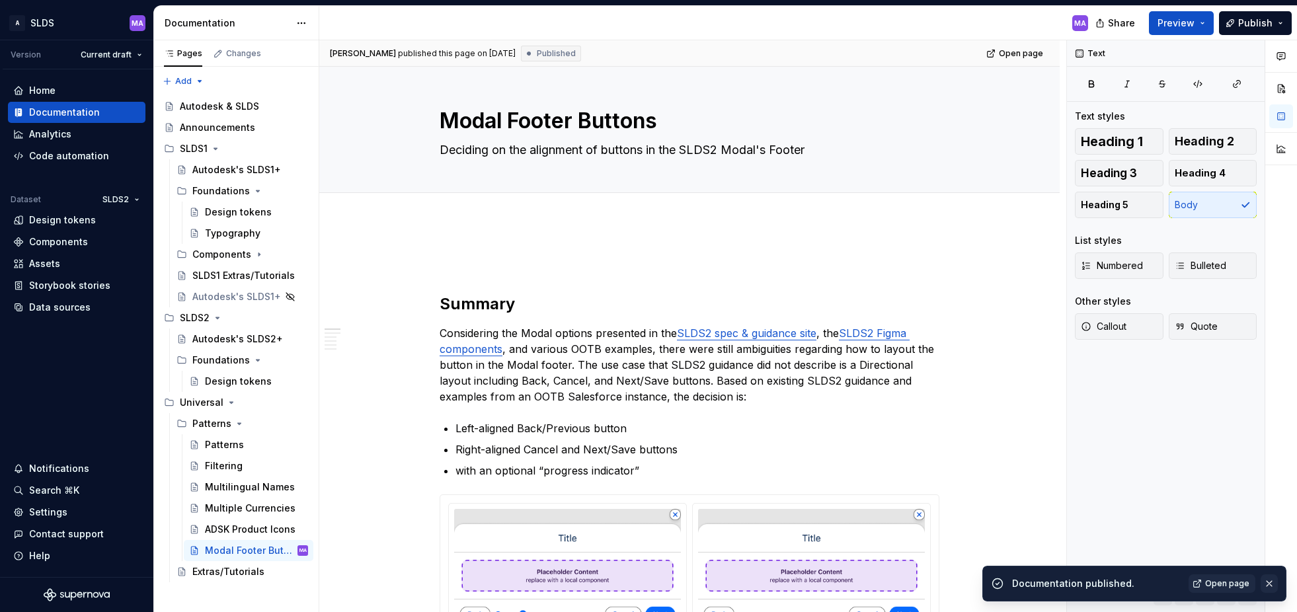
click at [1270, 583] on button "button" at bounding box center [1269, 583] width 17 height 19
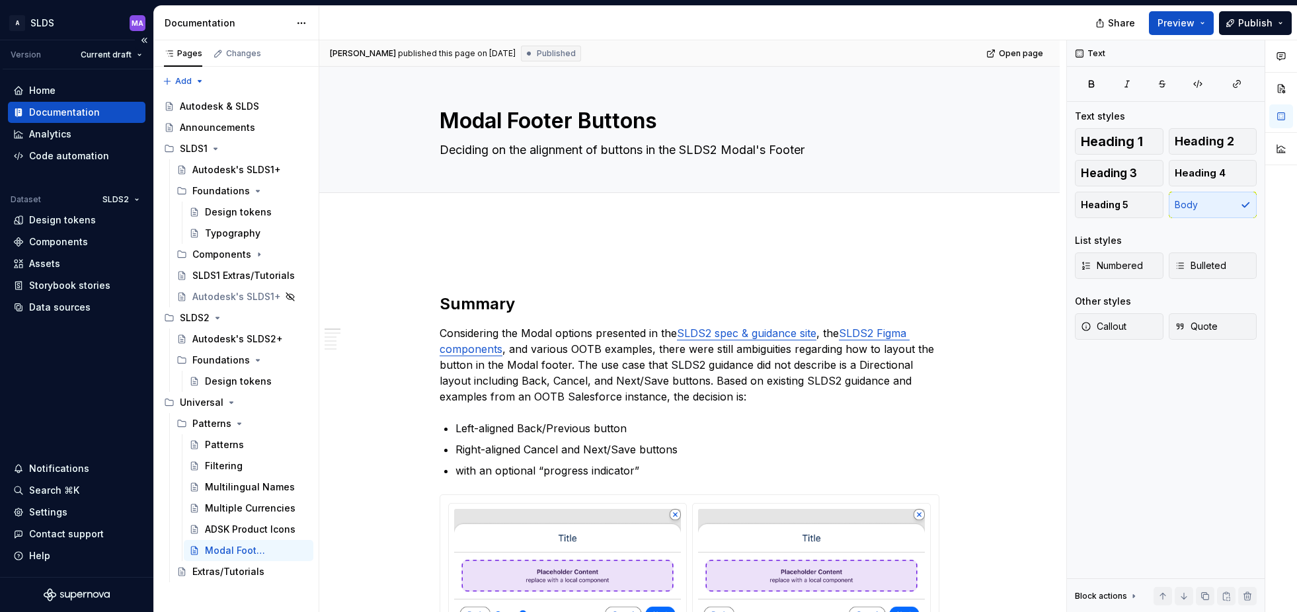
type textarea "*"
